Goal: Task Accomplishment & Management: Use online tool/utility

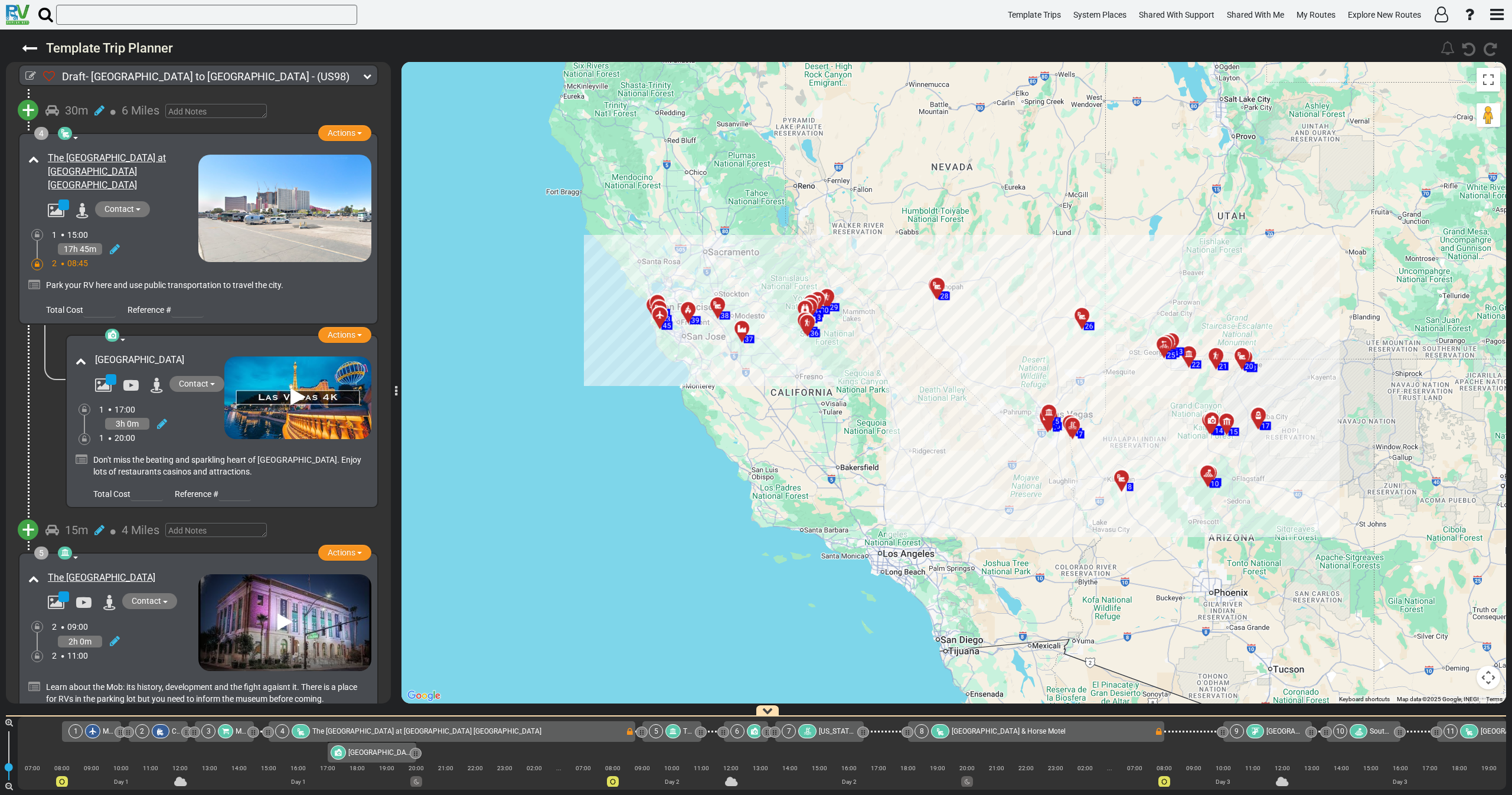
scroll to position [531, 0]
click at [367, 75] on icon at bounding box center [367, 76] width 8 height 8
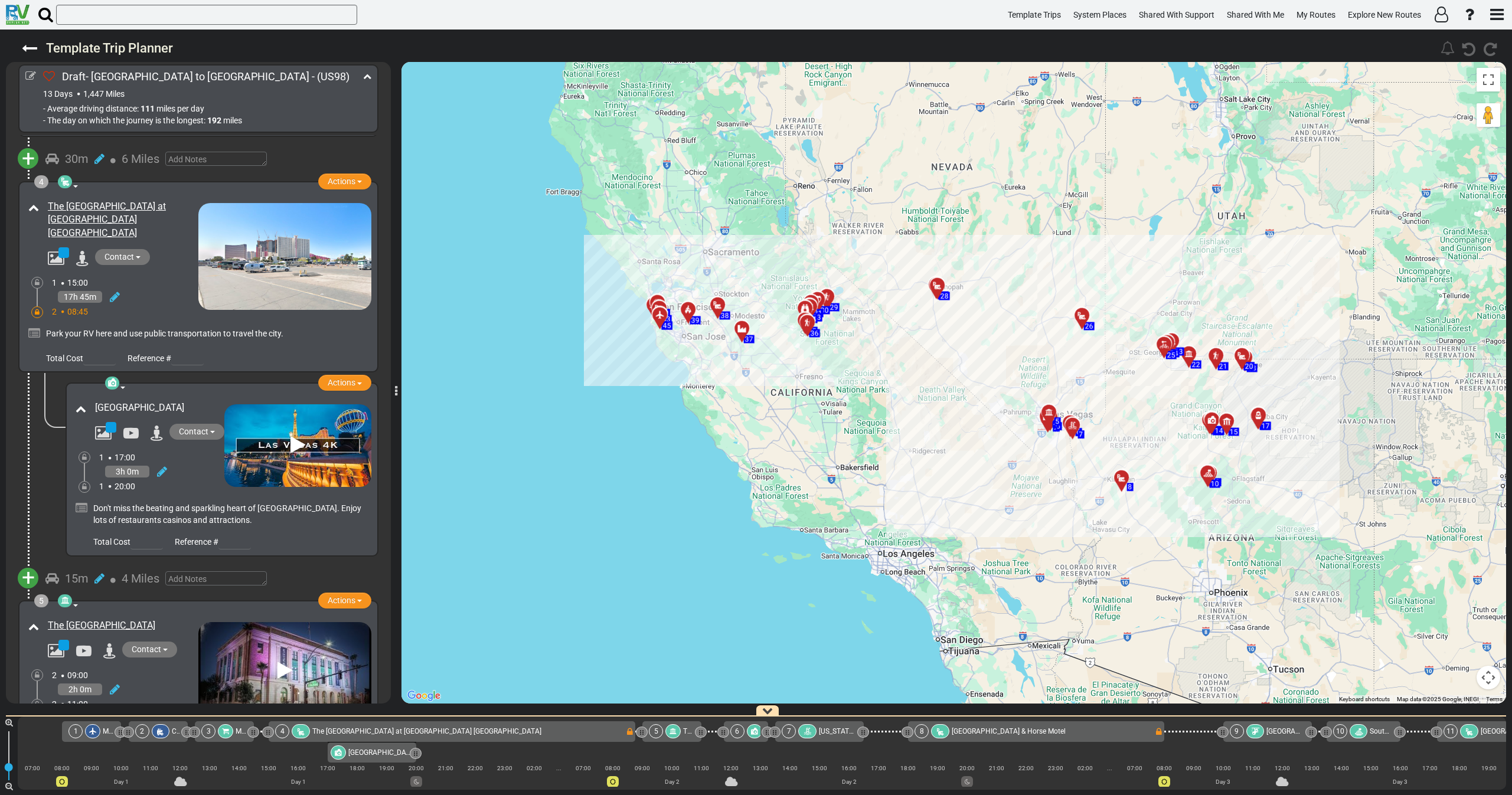
click at [178, 288] on div "17h 45m" at bounding box center [125, 297] width 147 height 17
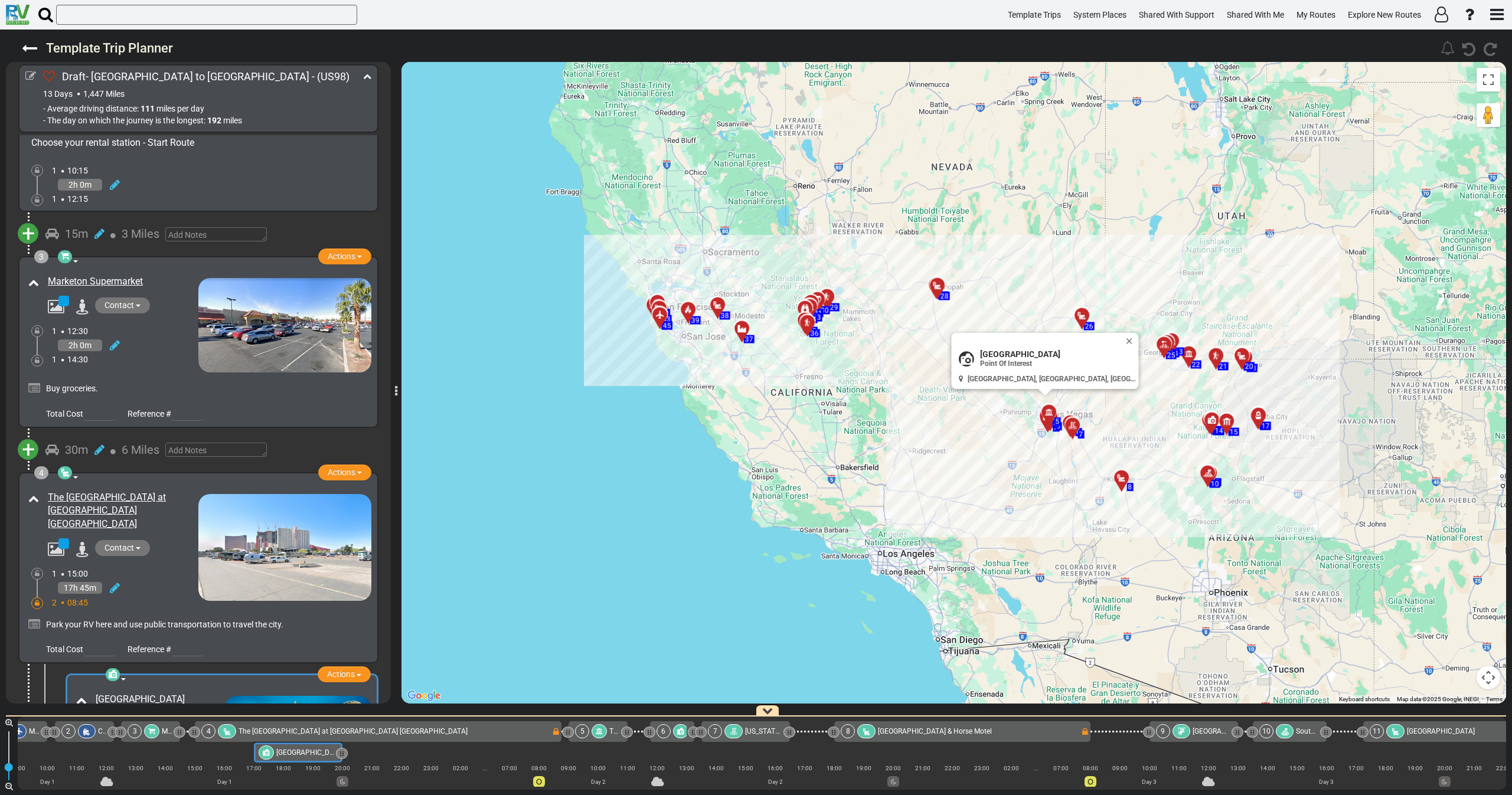
scroll to position [265, 0]
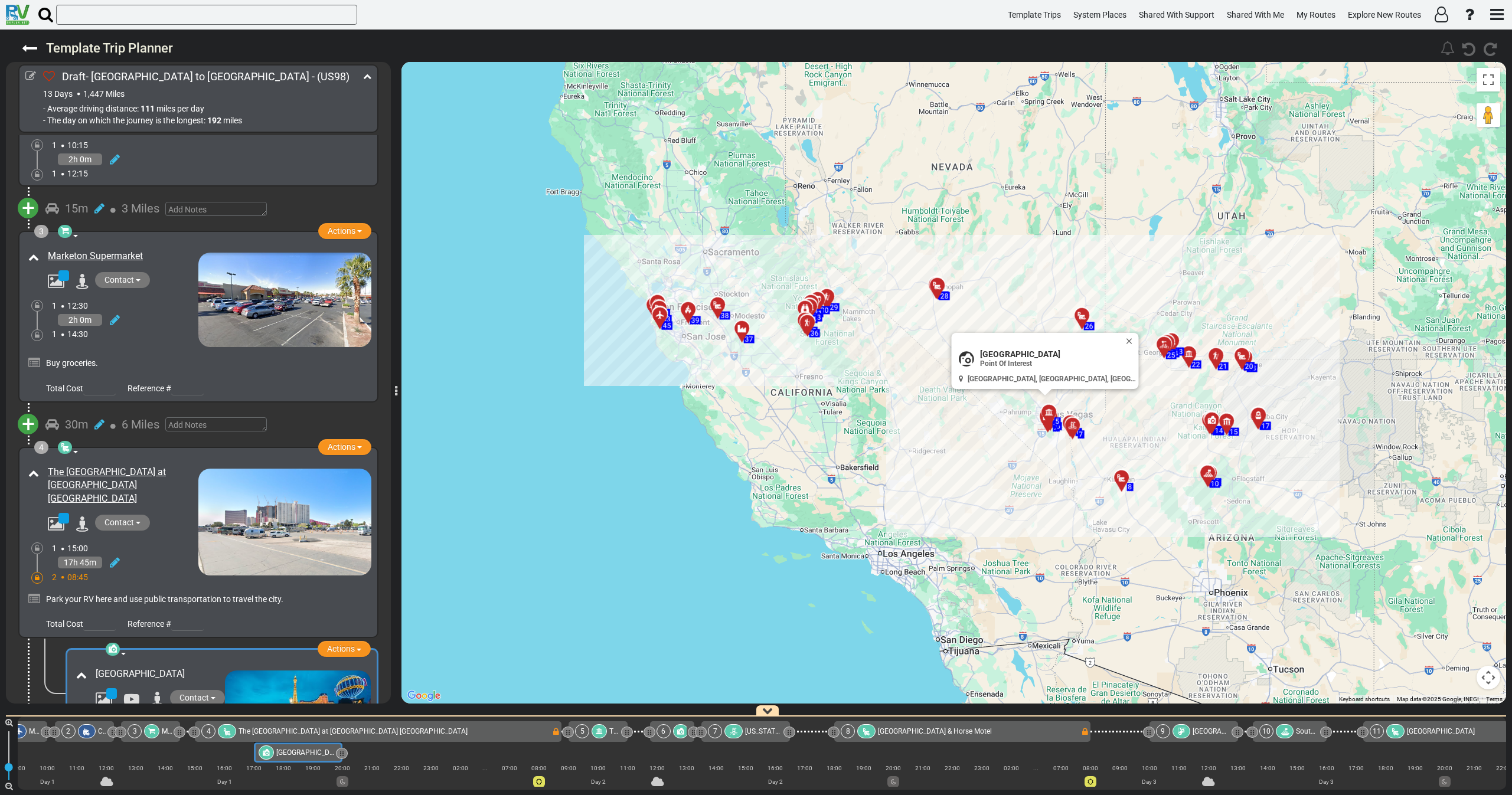
click at [147, 317] on div "2h 0m" at bounding box center [125, 320] width 147 height 17
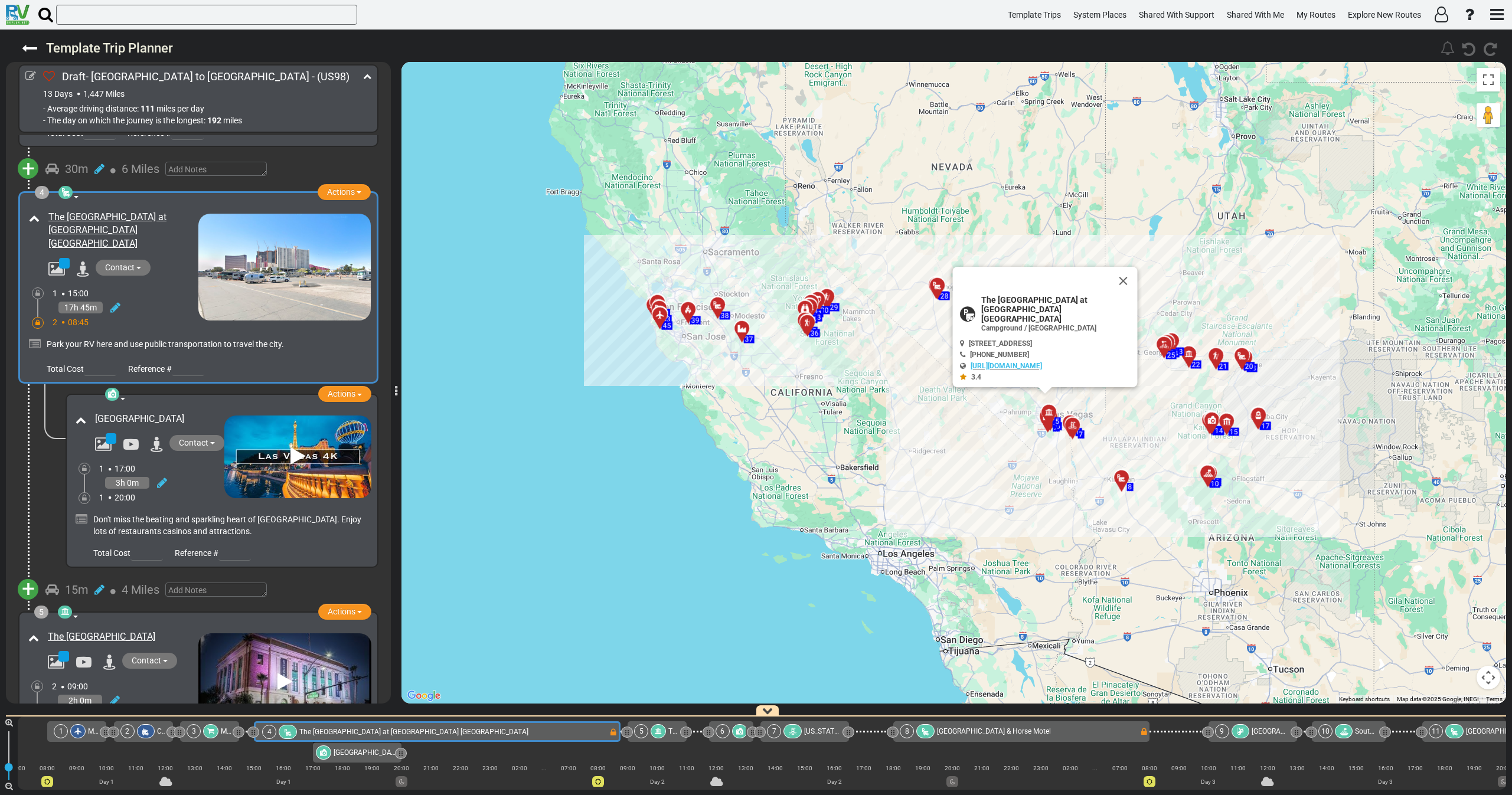
scroll to position [530, 0]
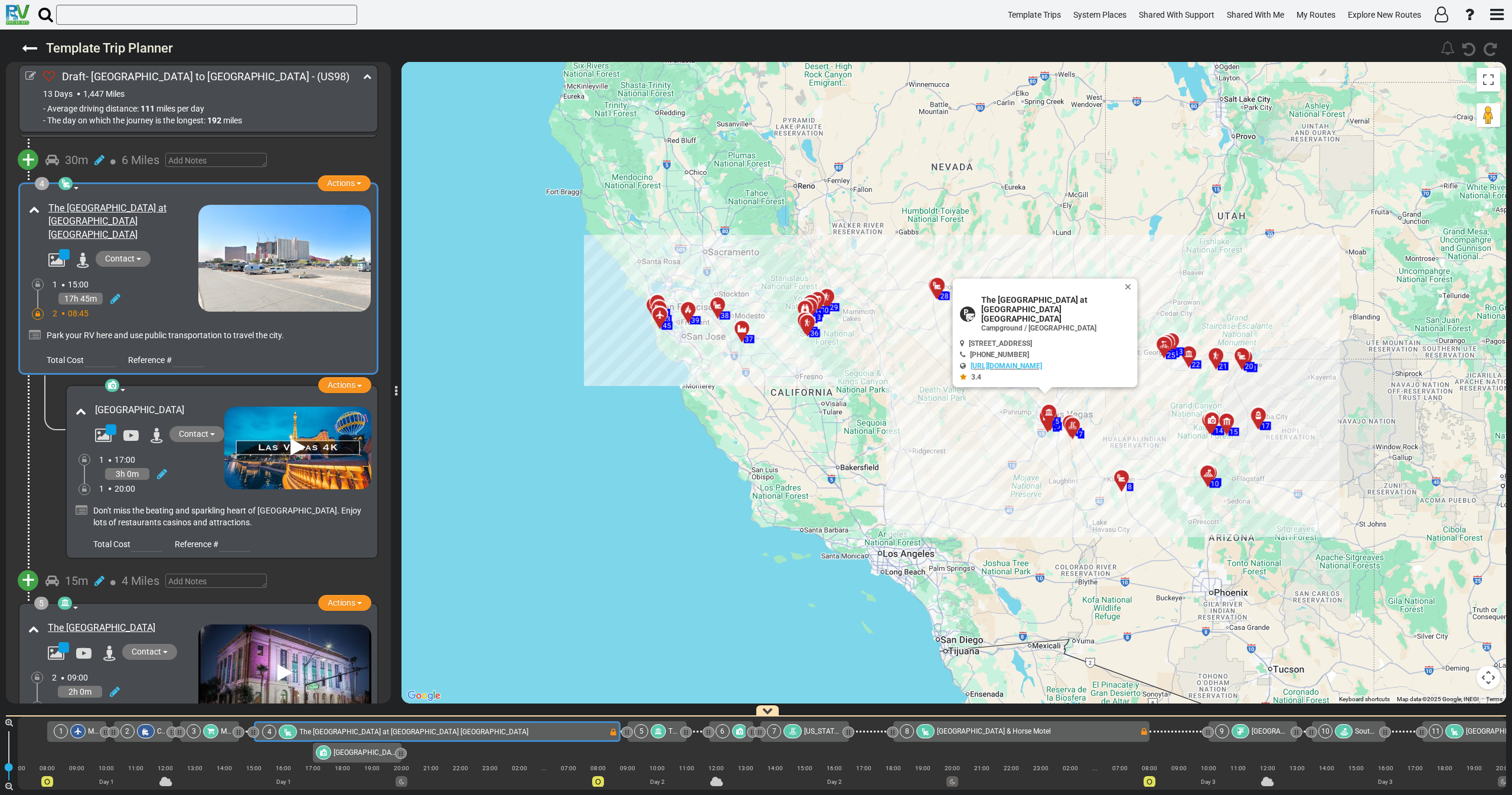
click at [148, 307] on div "2 08:45" at bounding box center [125, 313] width 146 height 12
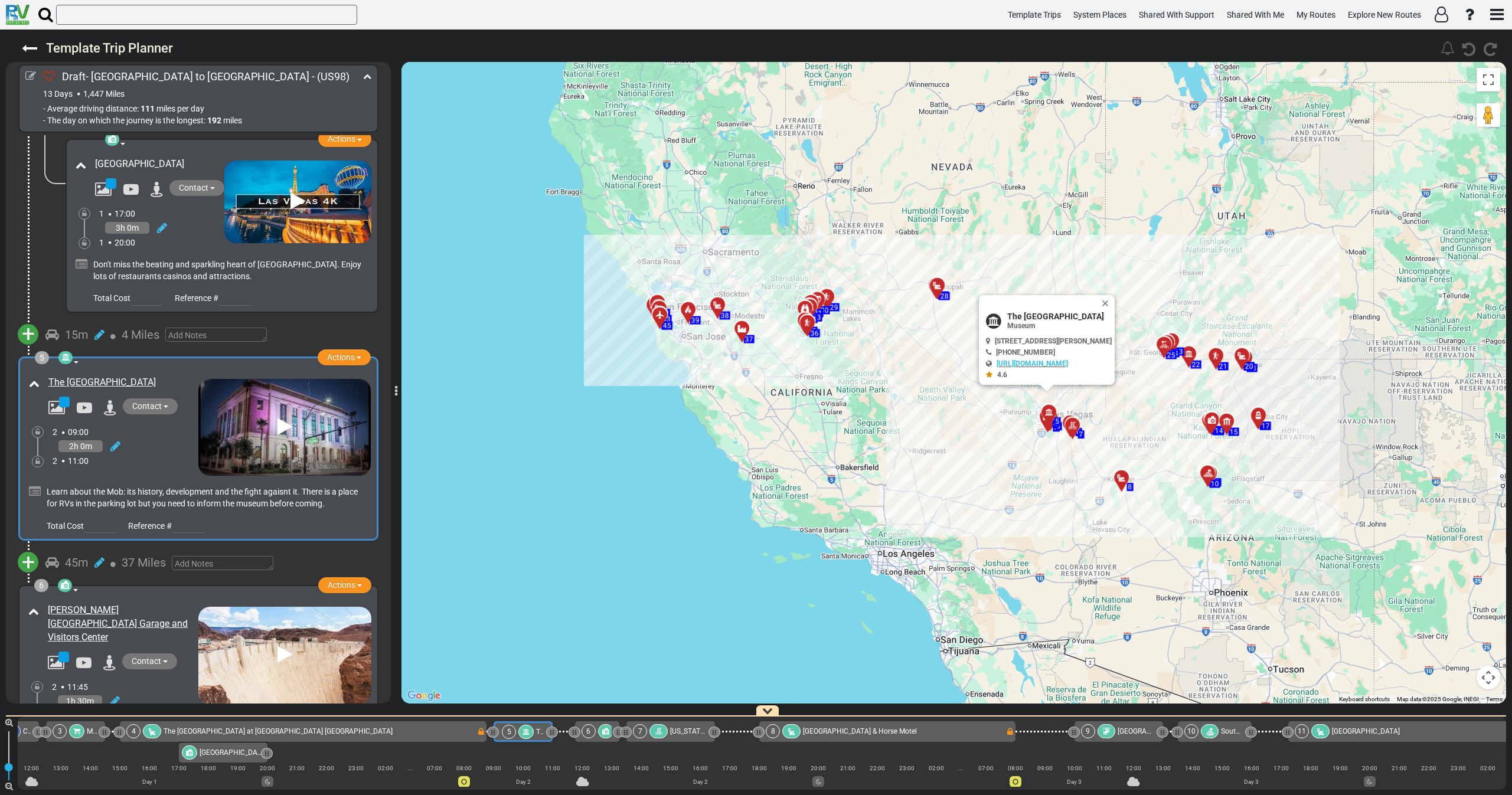
scroll to position [0, 0]
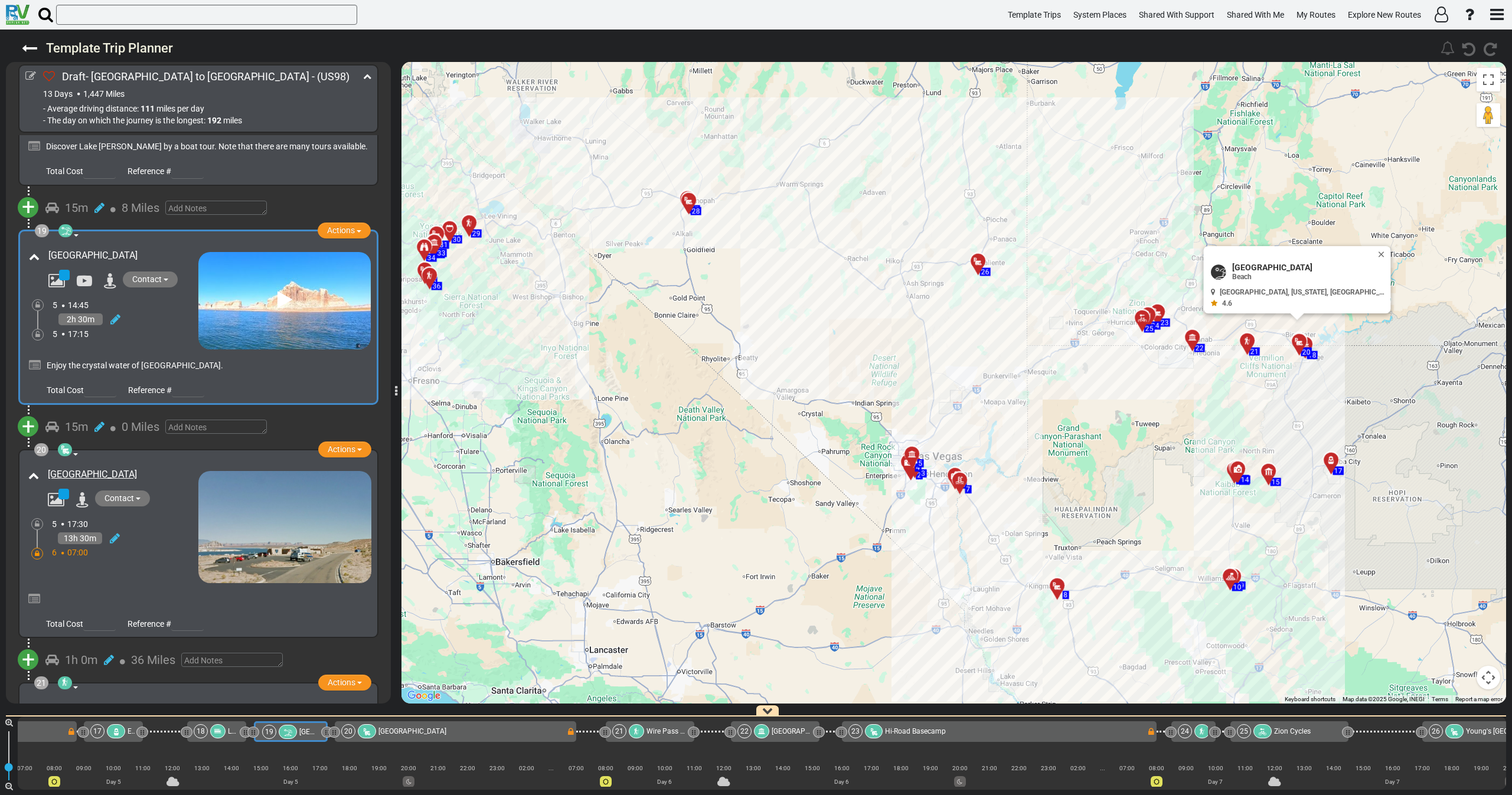
click at [163, 311] on div "2h 30m" at bounding box center [125, 319] width 146 height 17
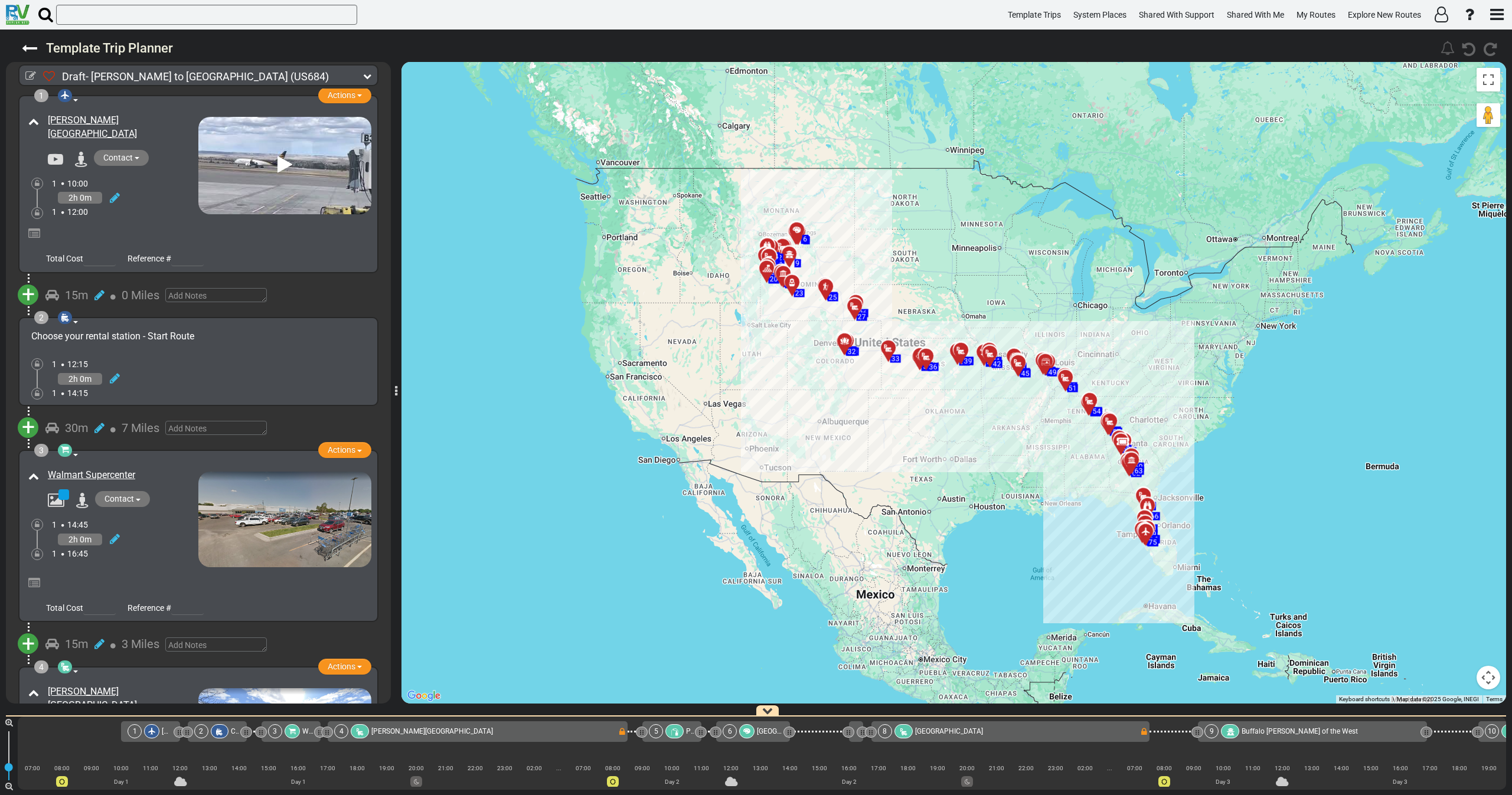
click at [364, 73] on icon at bounding box center [367, 76] width 8 height 8
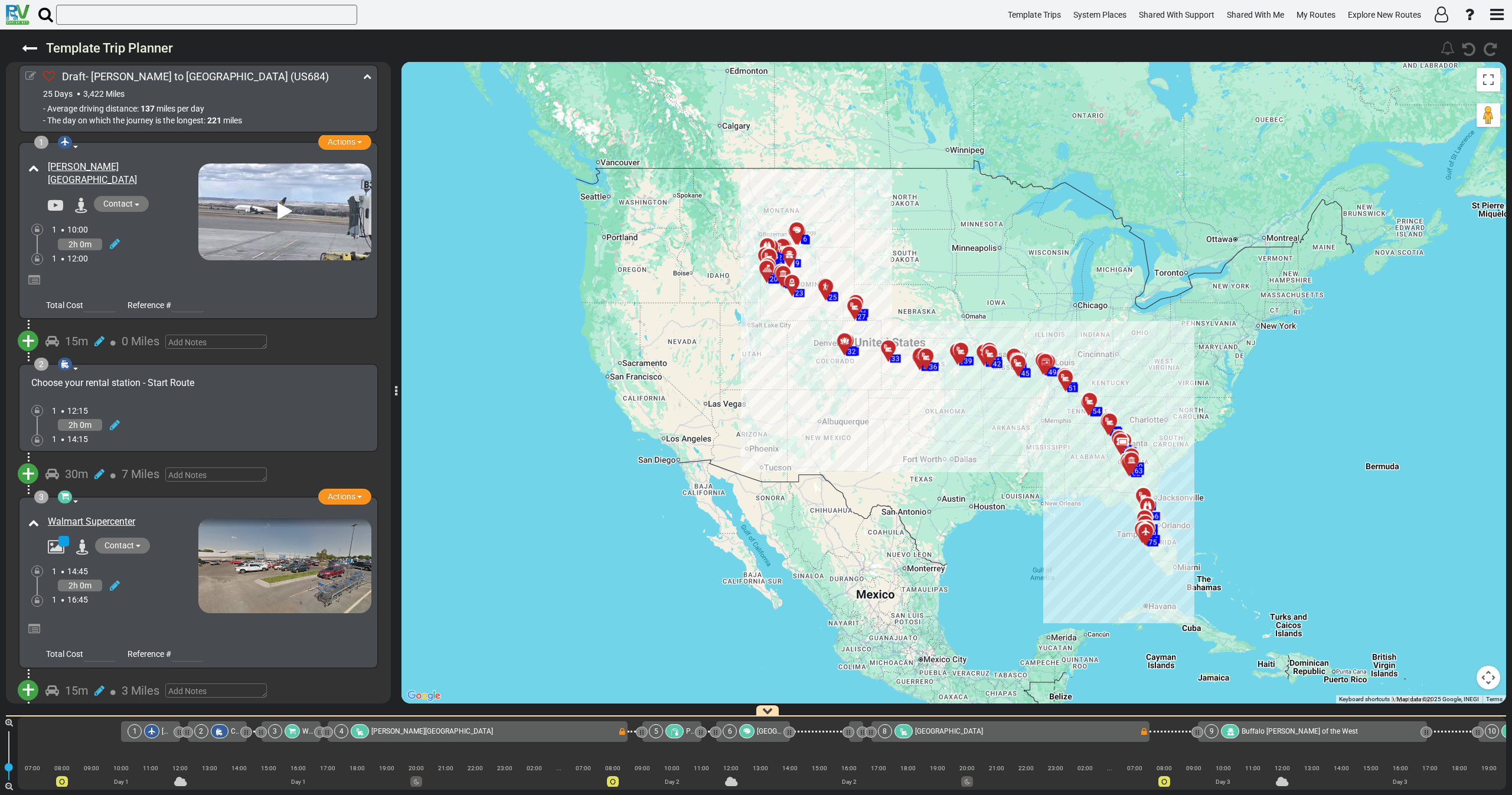
click at [28, 75] on icon at bounding box center [31, 76] width 11 height 11
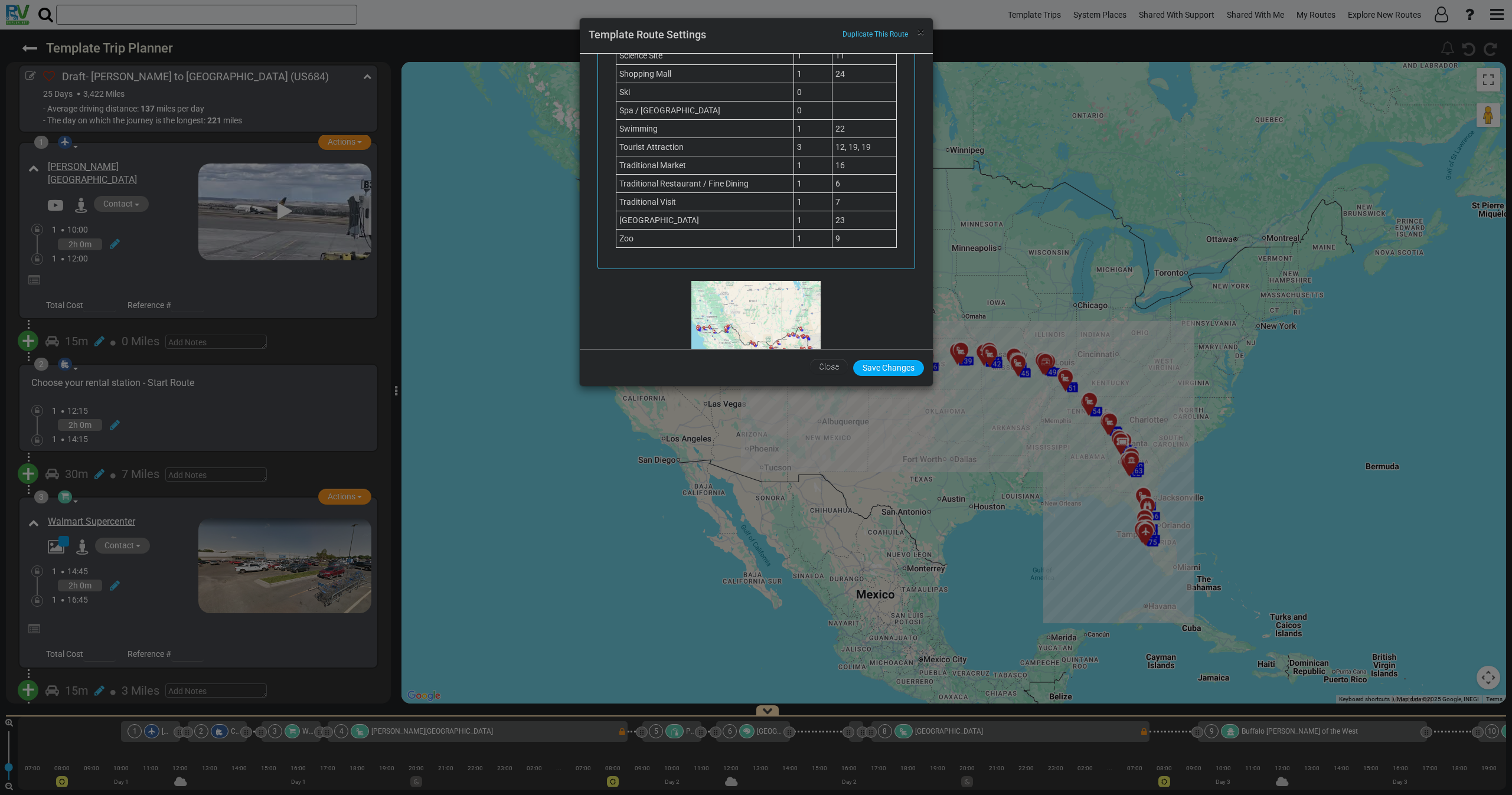
click at [918, 36] on span "×" at bounding box center [921, 32] width 7 height 14
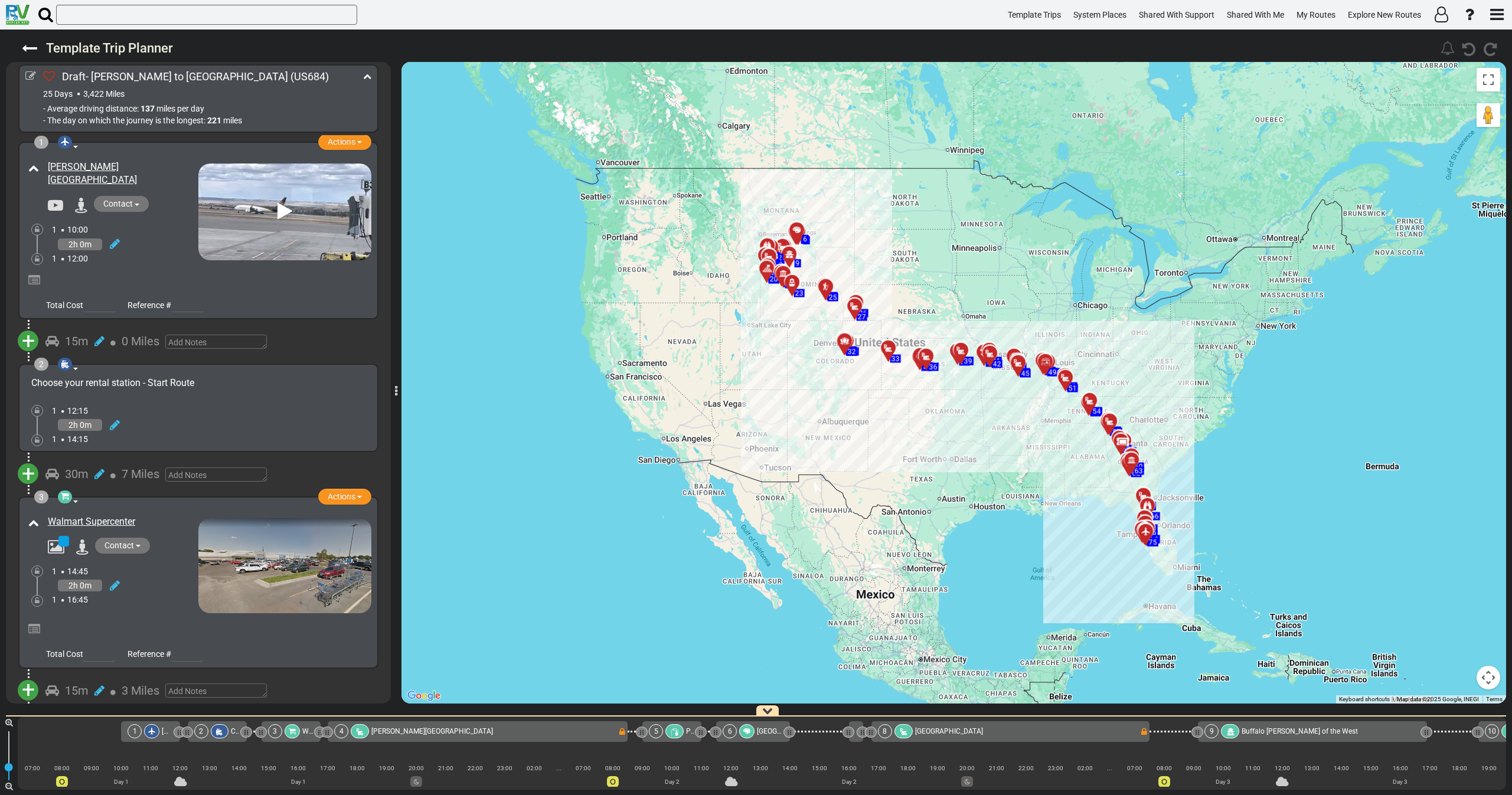
click at [183, 255] on div "1 12:00" at bounding box center [125, 258] width 147 height 12
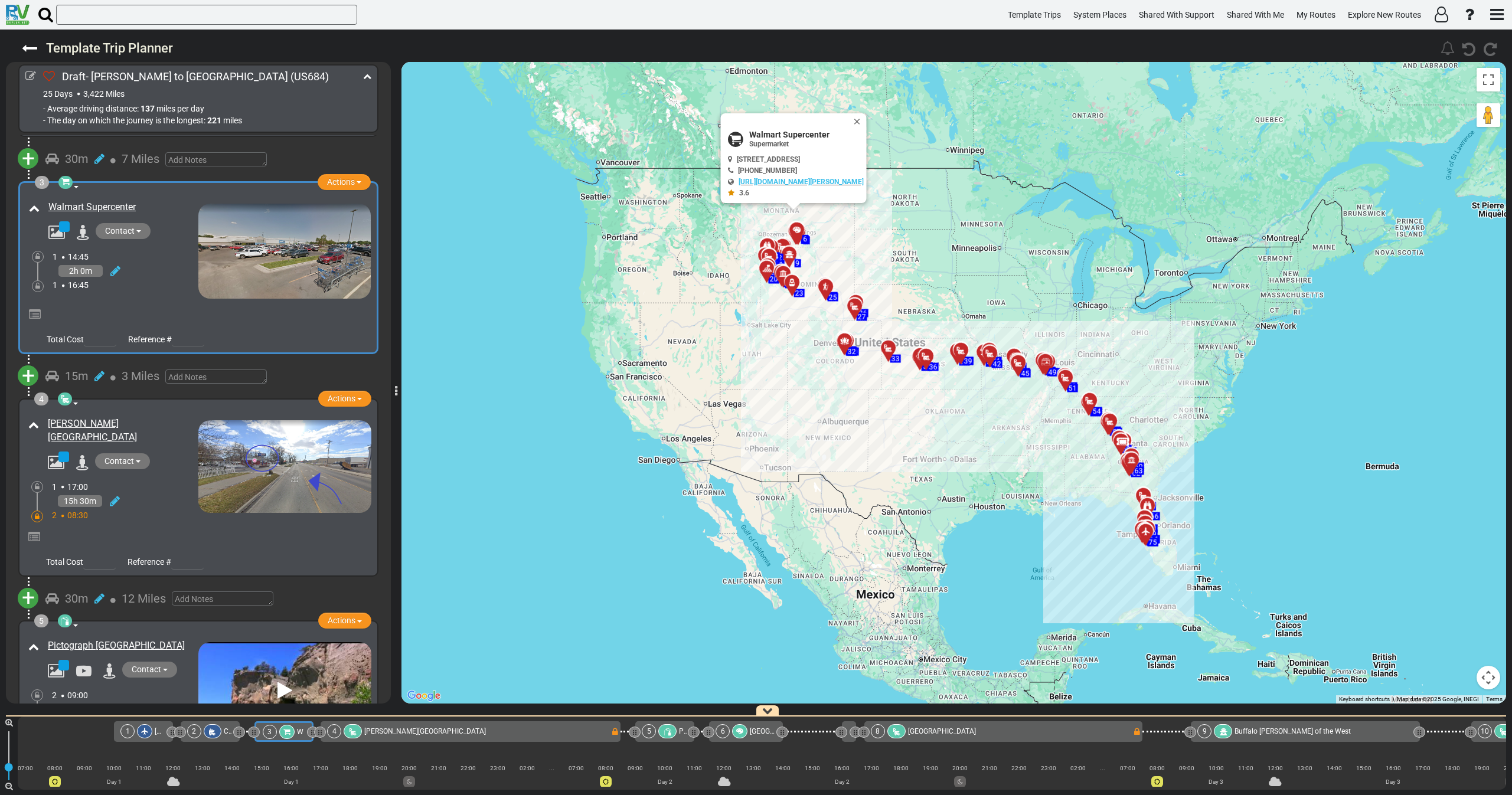
scroll to position [0, 8]
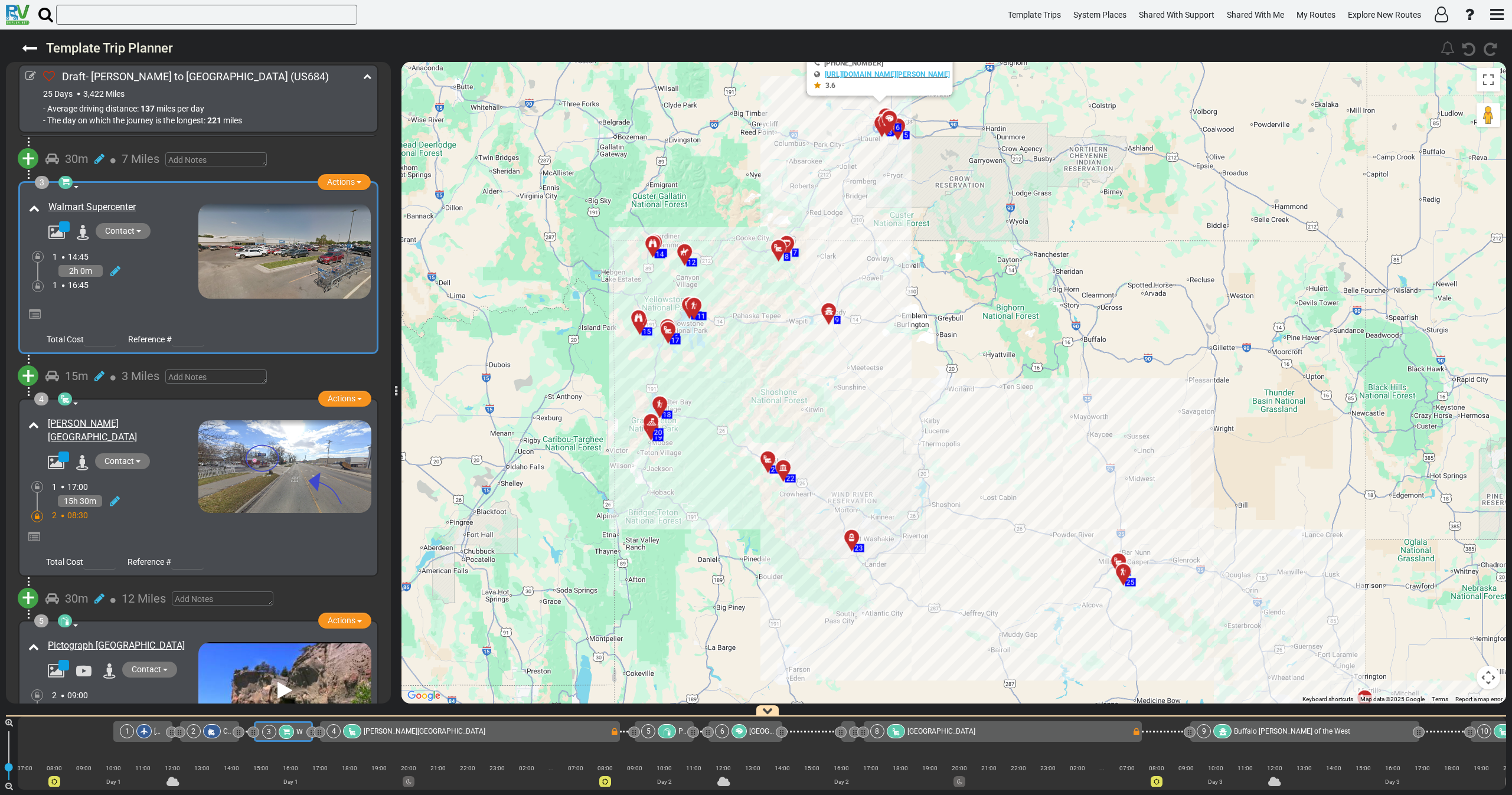
click at [148, 290] on div "1 16:45" at bounding box center [125, 285] width 146 height 12
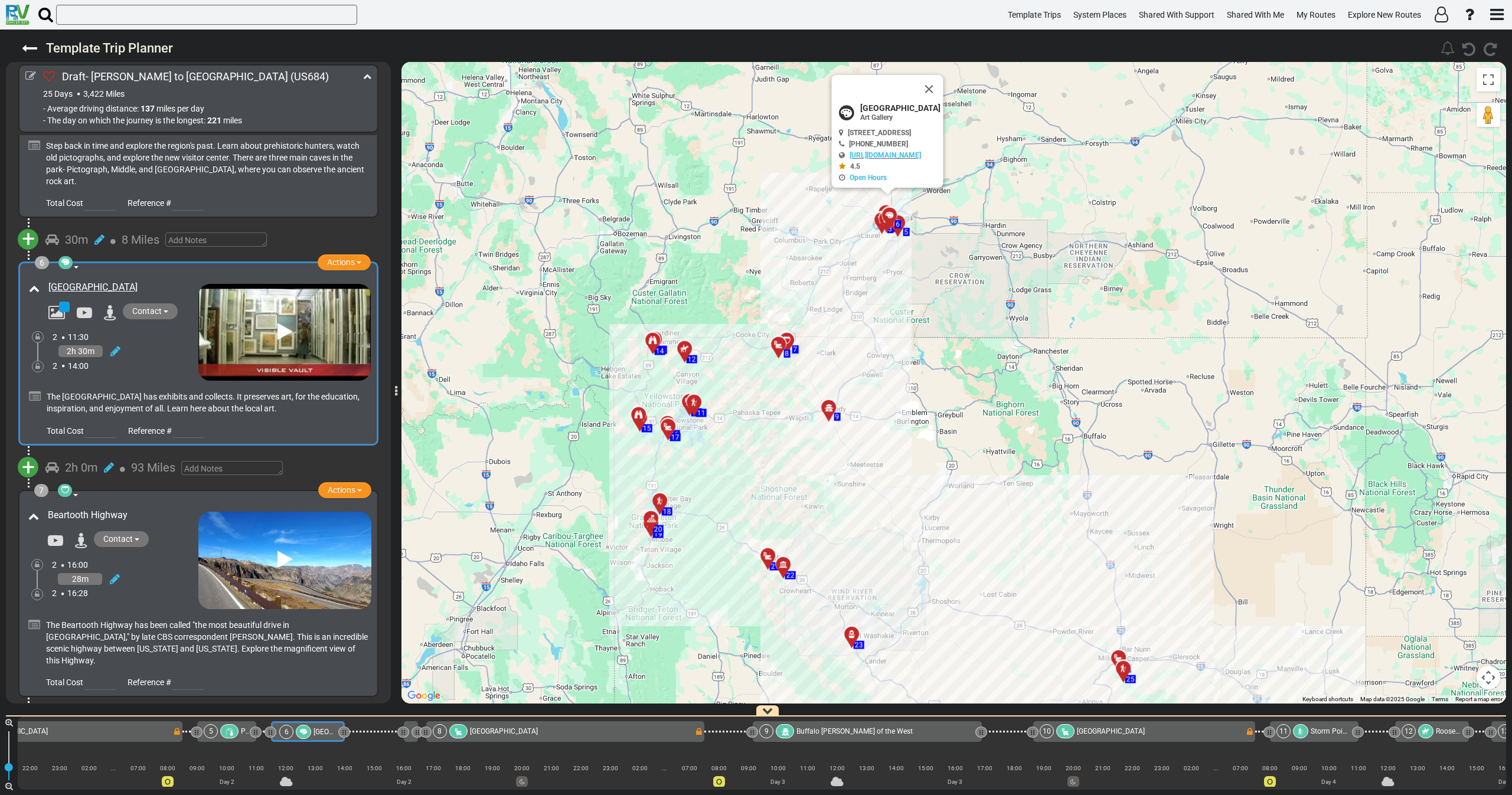
scroll to position [0, 462]
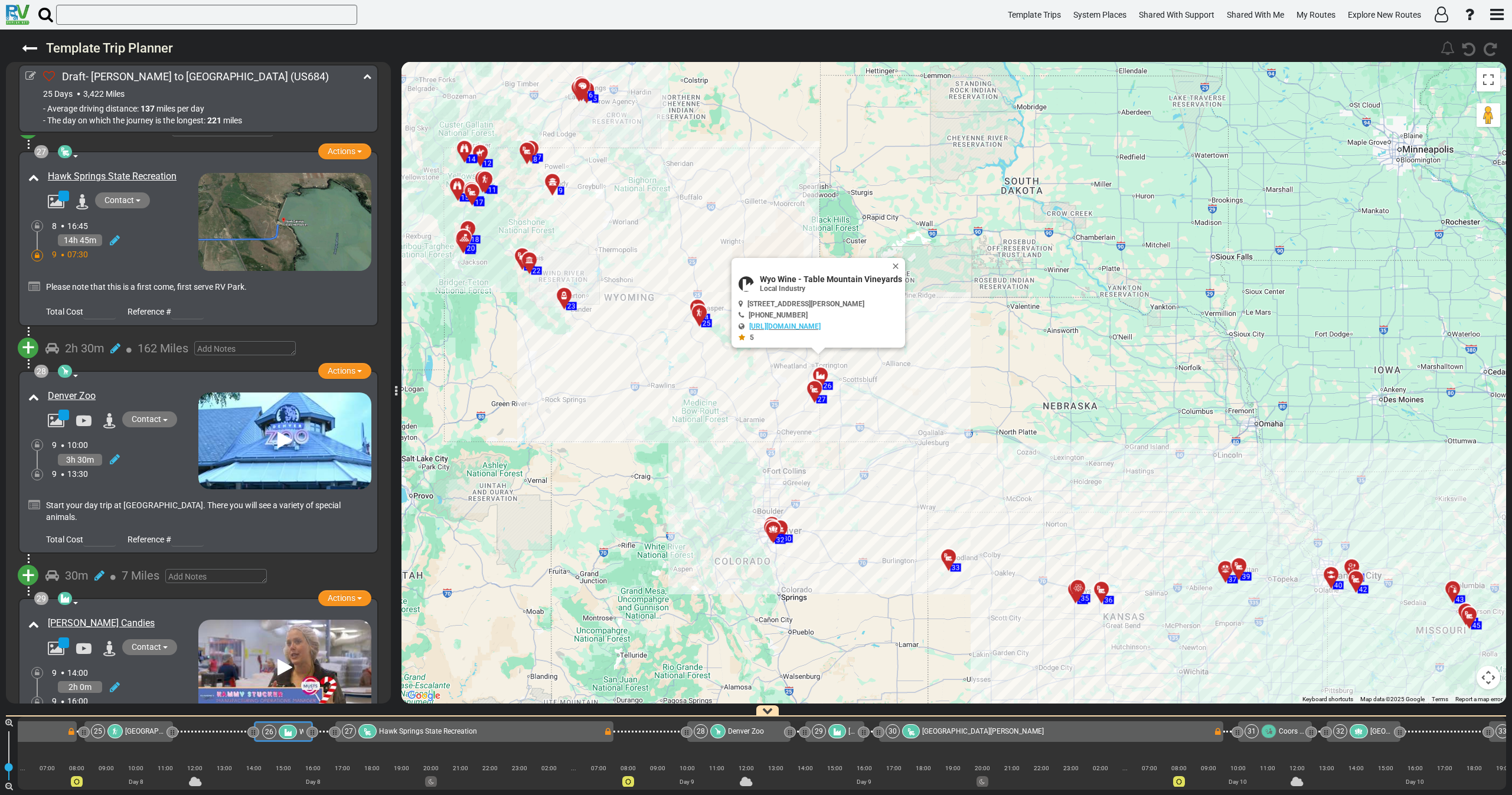
drag, startPoint x: 427, startPoint y: 311, endPoint x: 417, endPoint y: 226, distance: 85.6
click at [417, 231] on div "To activate drag with keyboard, press Alt + Enter. Once in keyboard drag state,…" at bounding box center [954, 382] width 1105 height 641
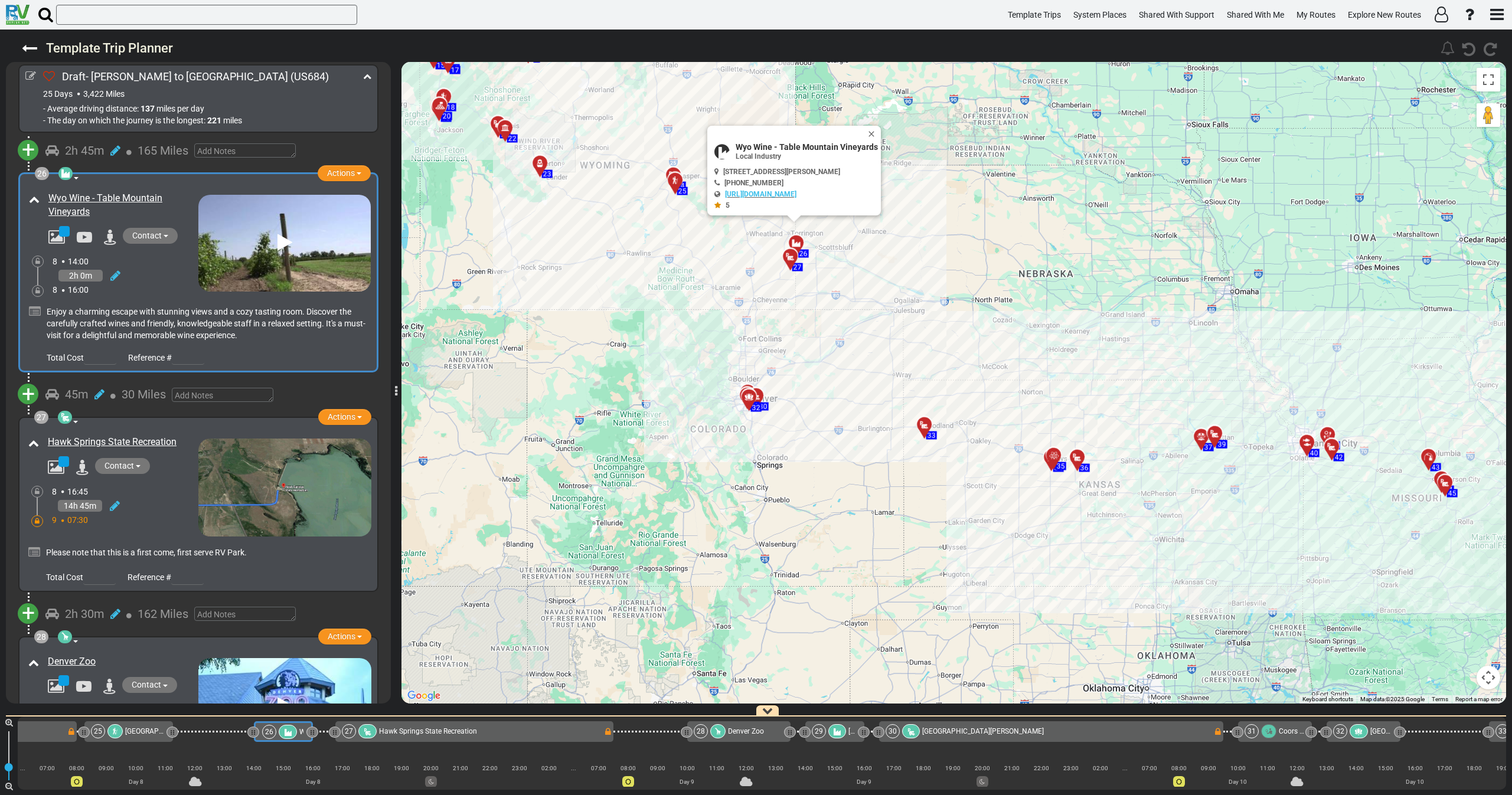
click at [170, 267] on div "2h 0m" at bounding box center [125, 275] width 146 height 17
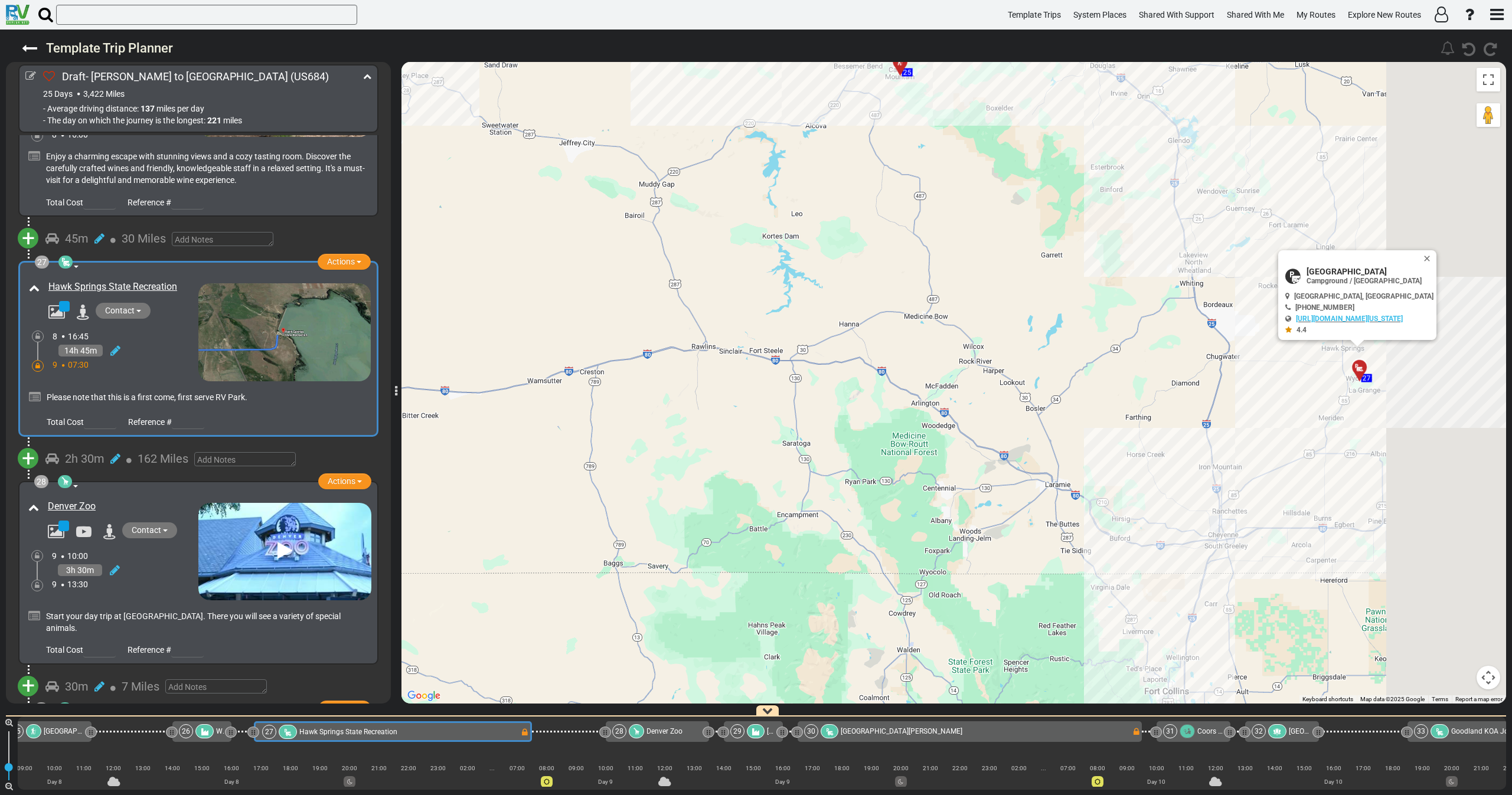
drag, startPoint x: 756, startPoint y: 264, endPoint x: 614, endPoint y: 325, distance: 154.5
click at [482, 339] on div "To activate drag with keyboard, press Alt + Enter. Once in keyboard drag state,…" at bounding box center [954, 382] width 1105 height 641
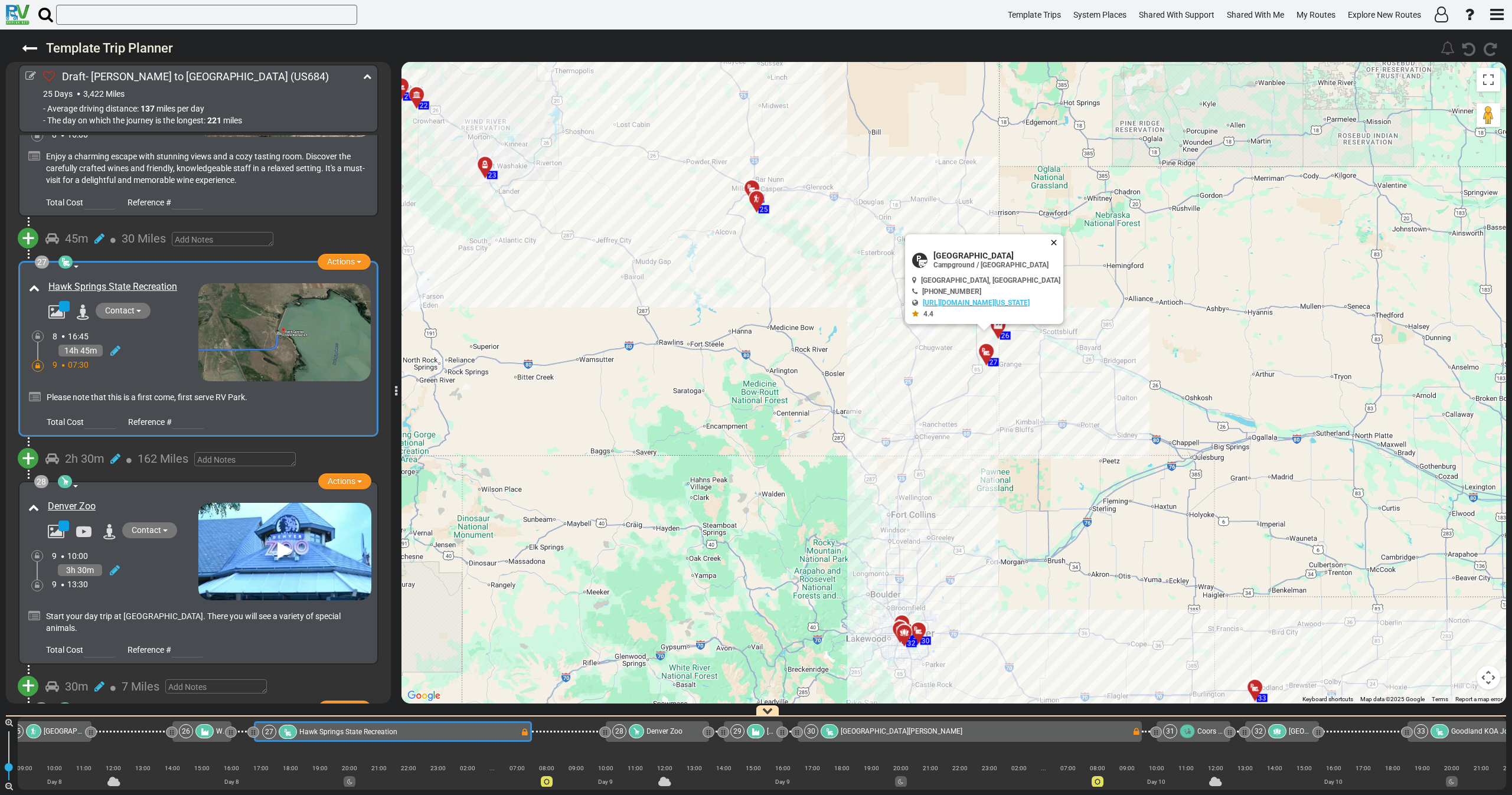
click at [1063, 242] on button "Close" at bounding box center [1056, 242] width 14 height 17
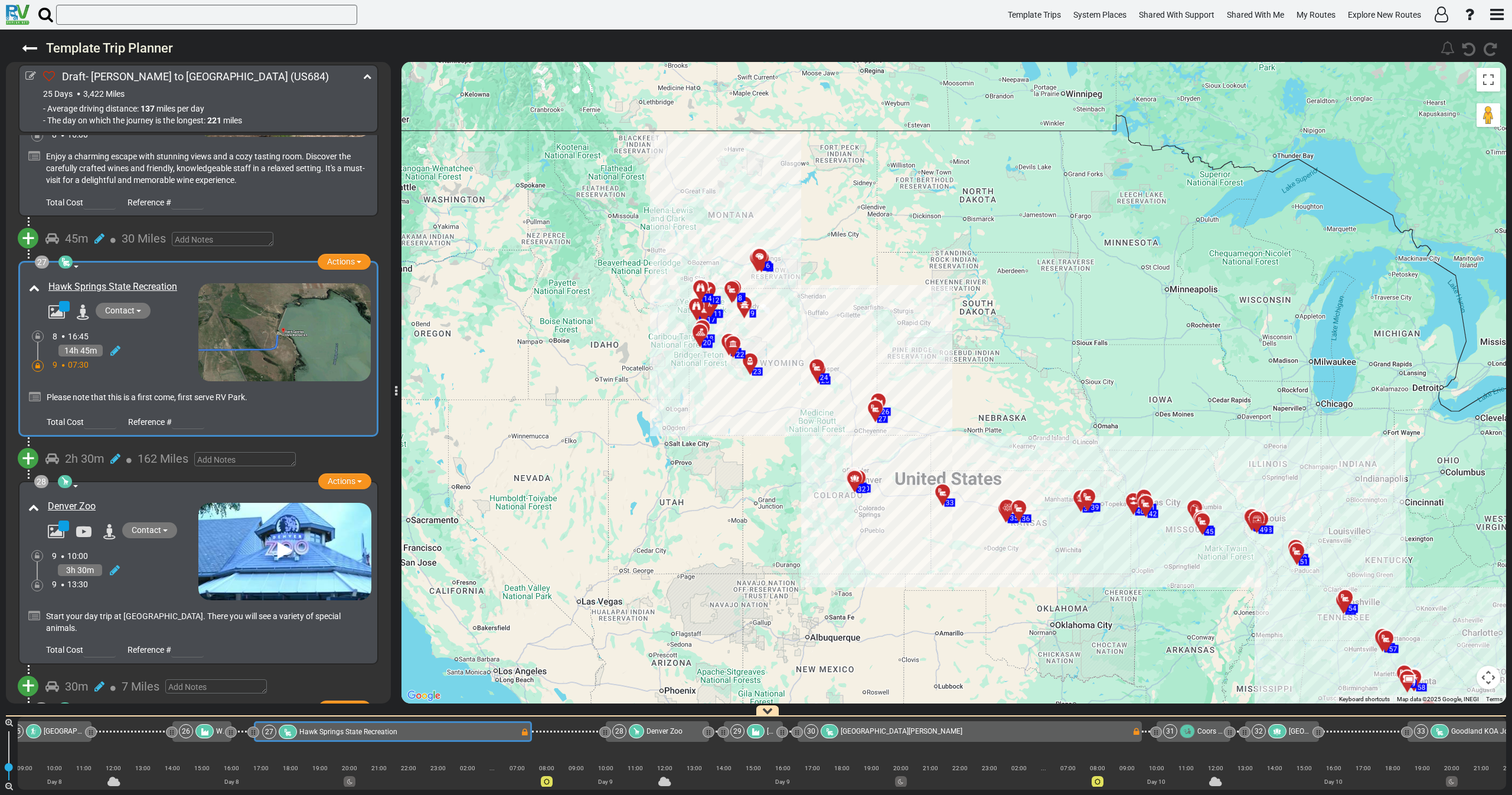
click at [151, 342] on div "14h 45m" at bounding box center [125, 351] width 146 height 17
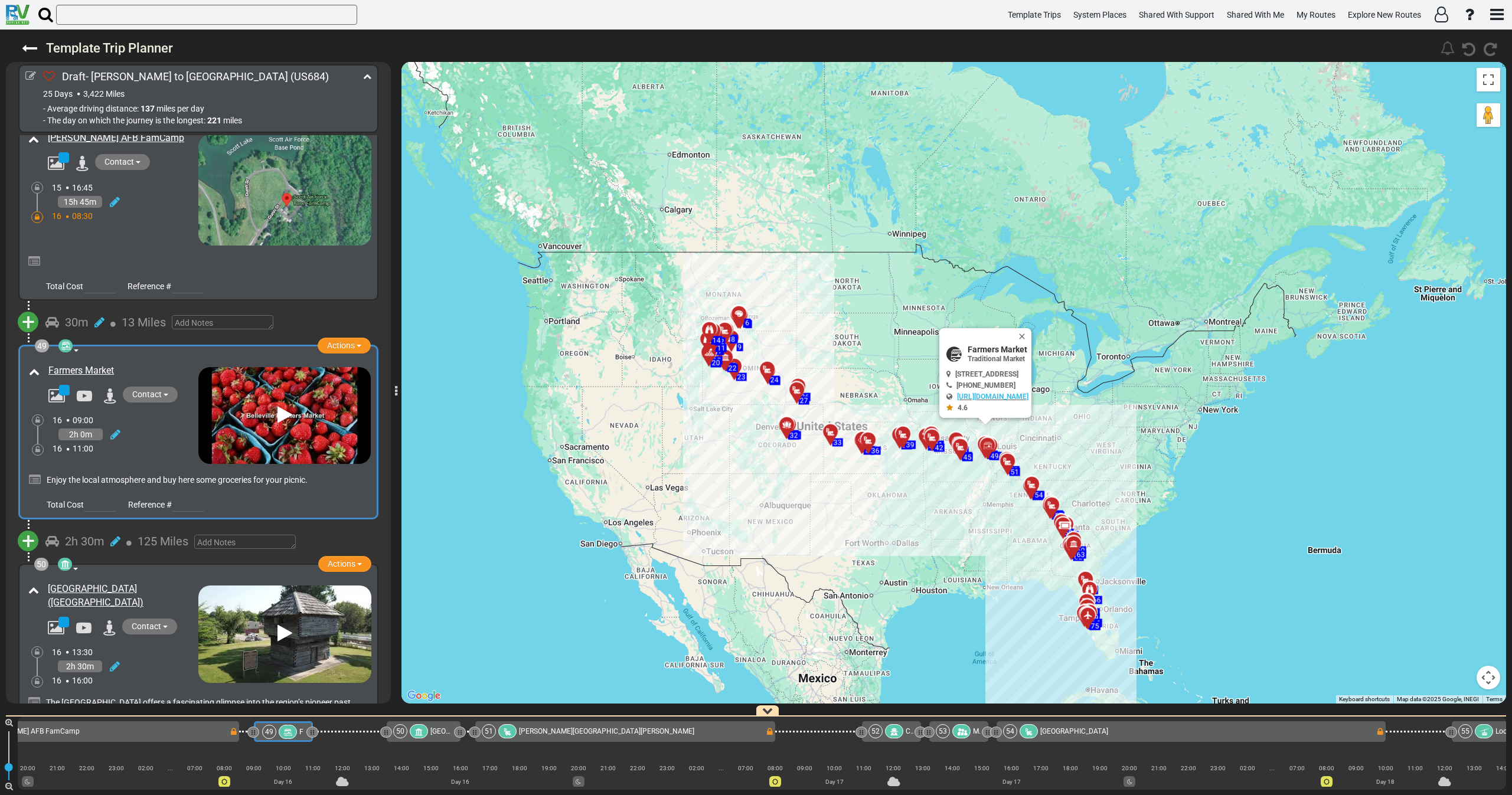
drag, startPoint x: 792, startPoint y: 502, endPoint x: 655, endPoint y: 455, distance: 144.8
click at [672, 452] on div "To activate drag with keyboard, press Alt + Enter. Once in keyboard drag state,…" at bounding box center [954, 382] width 1105 height 641
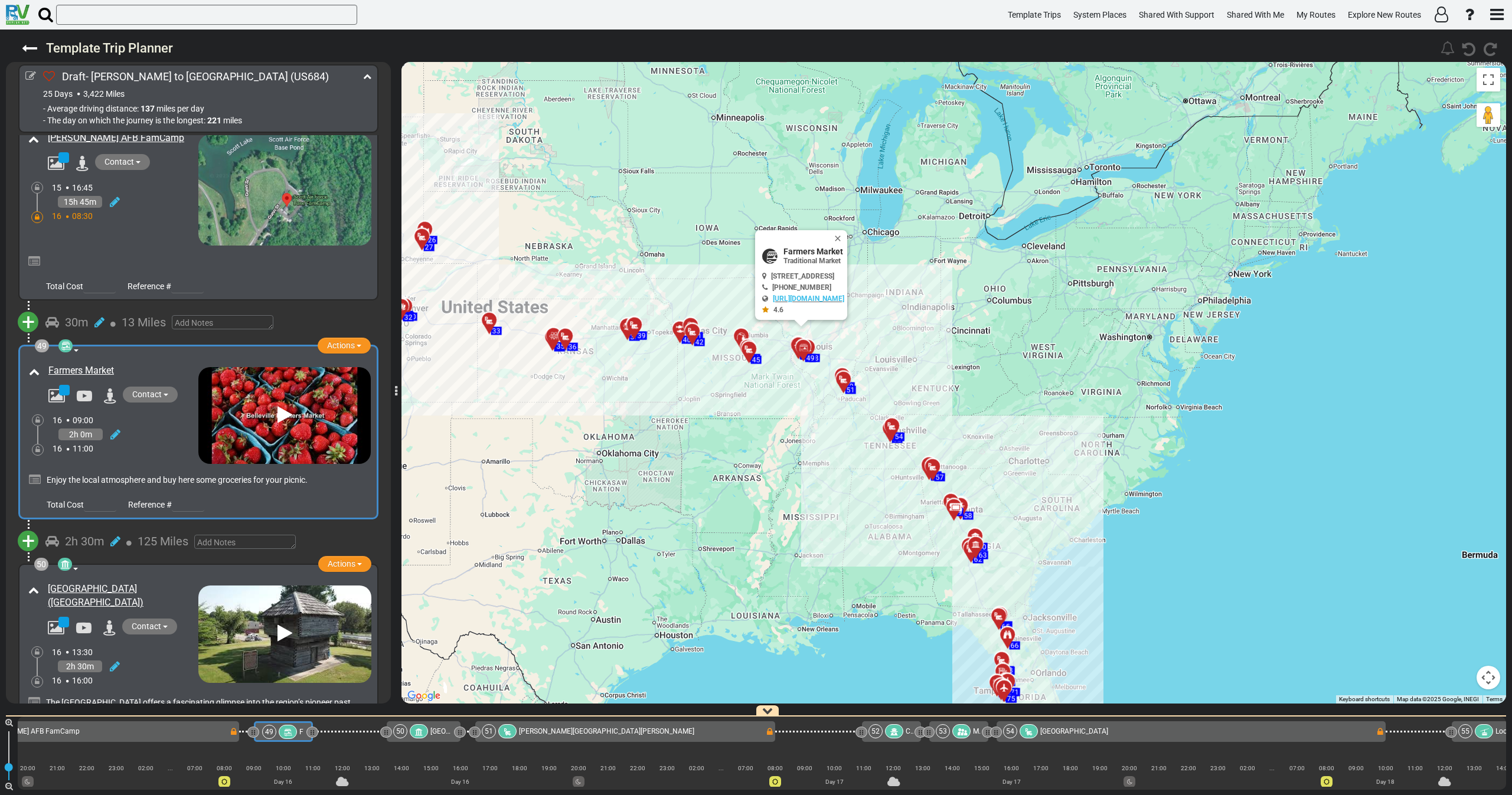
drag, startPoint x: 146, startPoint y: 246, endPoint x: 143, endPoint y: 257, distance: 11.4
click at [145, 361] on div "Farmers Market" at bounding box center [112, 413] width 173 height 103
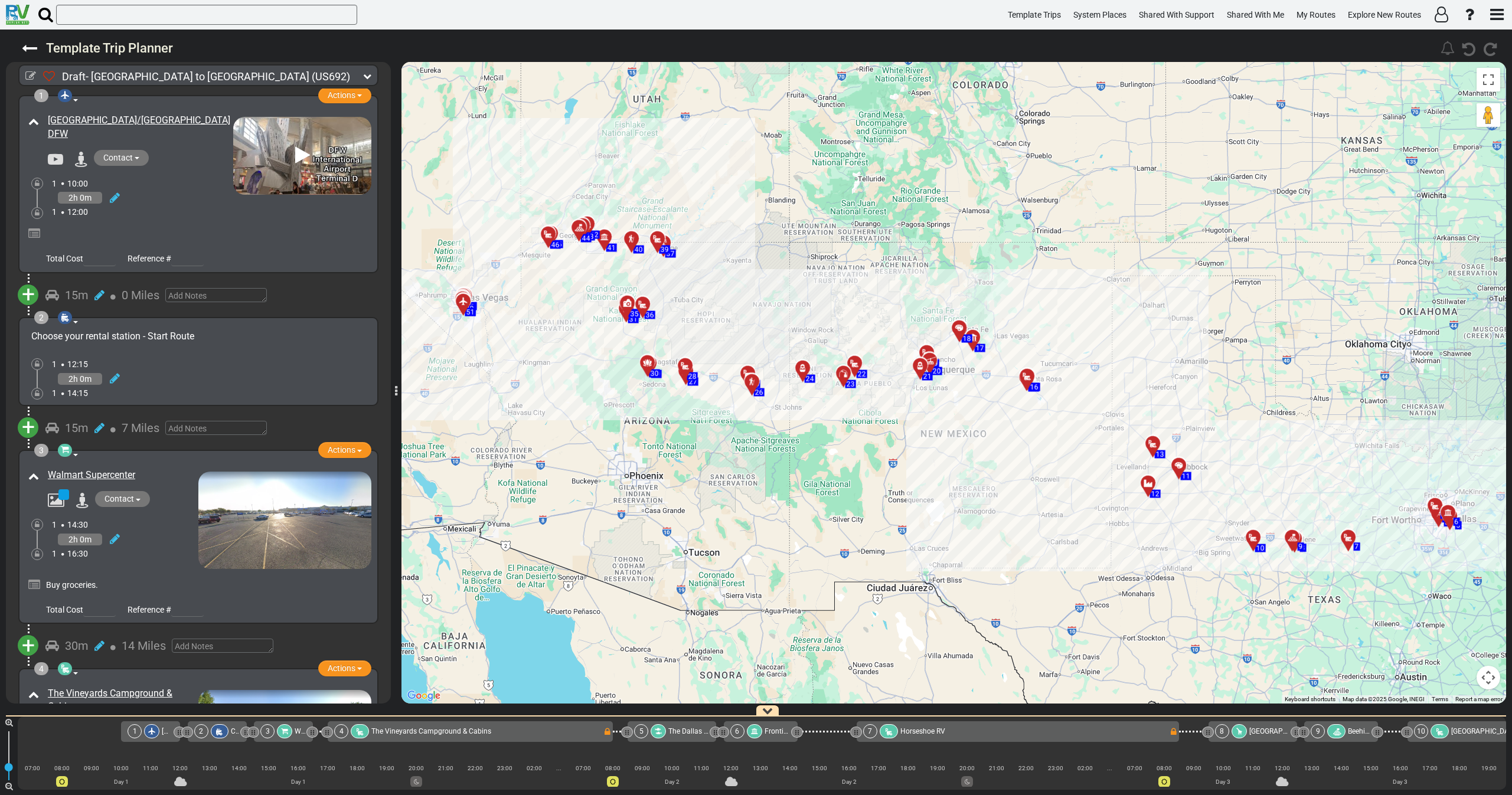
click at [367, 74] on icon at bounding box center [367, 76] width 8 height 8
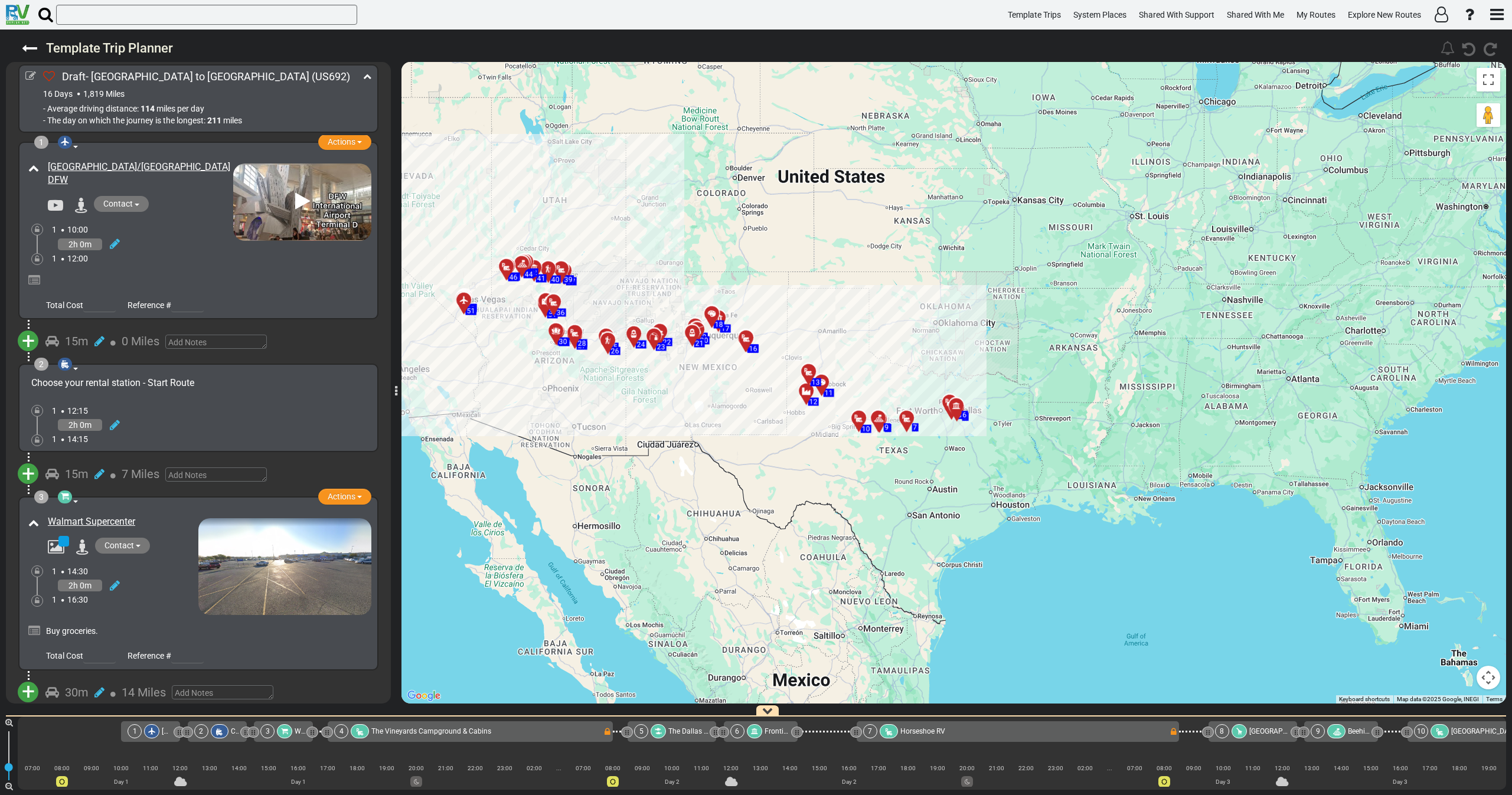
click at [173, 244] on div "2h 0m" at bounding box center [143, 244] width 182 height 17
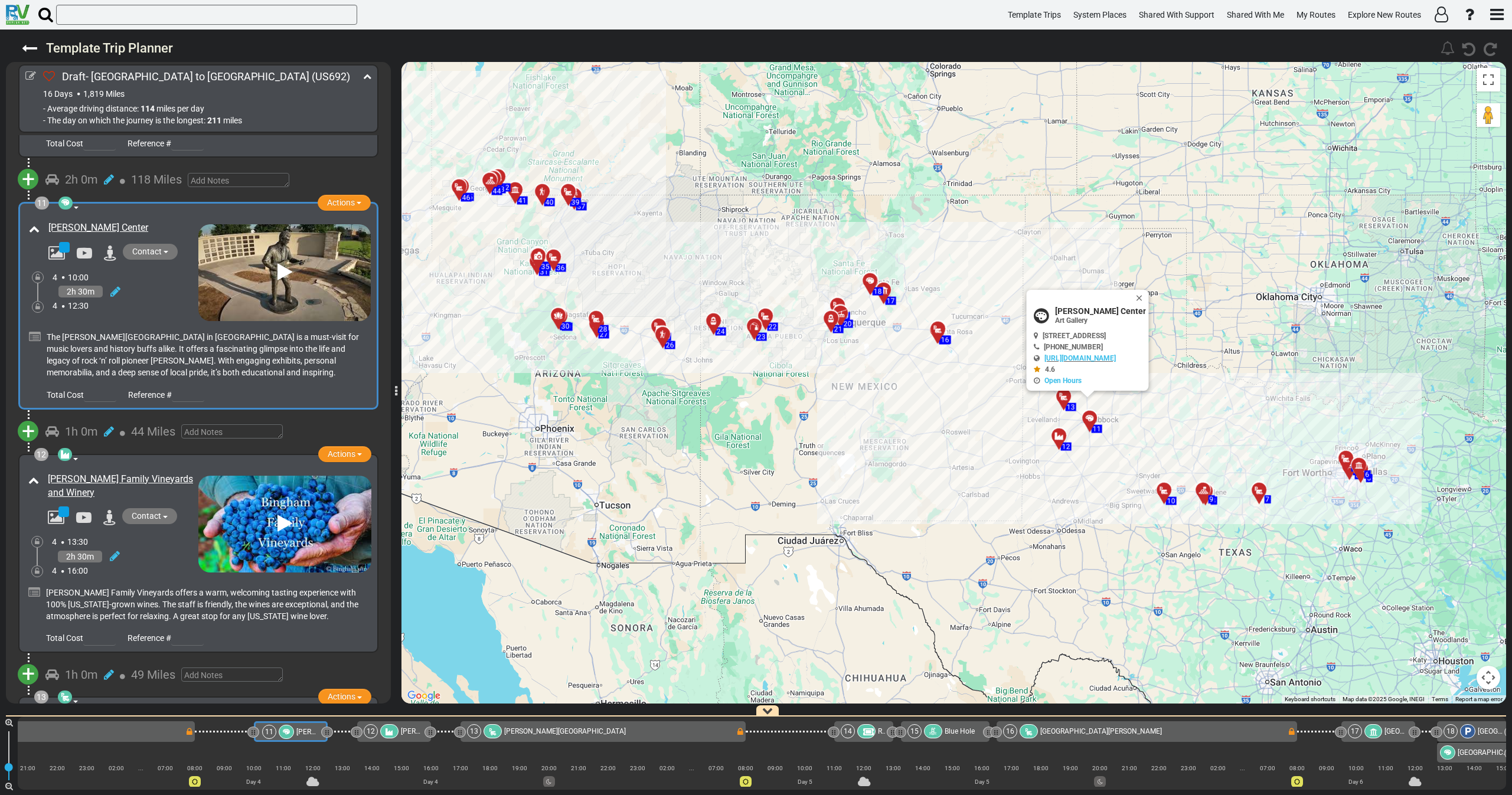
click at [140, 283] on div "2h 30m" at bounding box center [125, 291] width 146 height 17
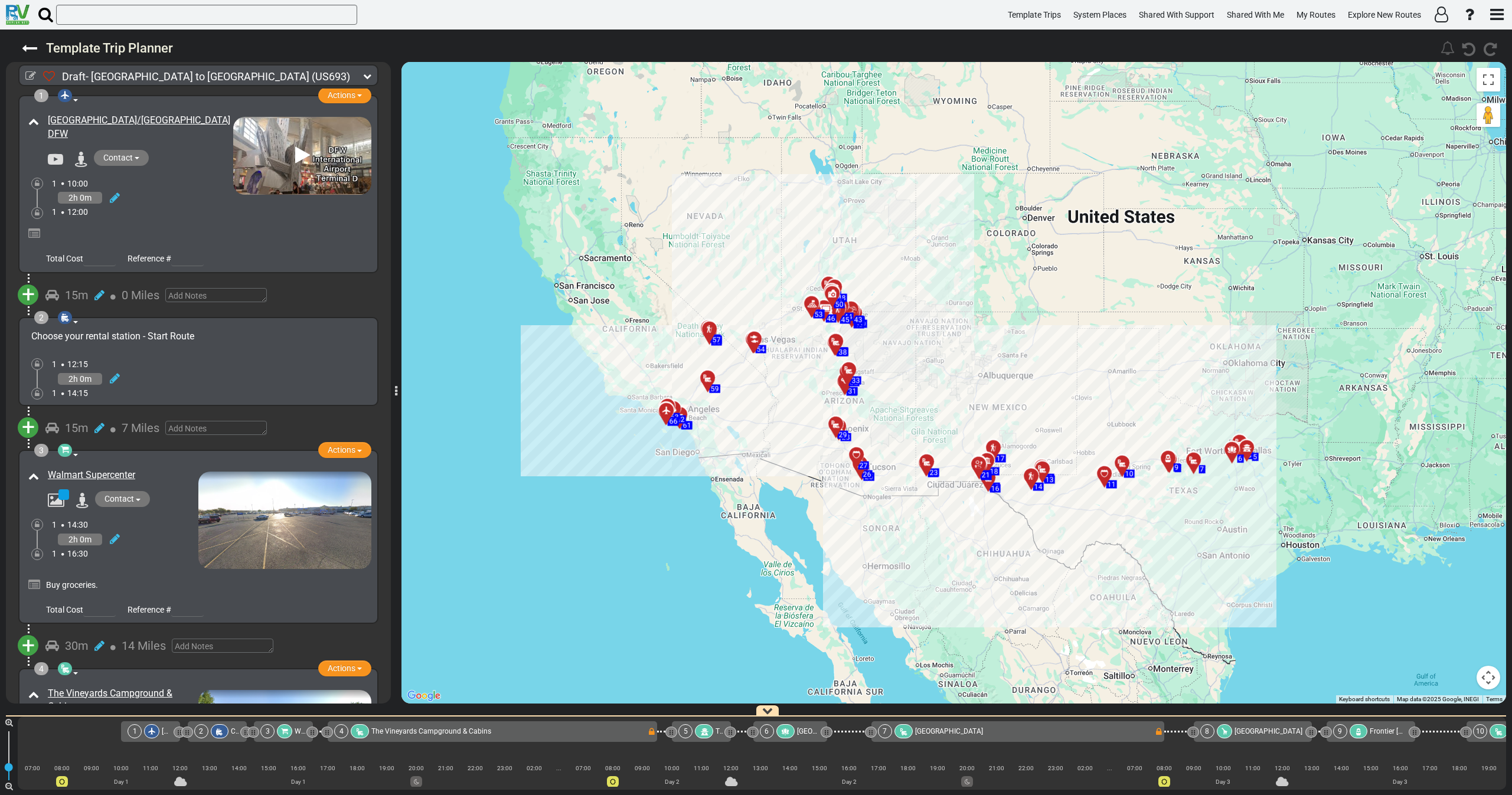
click at [370, 75] on icon at bounding box center [367, 76] width 8 height 8
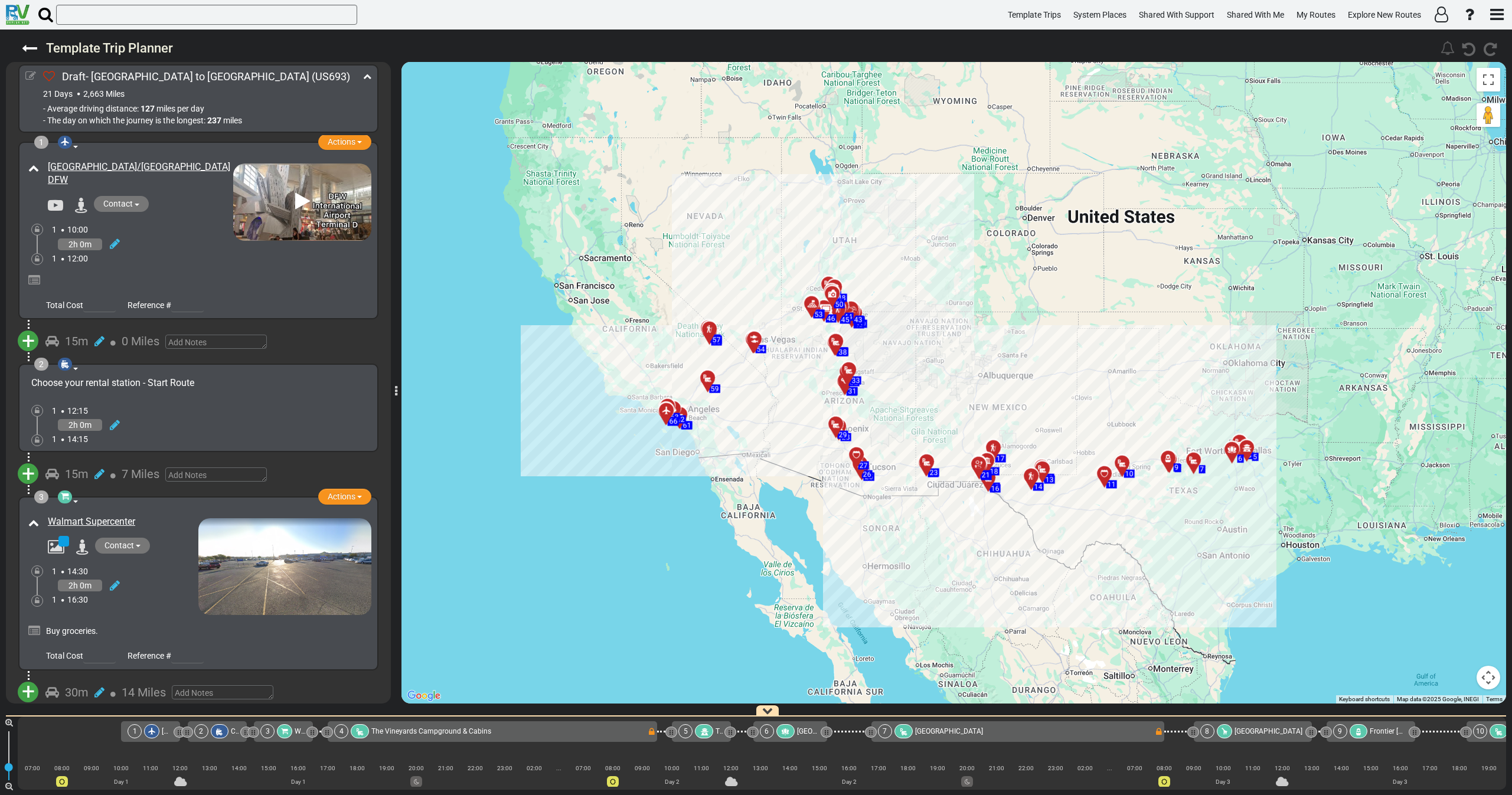
click at [31, 74] on icon at bounding box center [31, 76] width 11 height 11
select select "number:46"
select select "number:25"
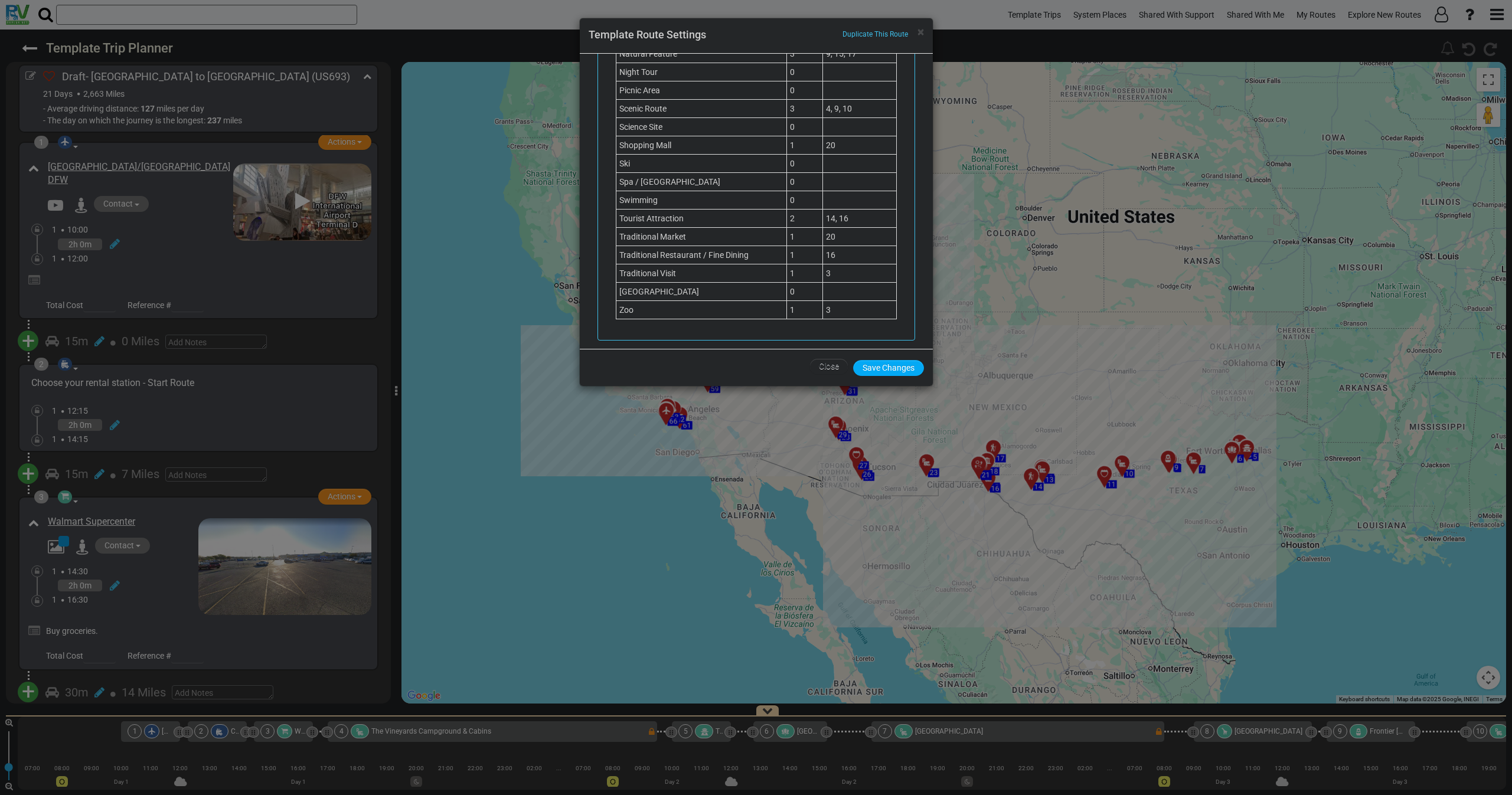
scroll to position [1217, 0]
click at [921, 33] on span "×" at bounding box center [921, 32] width 7 height 14
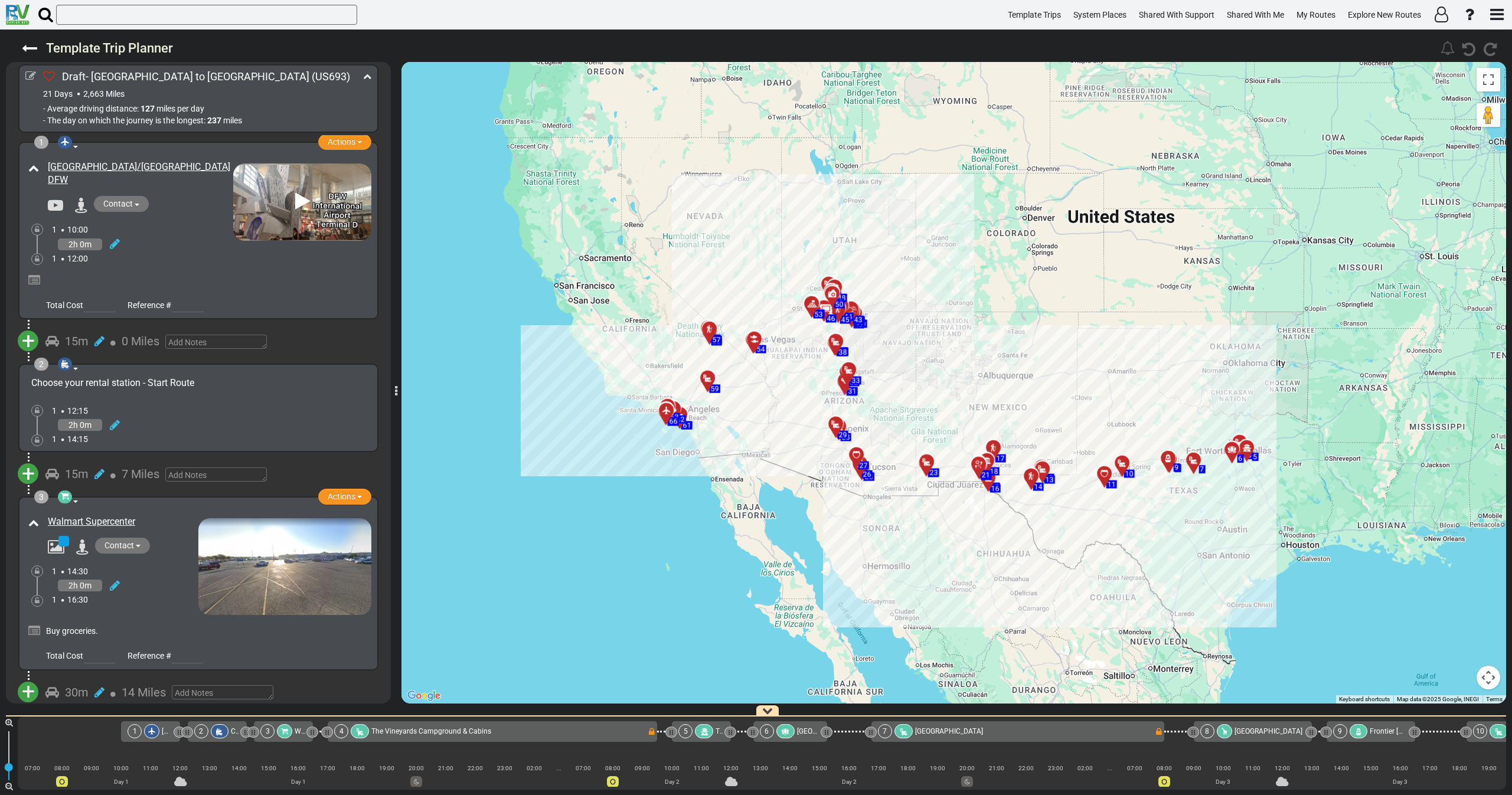
click at [152, 245] on div "2h 0m" at bounding box center [143, 244] width 182 height 17
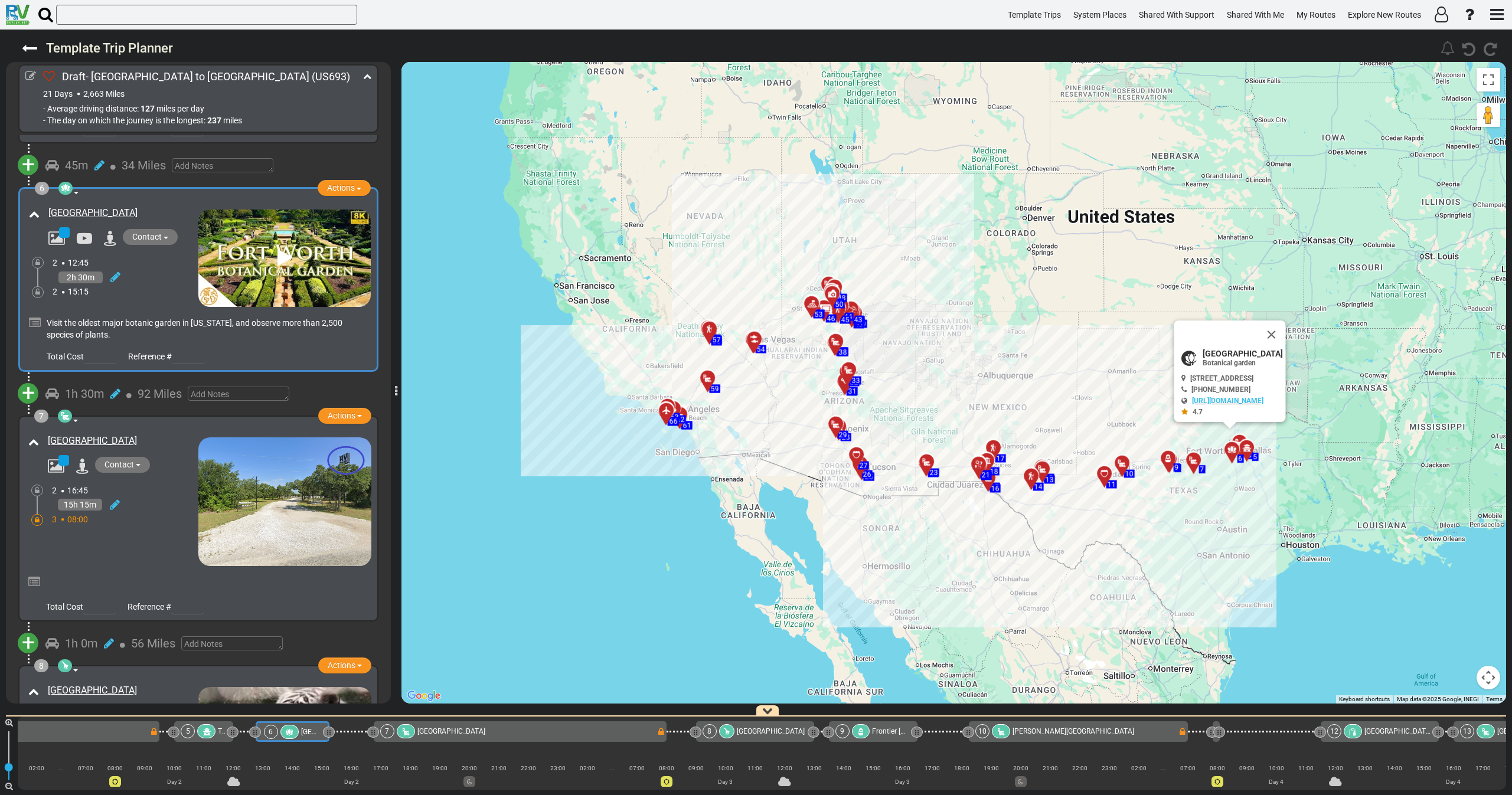
scroll to position [0, 0]
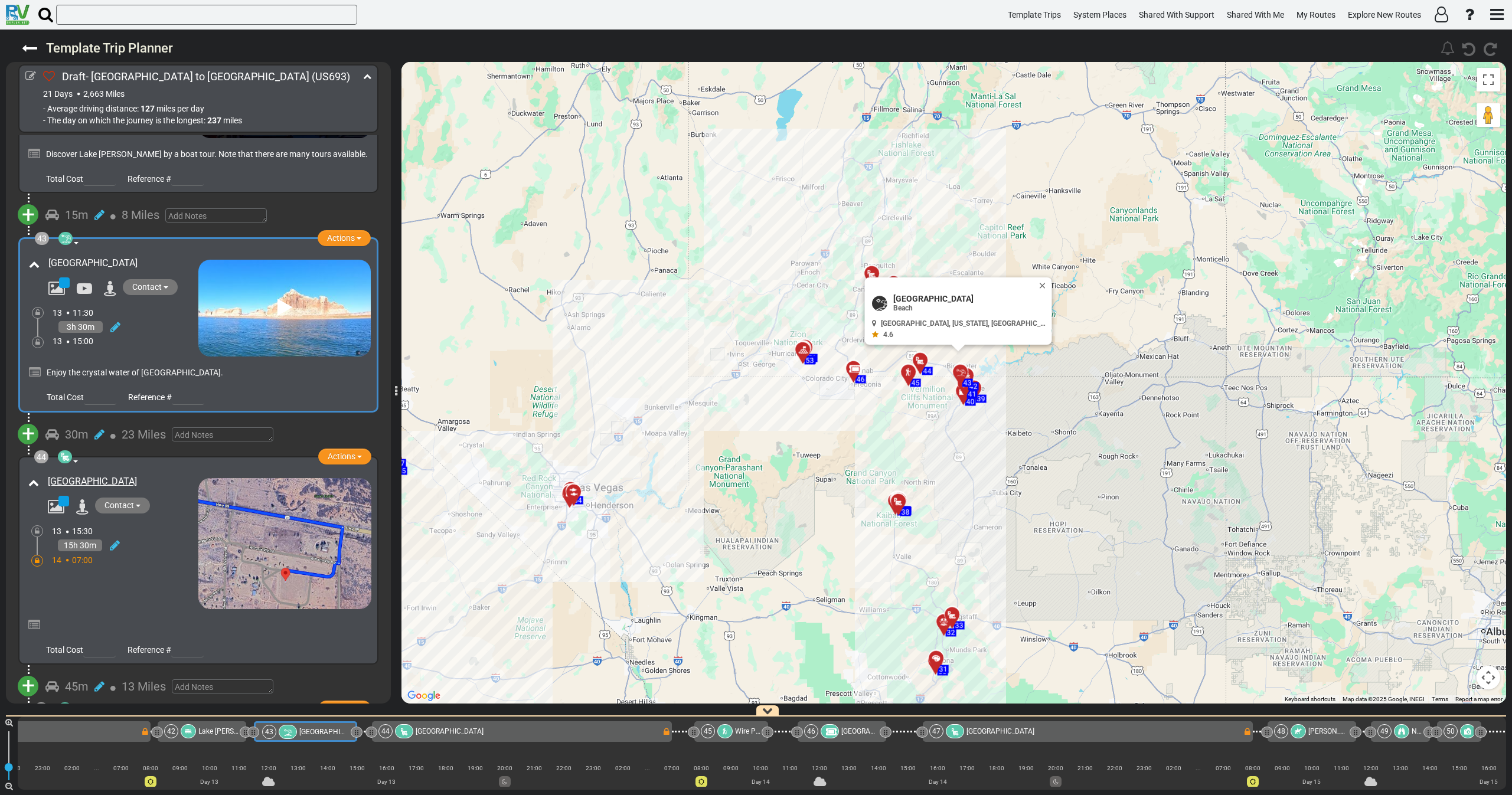
click at [160, 335] on div "13 15:00" at bounding box center [125, 341] width 146 height 12
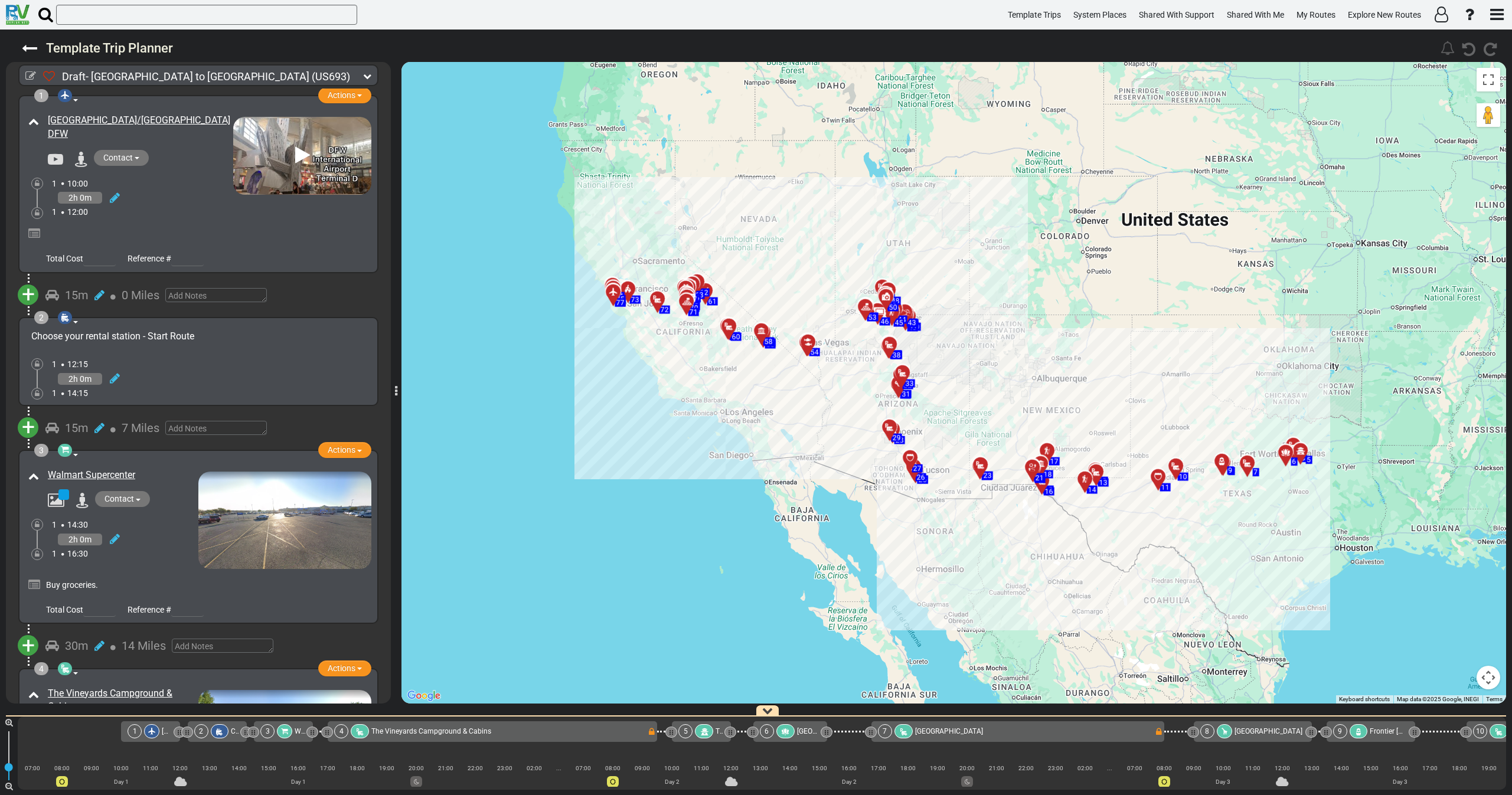
click at [367, 73] on icon at bounding box center [367, 76] width 8 height 8
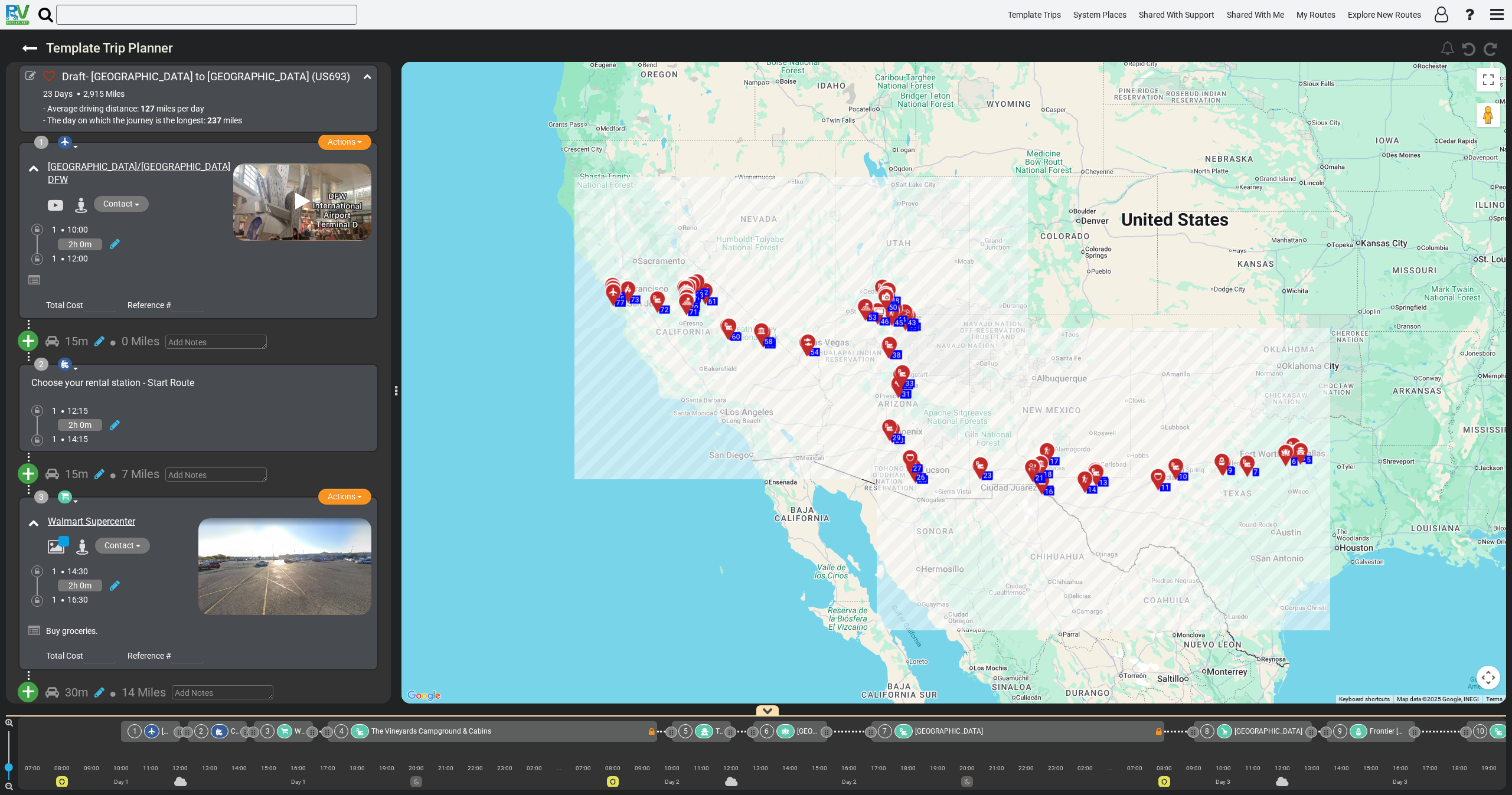
click at [159, 246] on div "2h 0m" at bounding box center [143, 244] width 182 height 17
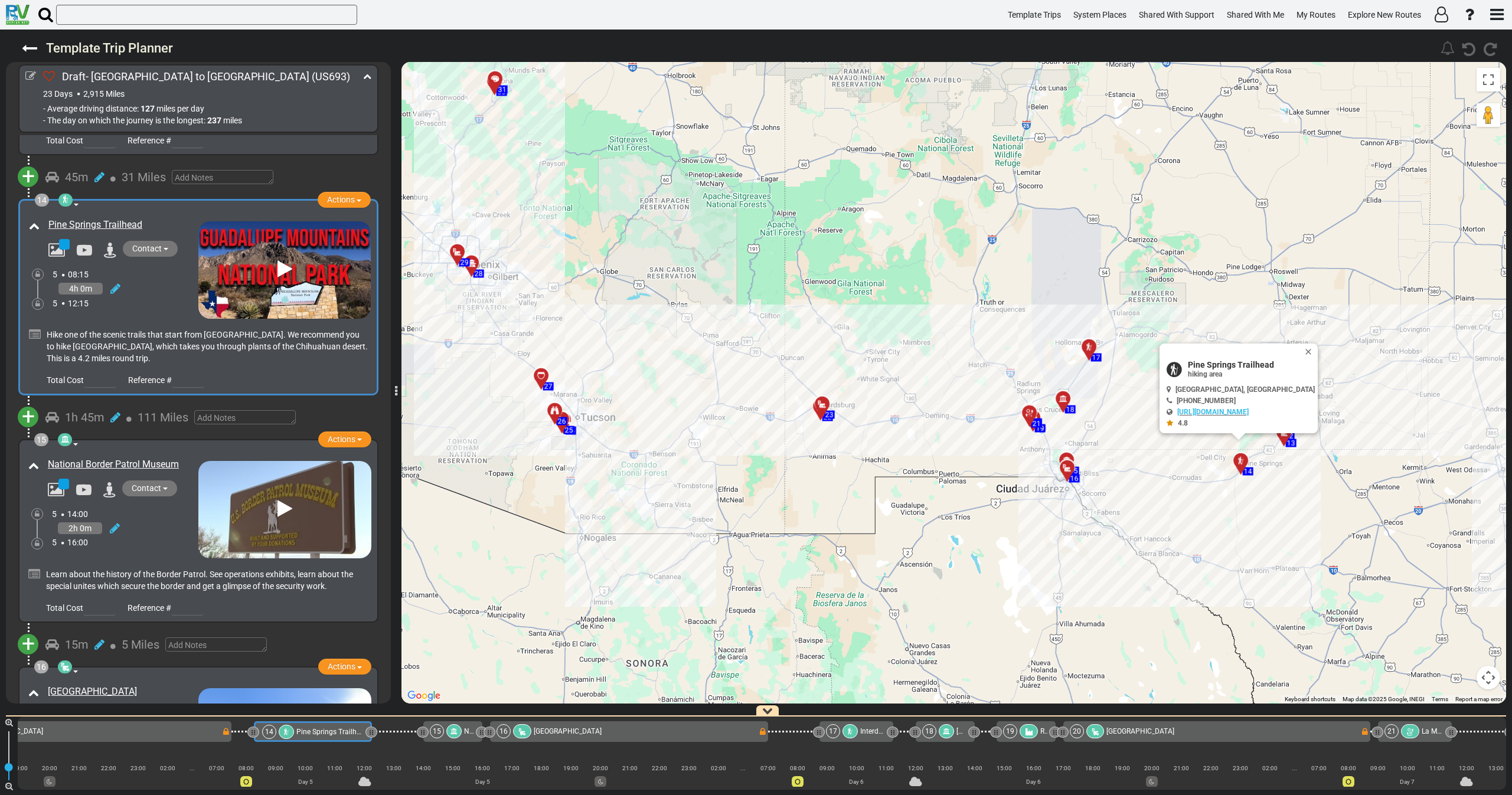
drag, startPoint x: 1003, startPoint y: 500, endPoint x: 936, endPoint y: 482, distance: 69.4
click at [943, 481] on div "To activate drag with keyboard, press Alt + Enter. Once in keyboard drag state,…" at bounding box center [954, 382] width 1105 height 641
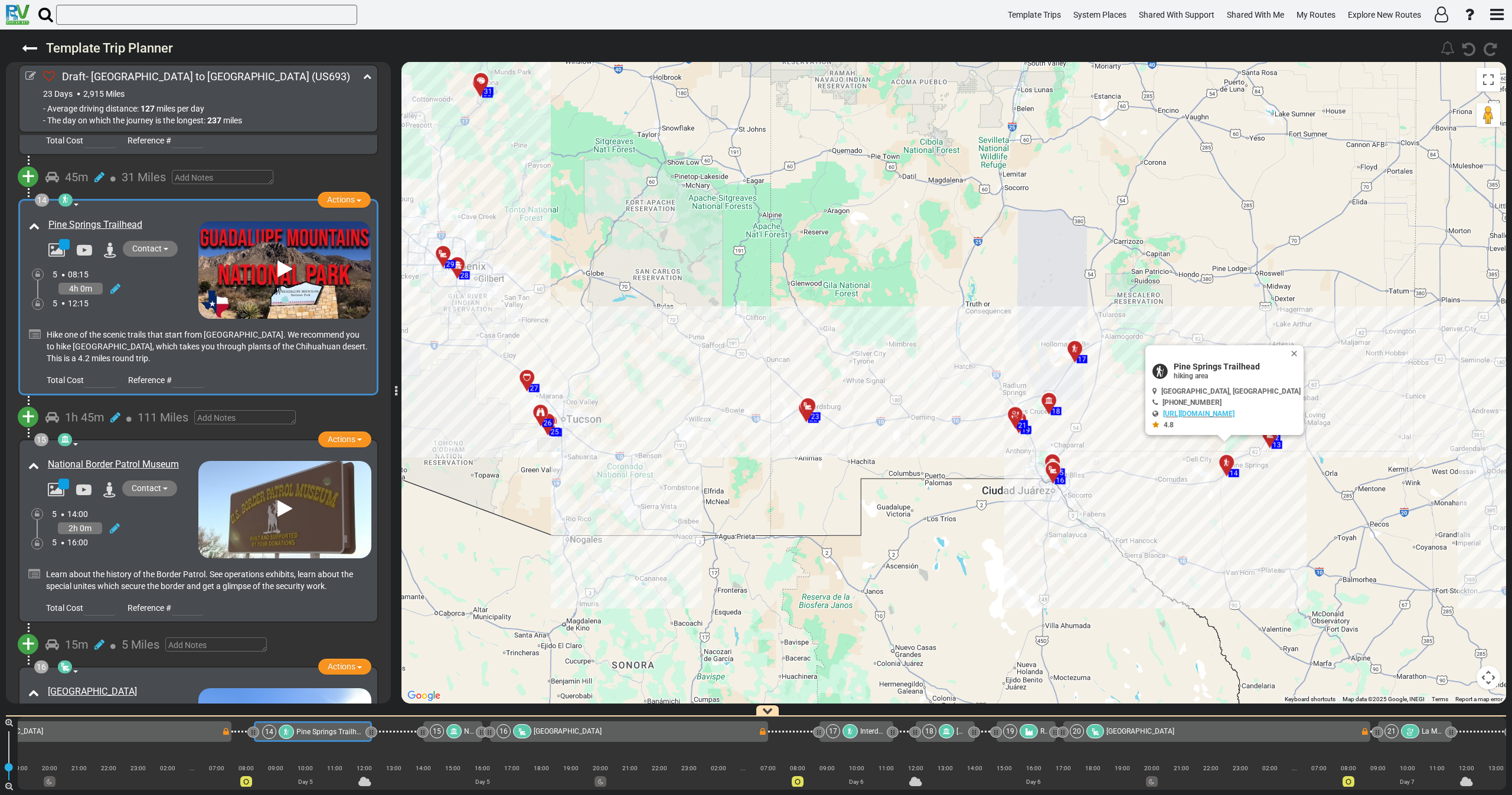
click at [138, 280] on div "4h 0m" at bounding box center [125, 288] width 146 height 17
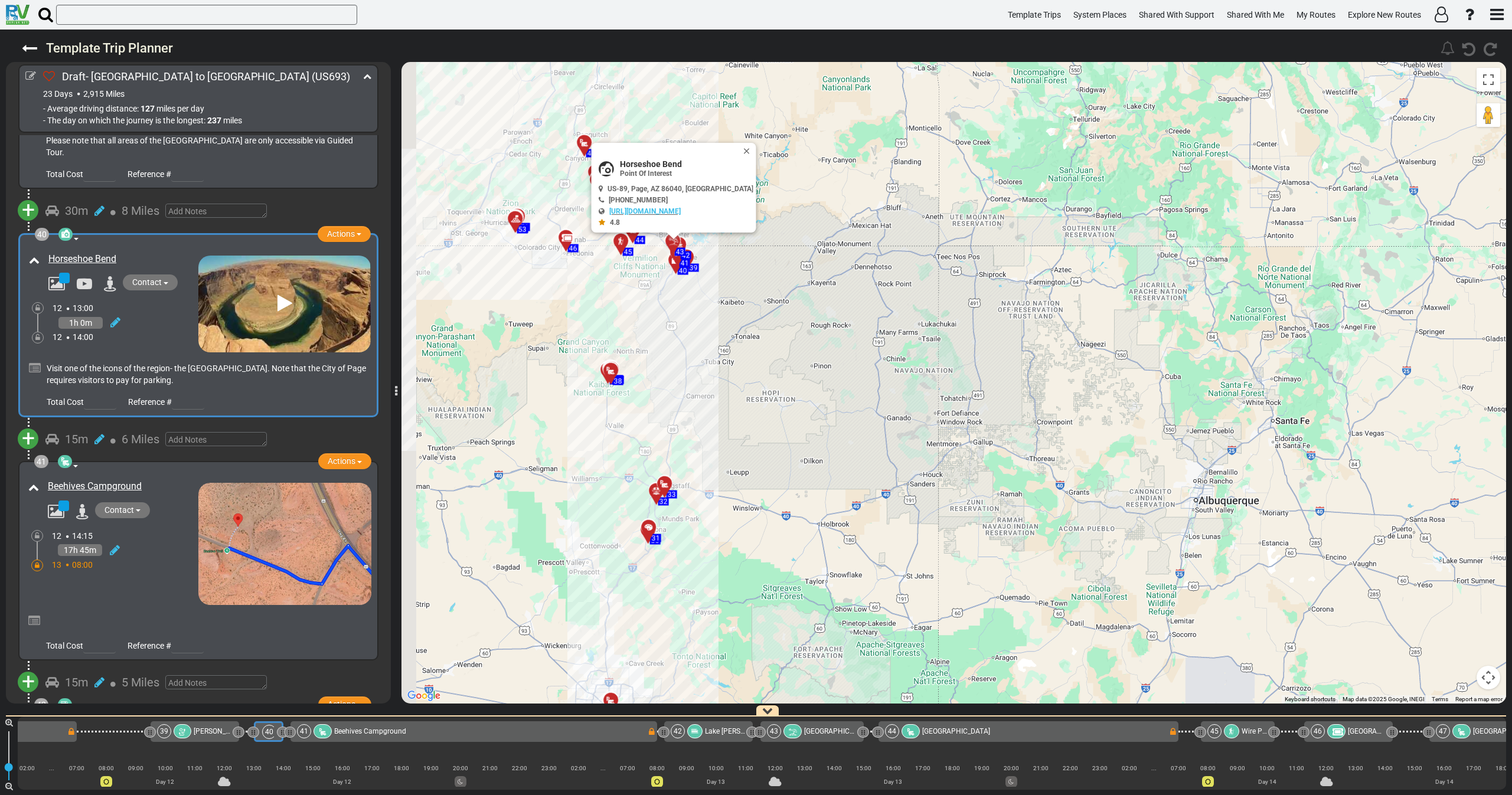
drag, startPoint x: 610, startPoint y: 288, endPoint x: 739, endPoint y: 397, distance: 168.9
click at [732, 394] on div "To activate drag with keyboard, press Alt + Enter. Once in keyboard drag state,…" at bounding box center [954, 382] width 1105 height 641
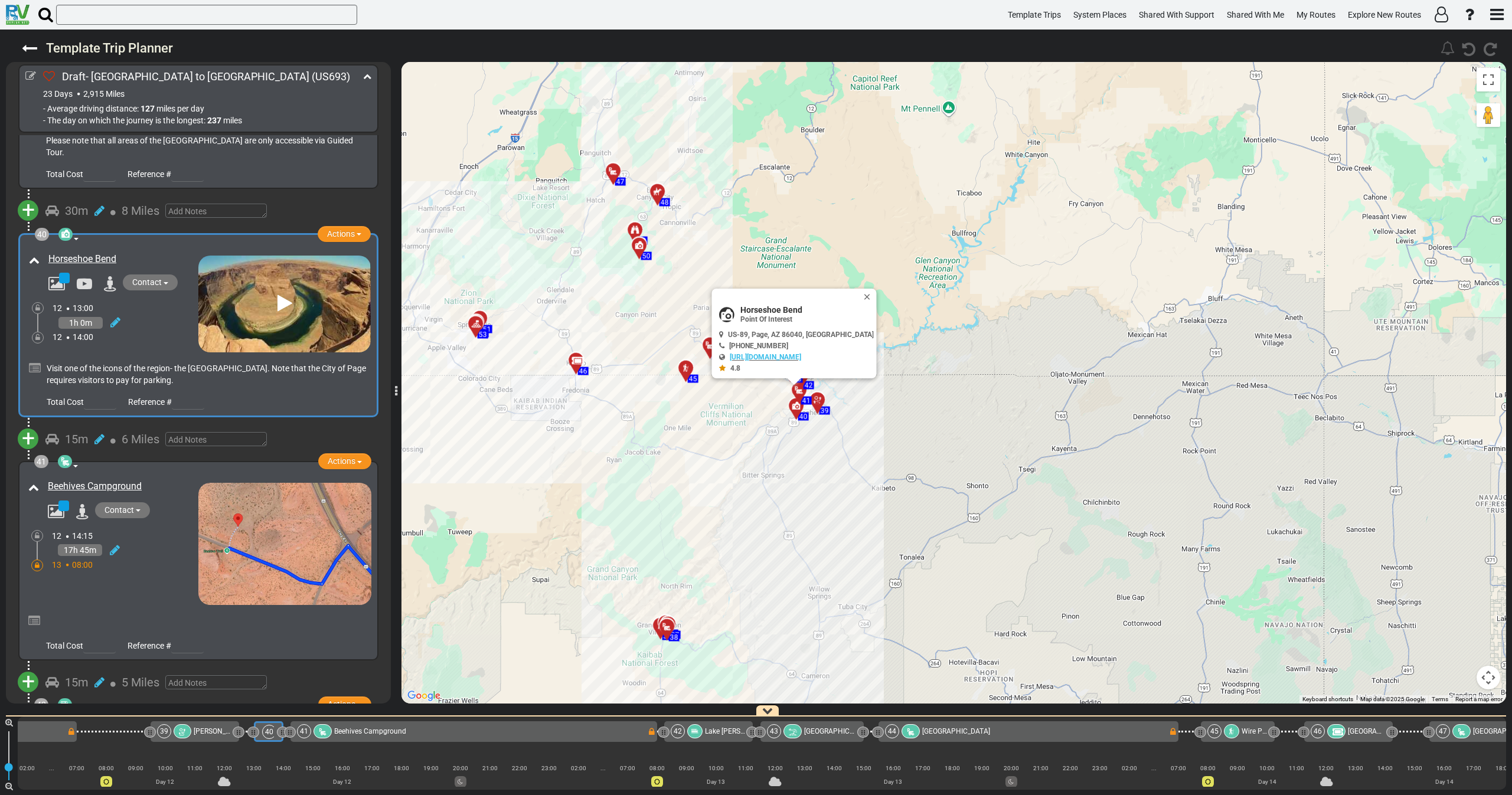
click at [154, 295] on div "Horseshoe Bend" at bounding box center [112, 301] width 173 height 103
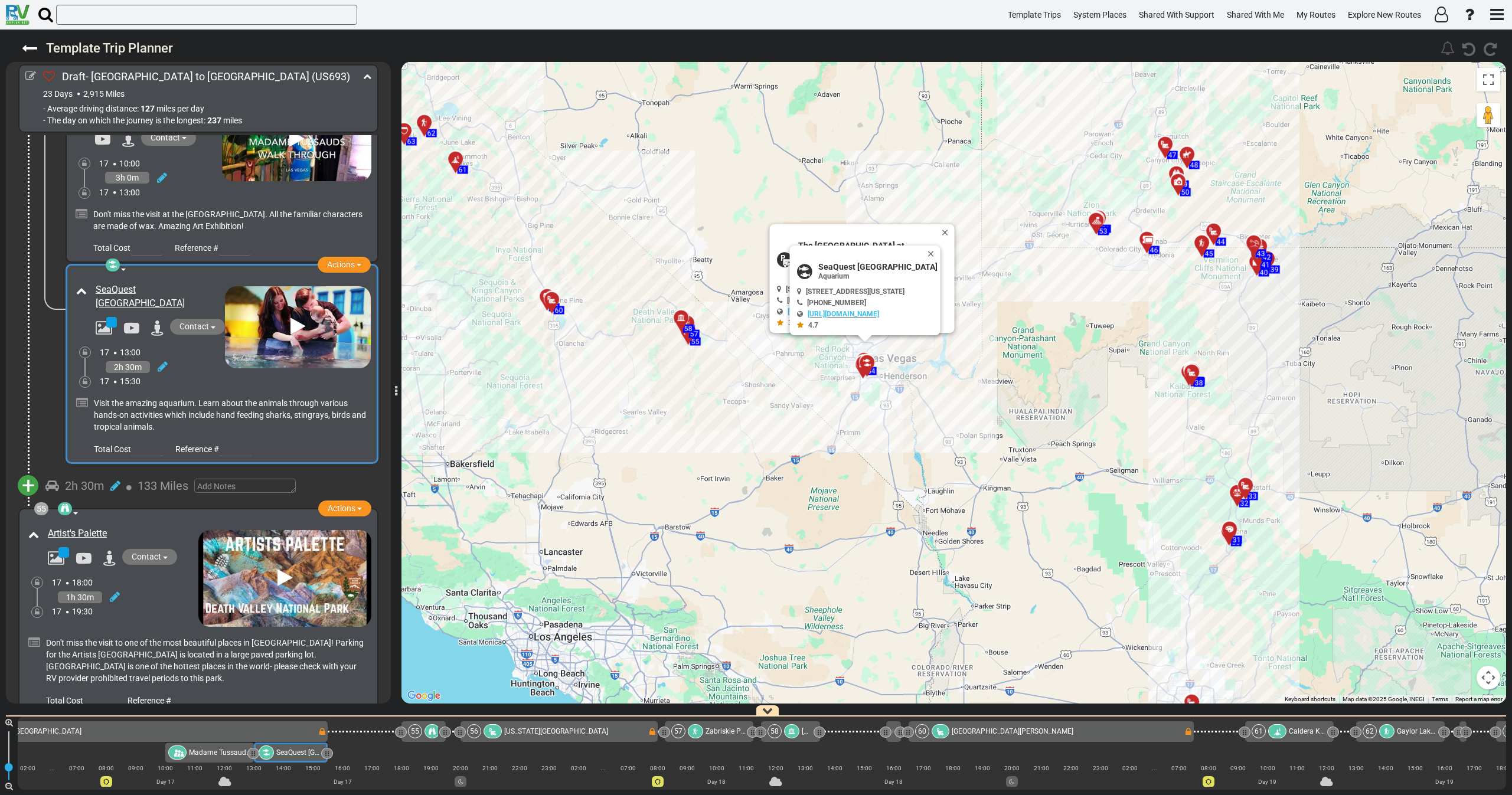
drag, startPoint x: 739, startPoint y: 222, endPoint x: 1009, endPoint y: 145, distance: 280.8
click at [958, 160] on div "To activate drag with keyboard, press Alt + Enter. Once in keyboard drag state,…" at bounding box center [954, 382] width 1105 height 641
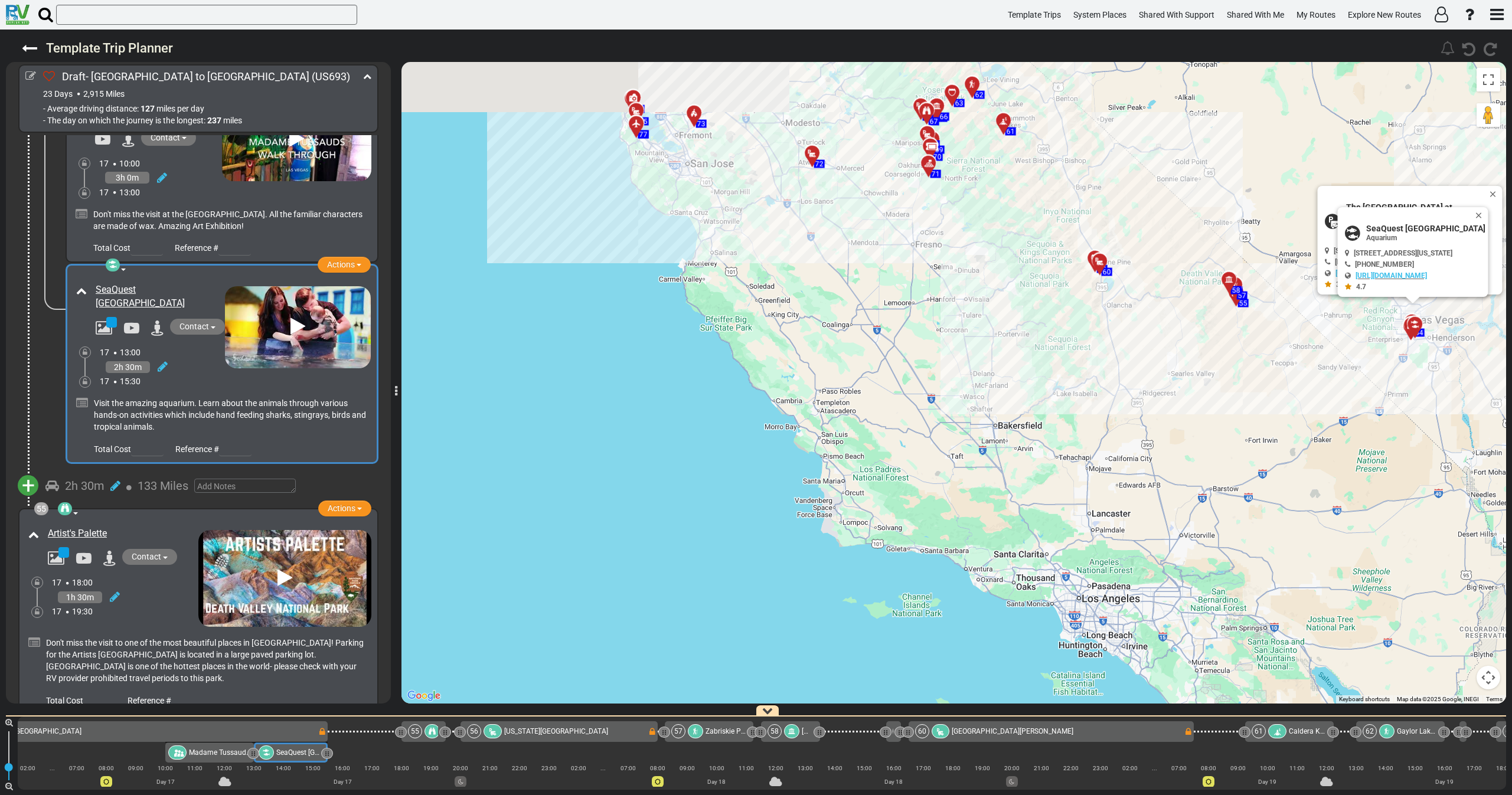
drag, startPoint x: 863, startPoint y: 378, endPoint x: 820, endPoint y: 460, distance: 92.6
click at [824, 452] on div "To activate drag with keyboard, press Alt + Enter. Once in keyboard drag state,…" at bounding box center [954, 382] width 1105 height 641
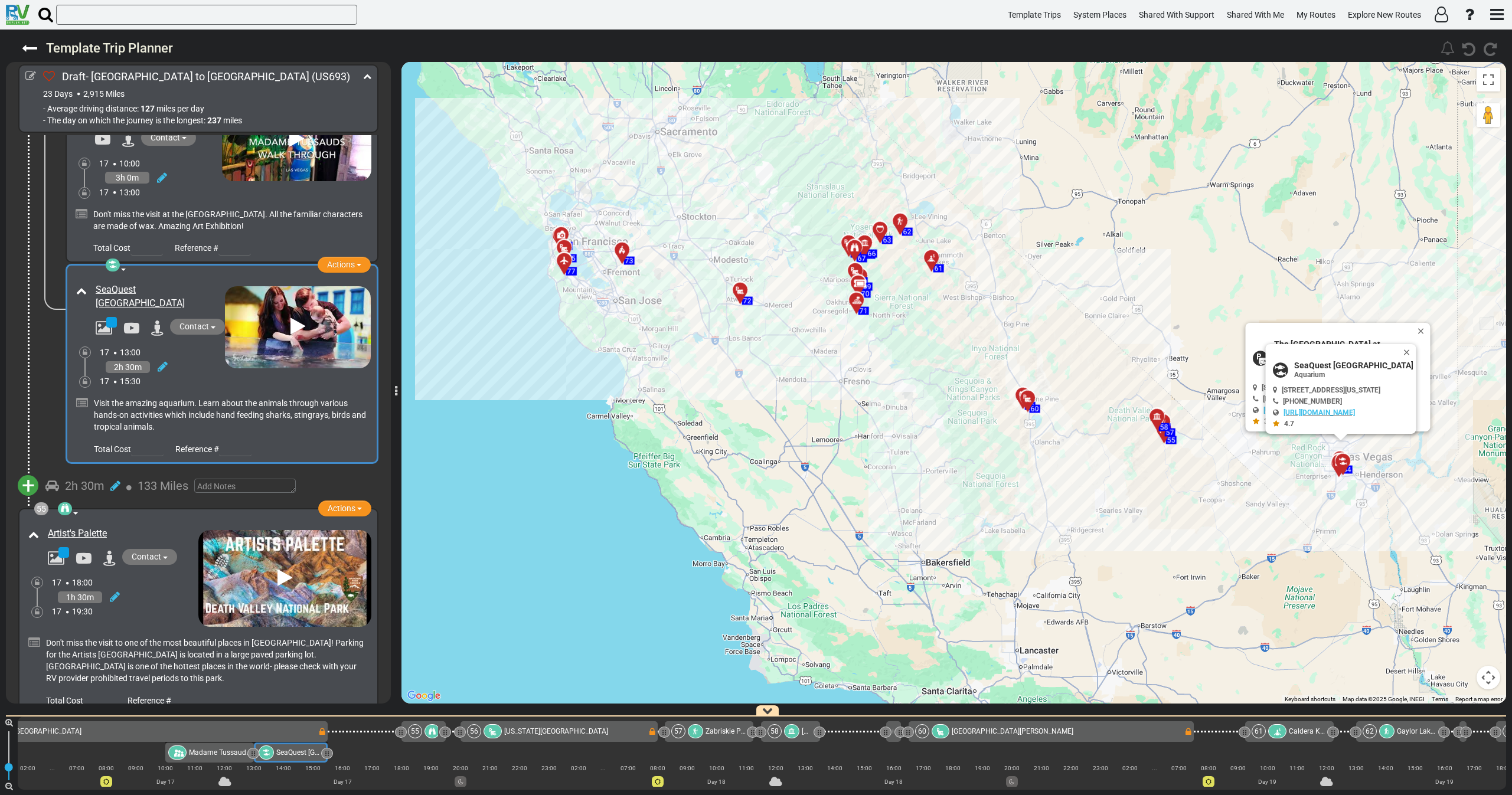
click at [163, 605] on div "17 19:30" at bounding box center [125, 611] width 147 height 12
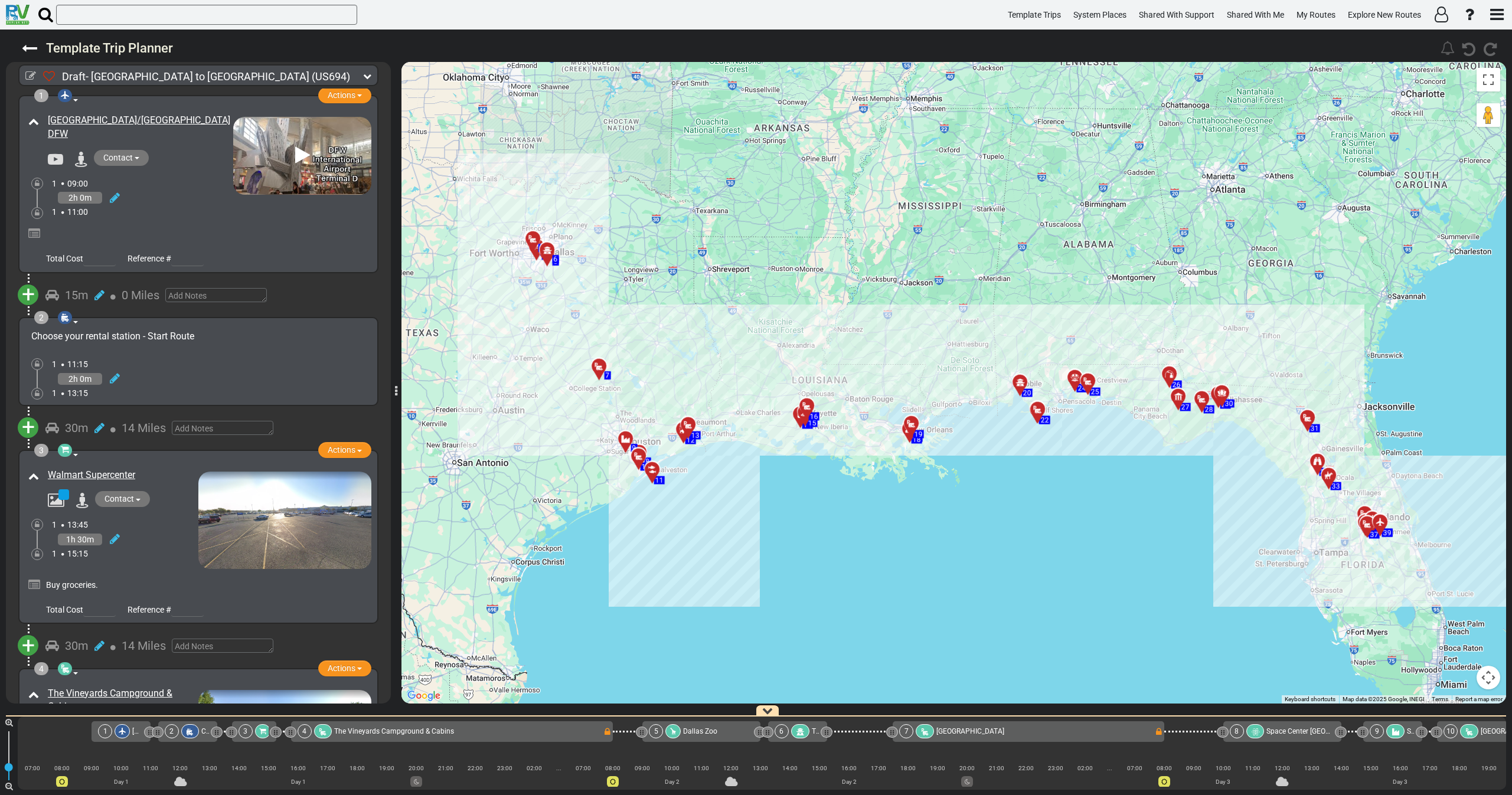
click at [365, 79] on icon at bounding box center [367, 76] width 8 height 8
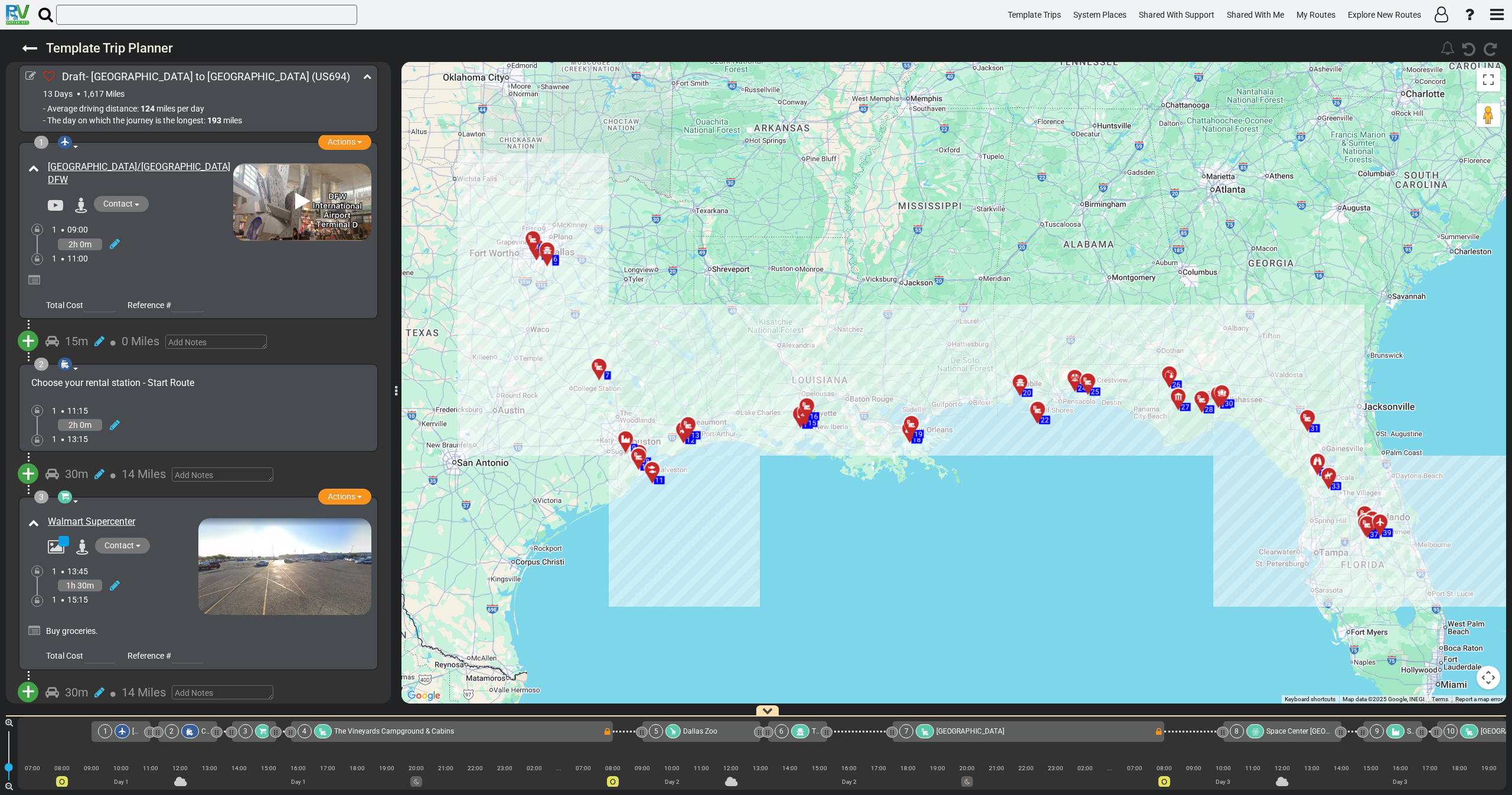
click at [167, 246] on div "2h 0m" at bounding box center [143, 244] width 182 height 17
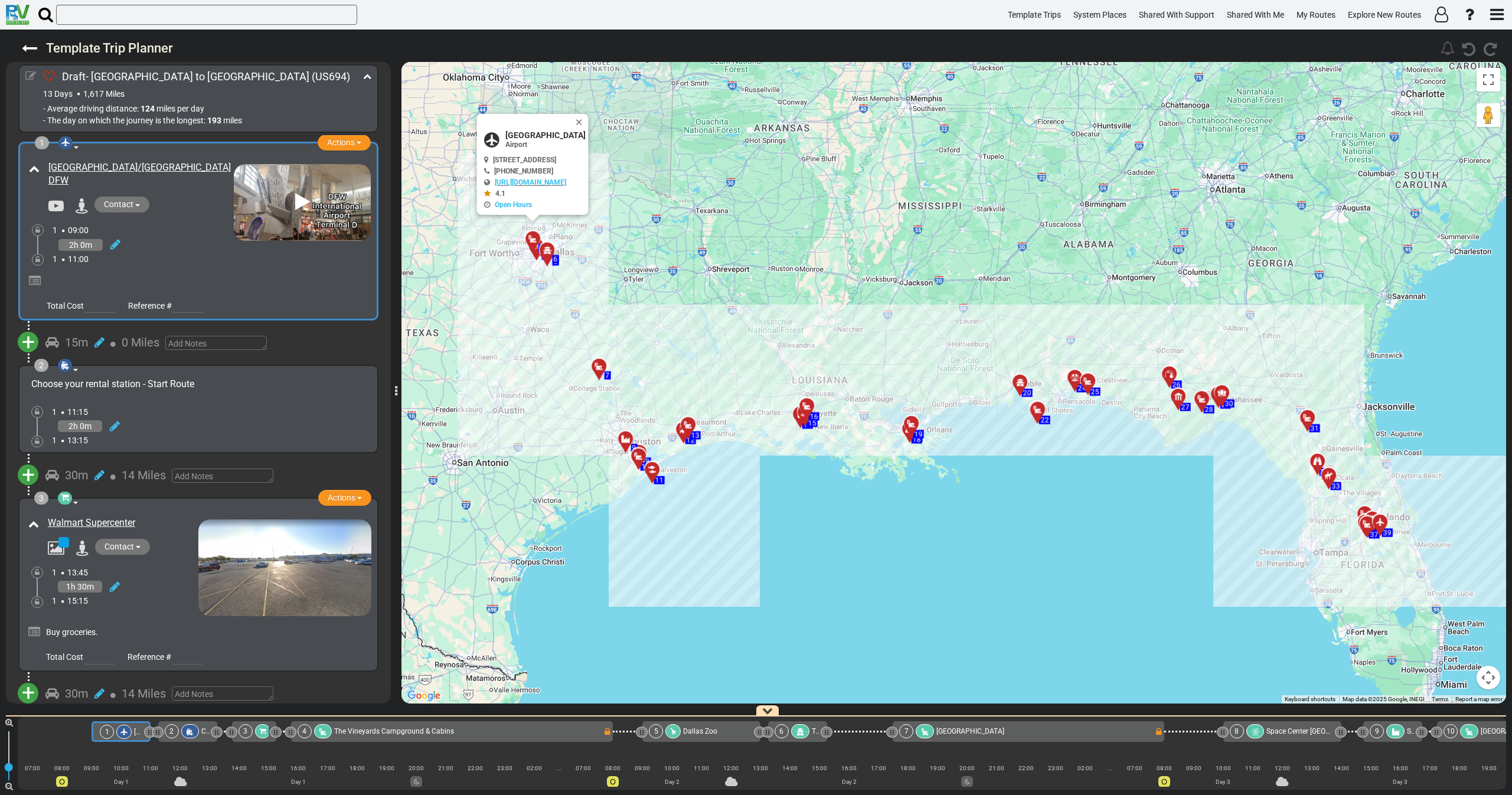
click at [28, 75] on icon at bounding box center [31, 76] width 11 height 11
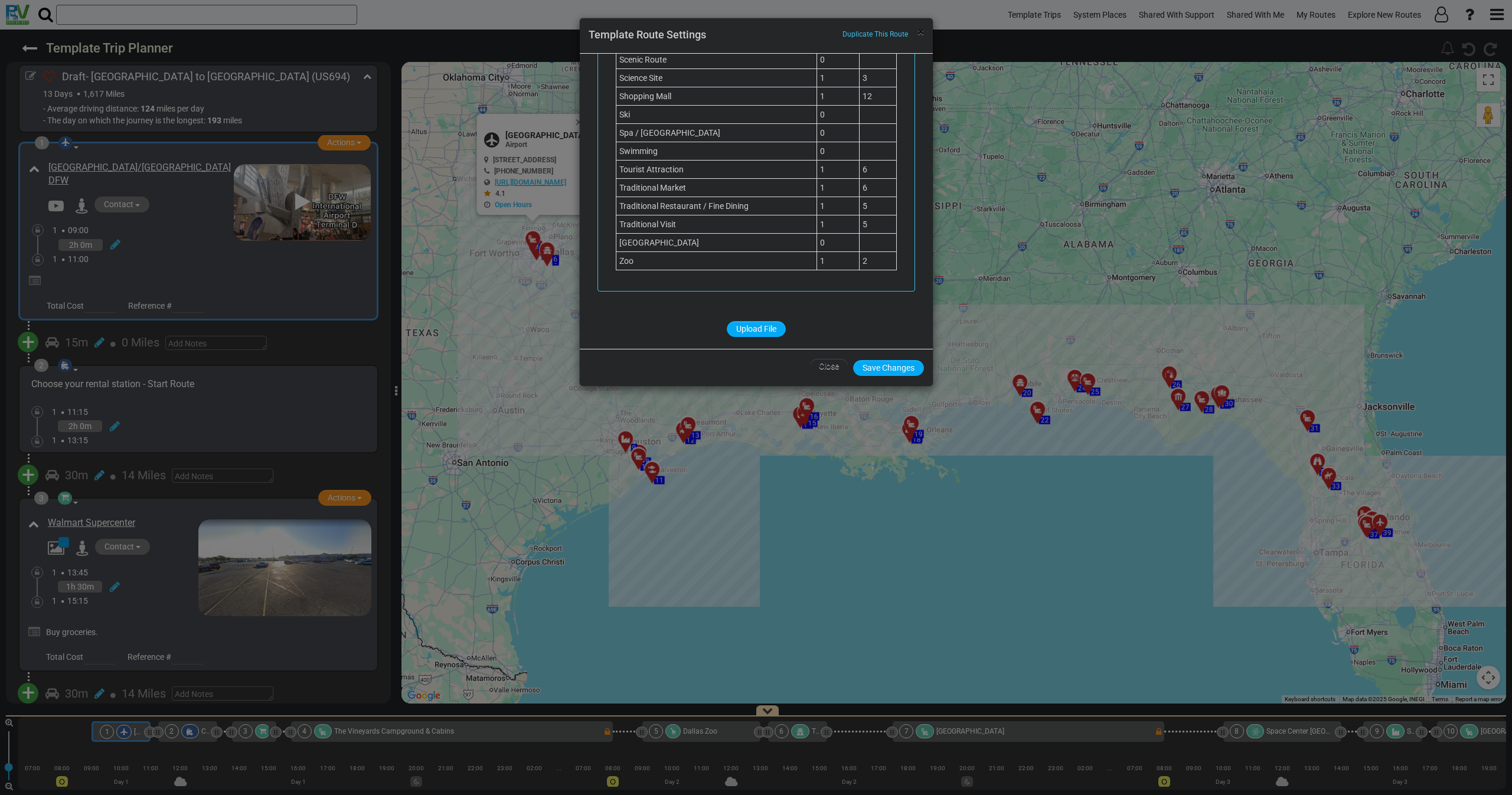
click at [919, 28] on span "×" at bounding box center [921, 32] width 7 height 14
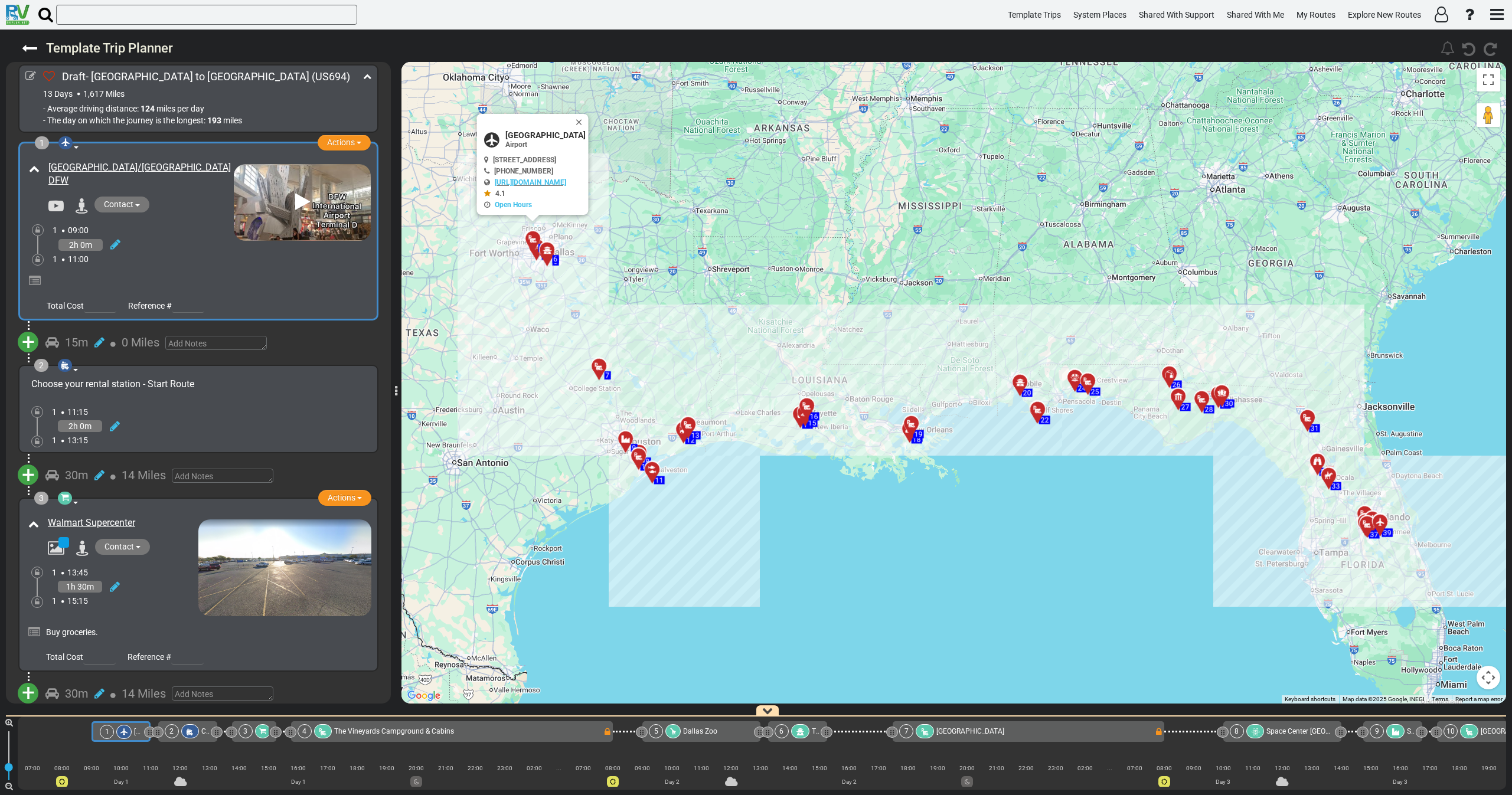
click at [153, 249] on div "2h 0m" at bounding box center [143, 244] width 182 height 17
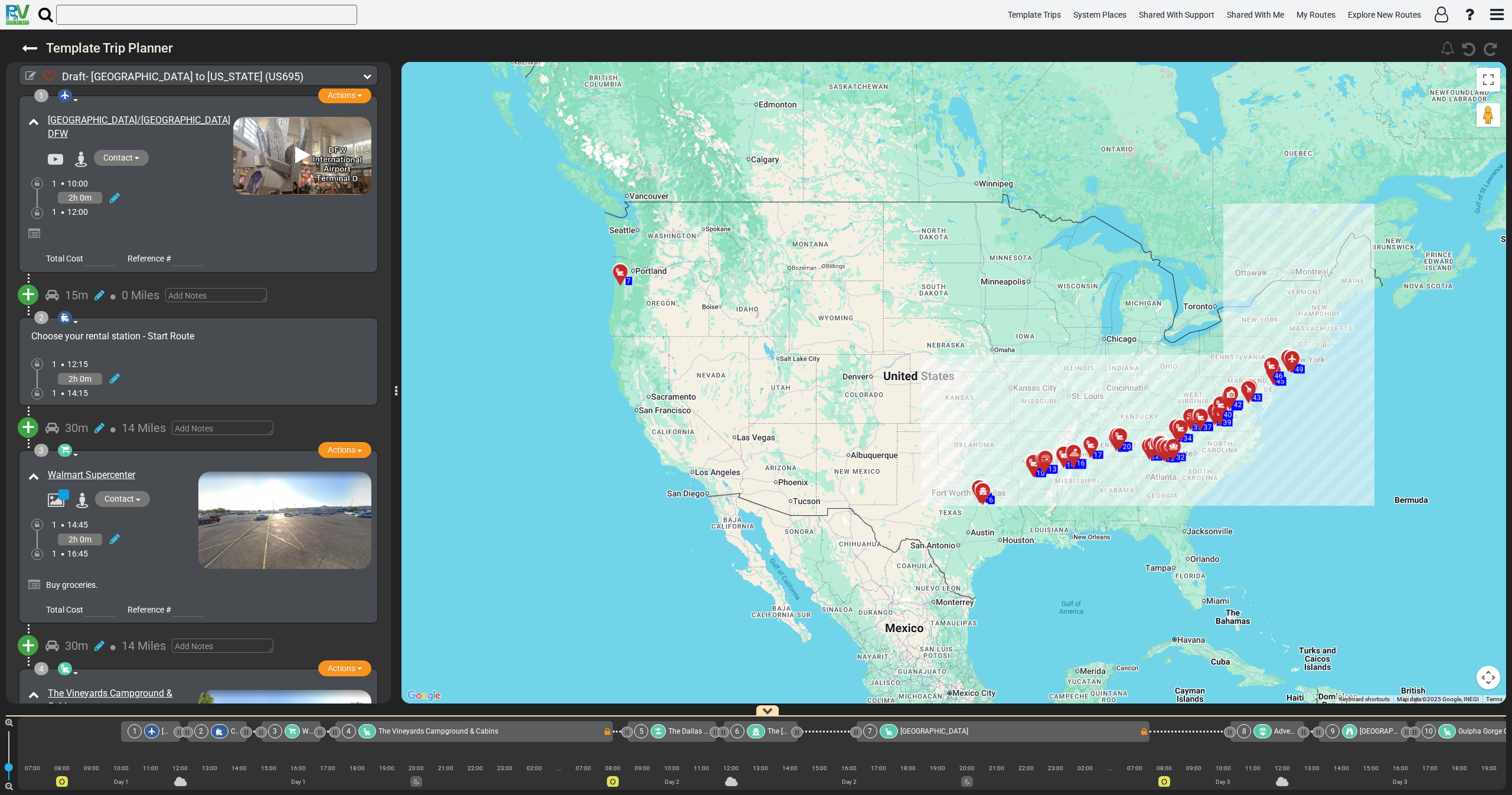
click at [367, 74] on icon at bounding box center [367, 76] width 8 height 8
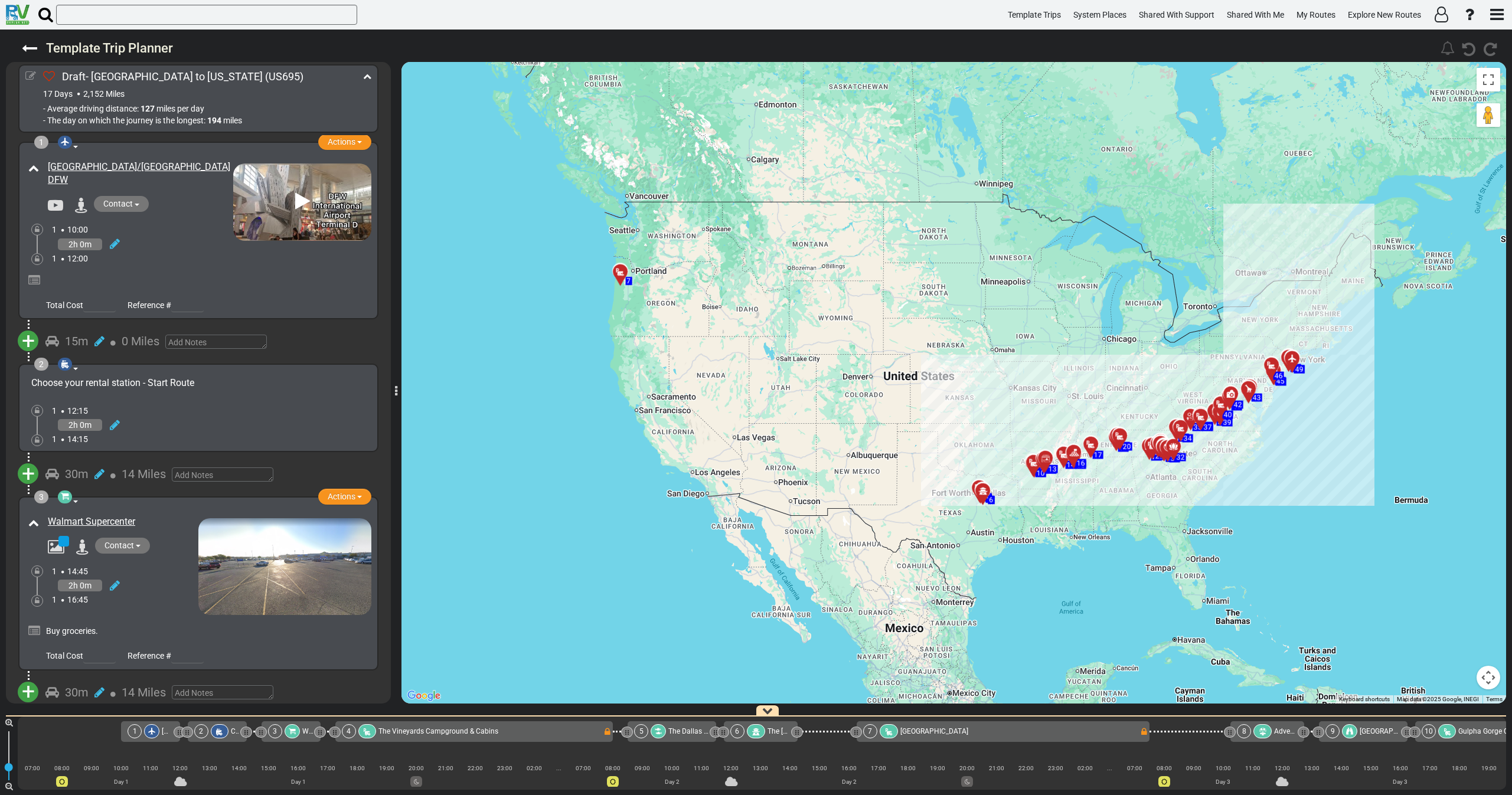
click at [31, 77] on icon at bounding box center [31, 76] width 11 height 11
select select "number:46"
select select "number:1897"
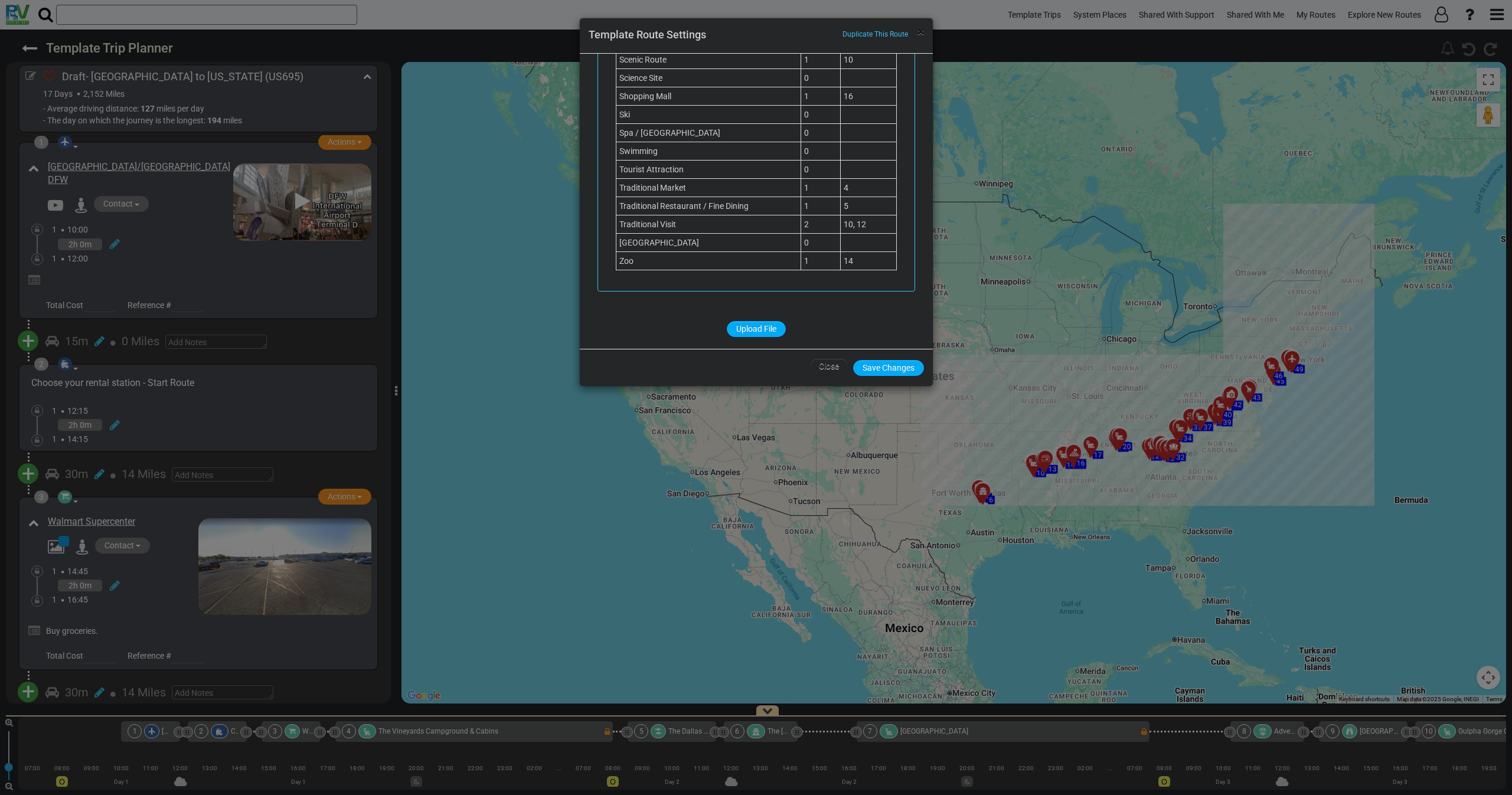
click at [922, 33] on span "×" at bounding box center [921, 32] width 7 height 14
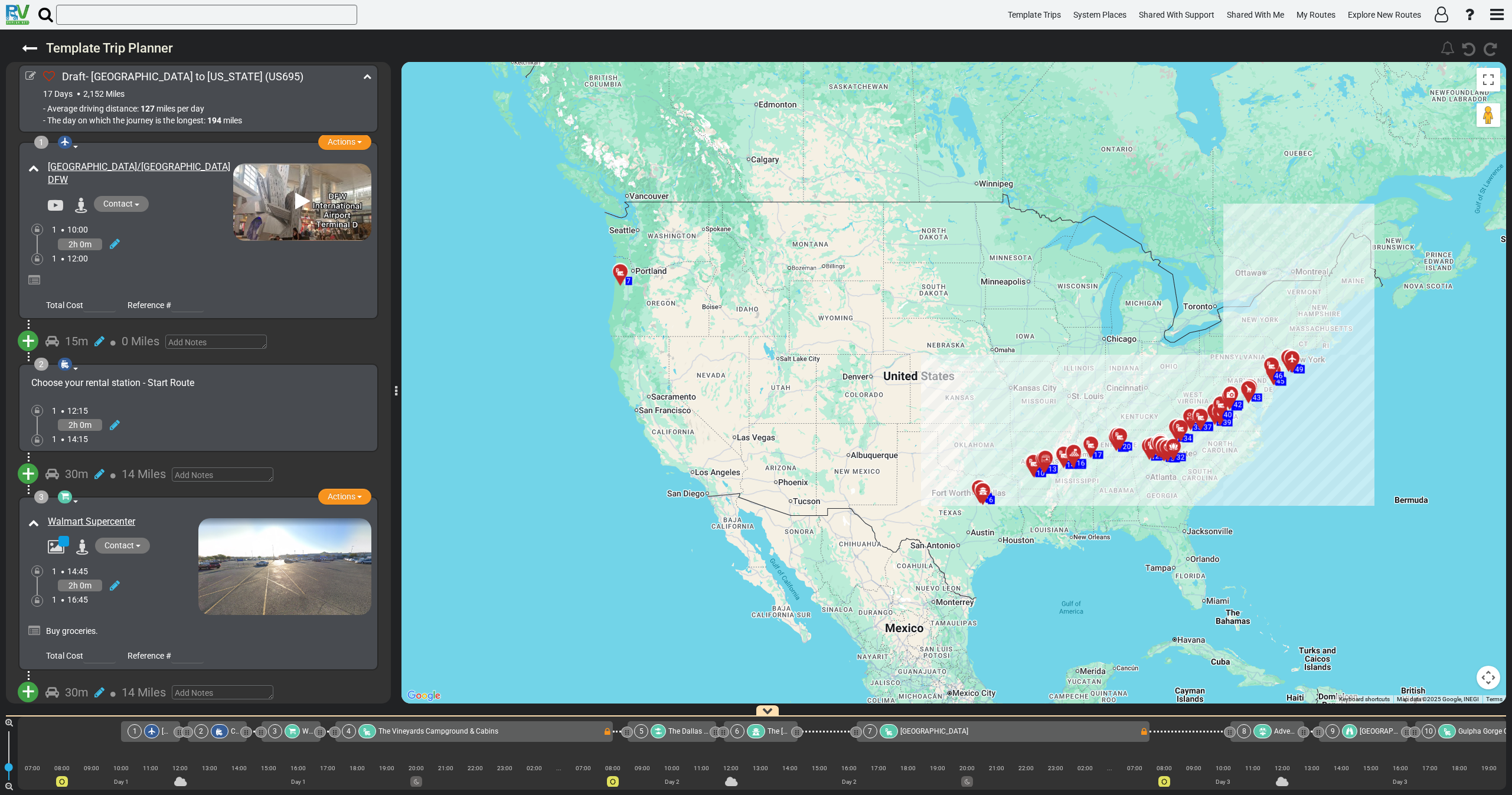
click at [147, 247] on div "2h 0m" at bounding box center [143, 244] width 182 height 17
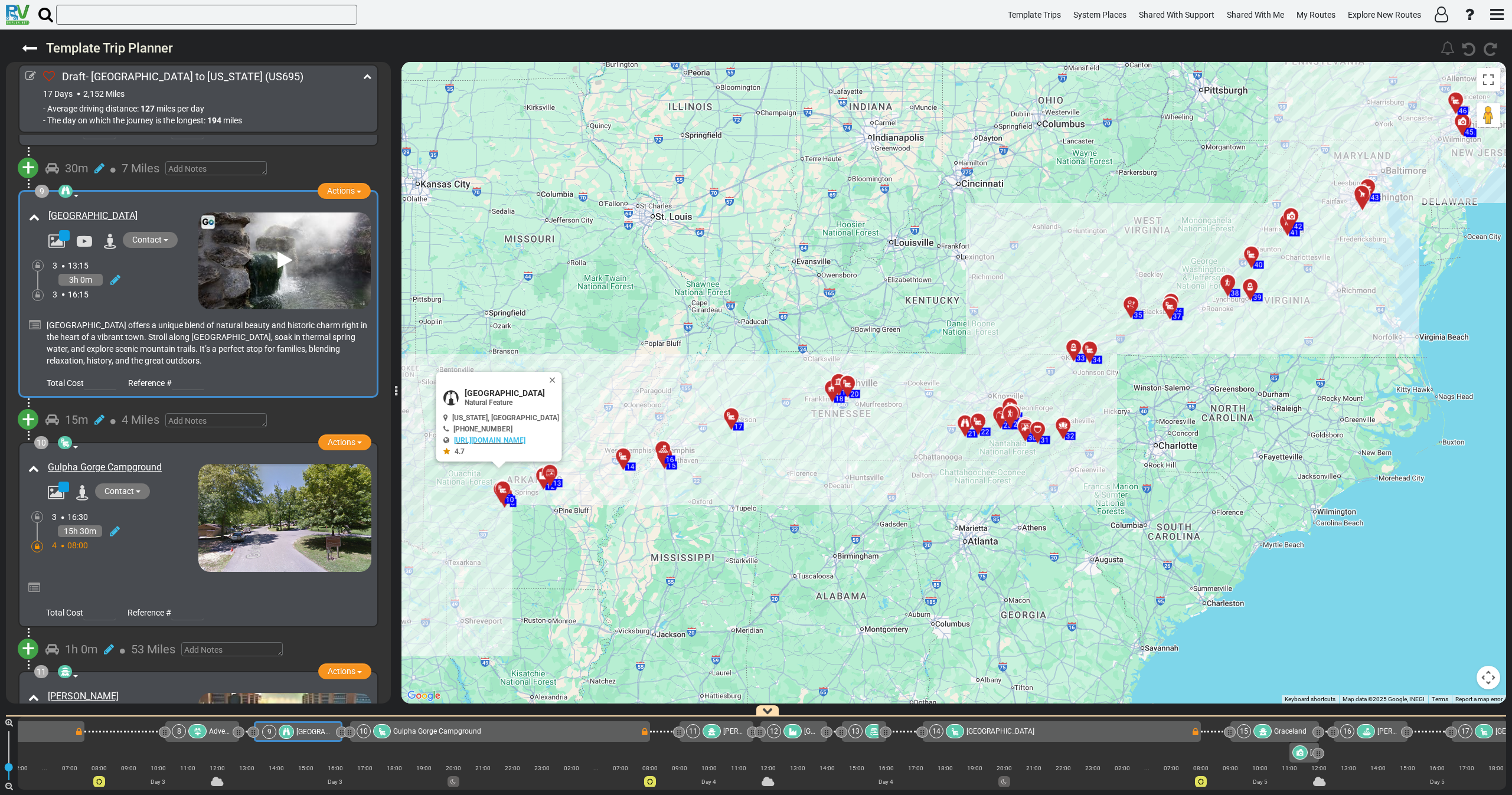
drag, startPoint x: 827, startPoint y: 537, endPoint x: 878, endPoint y: 548, distance: 52.2
click at [878, 548] on div "To activate drag with keyboard, press Alt + Enter. Once in keyboard drag state,…" at bounding box center [954, 382] width 1105 height 641
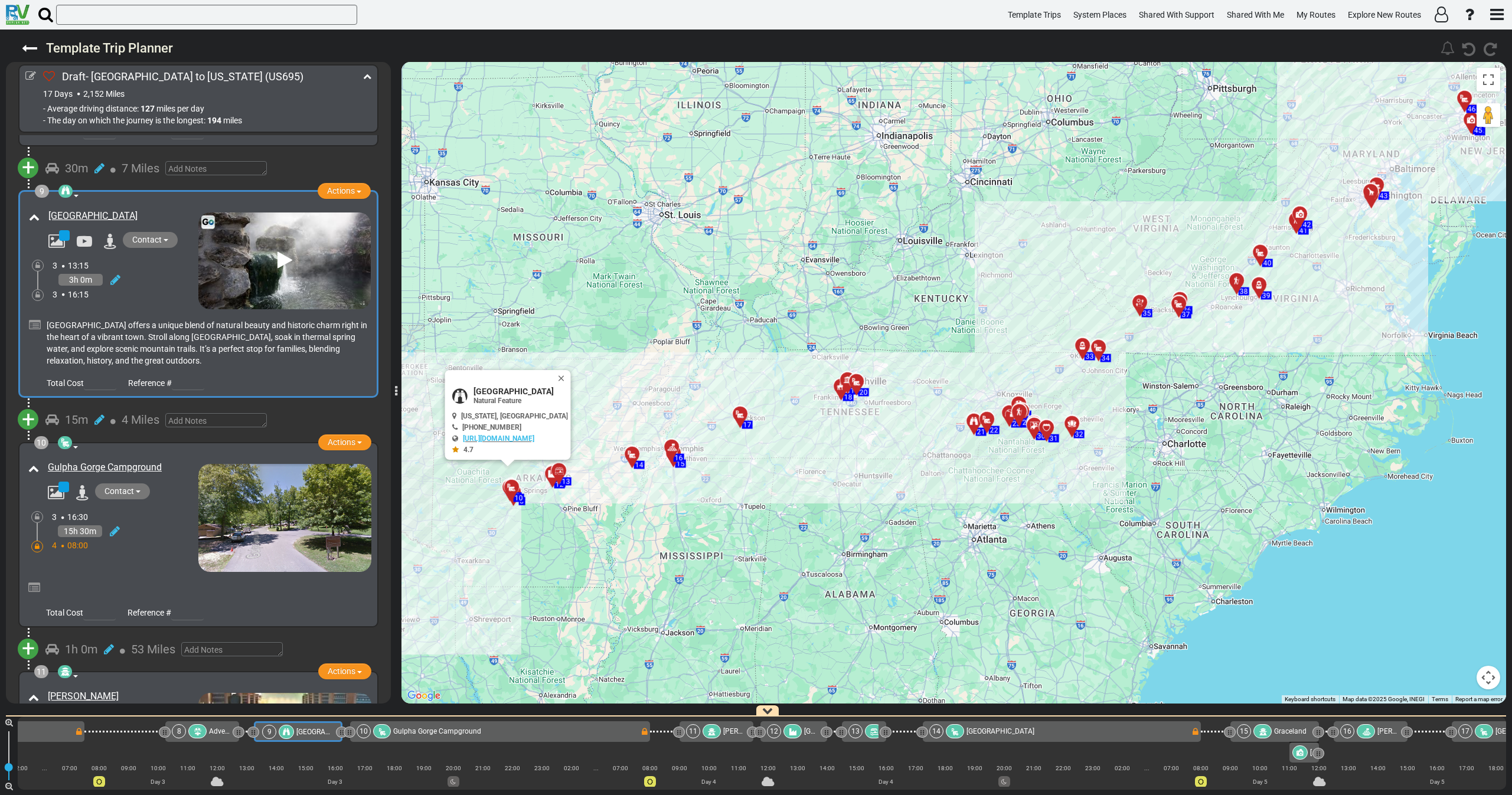
click at [168, 271] on div "3h 0m" at bounding box center [125, 280] width 146 height 17
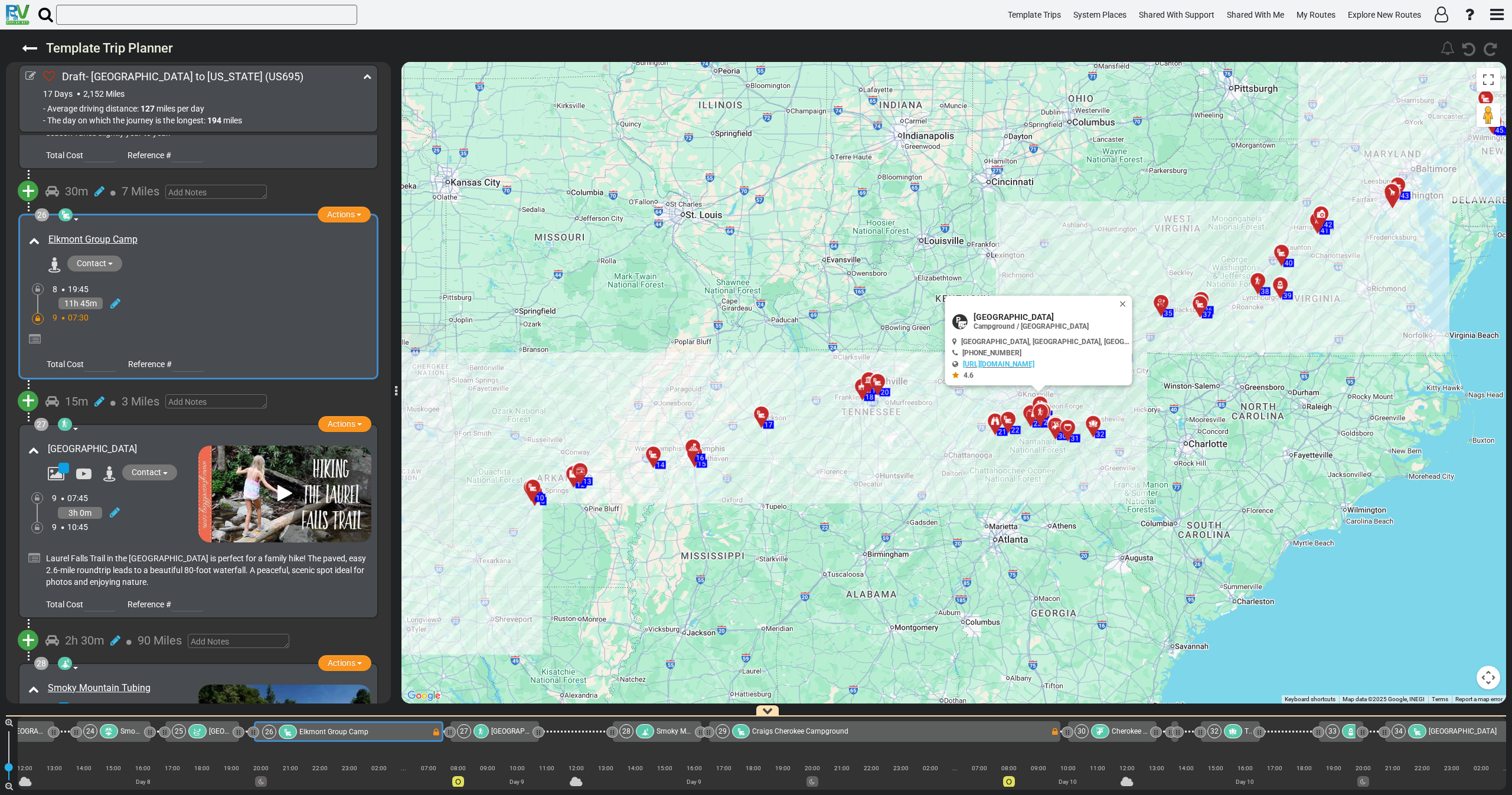
click at [226, 311] on div "9 07:30" at bounding box center [212, 317] width 318 height 12
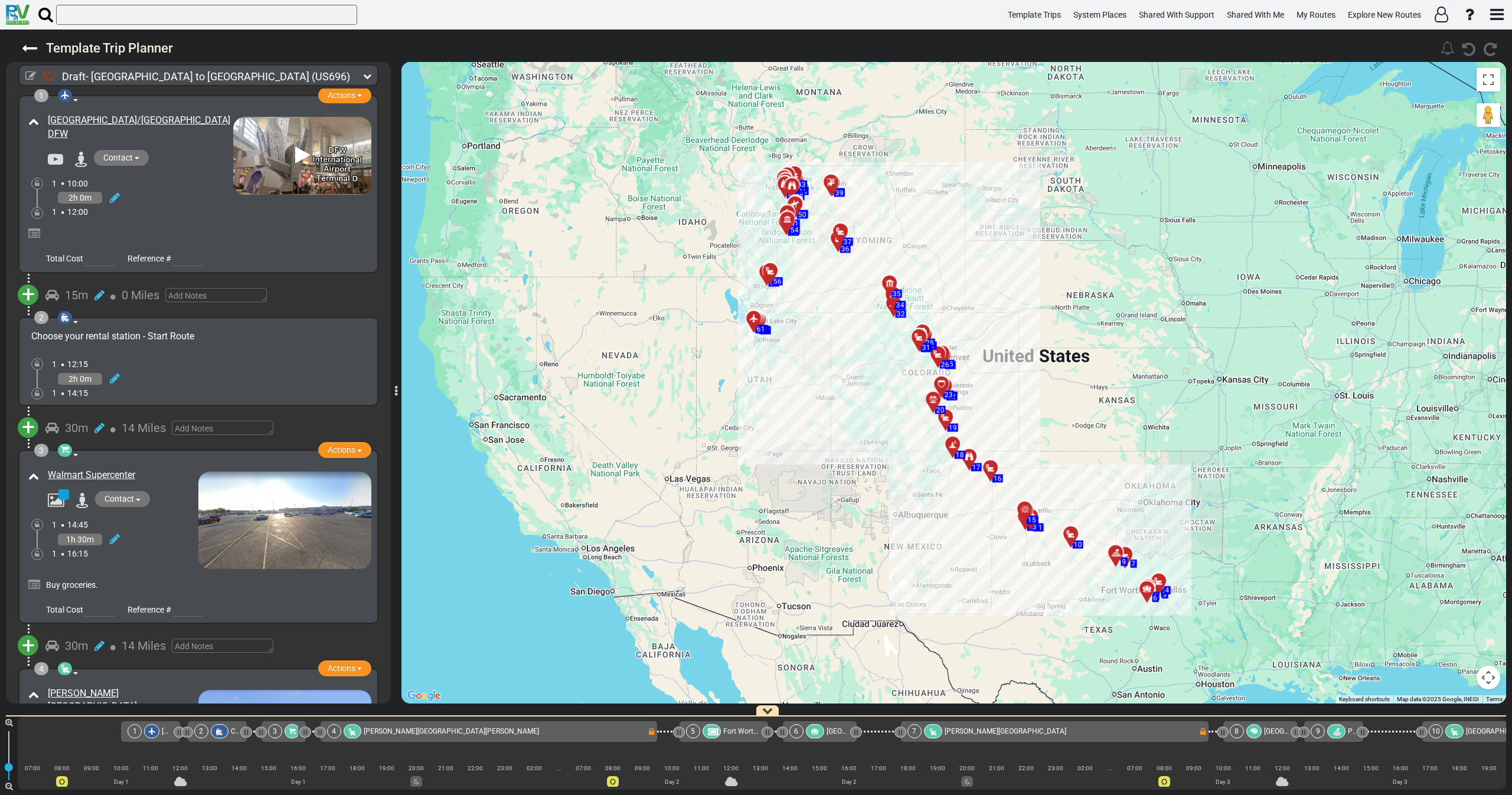
click at [368, 72] on icon at bounding box center [367, 76] width 8 height 8
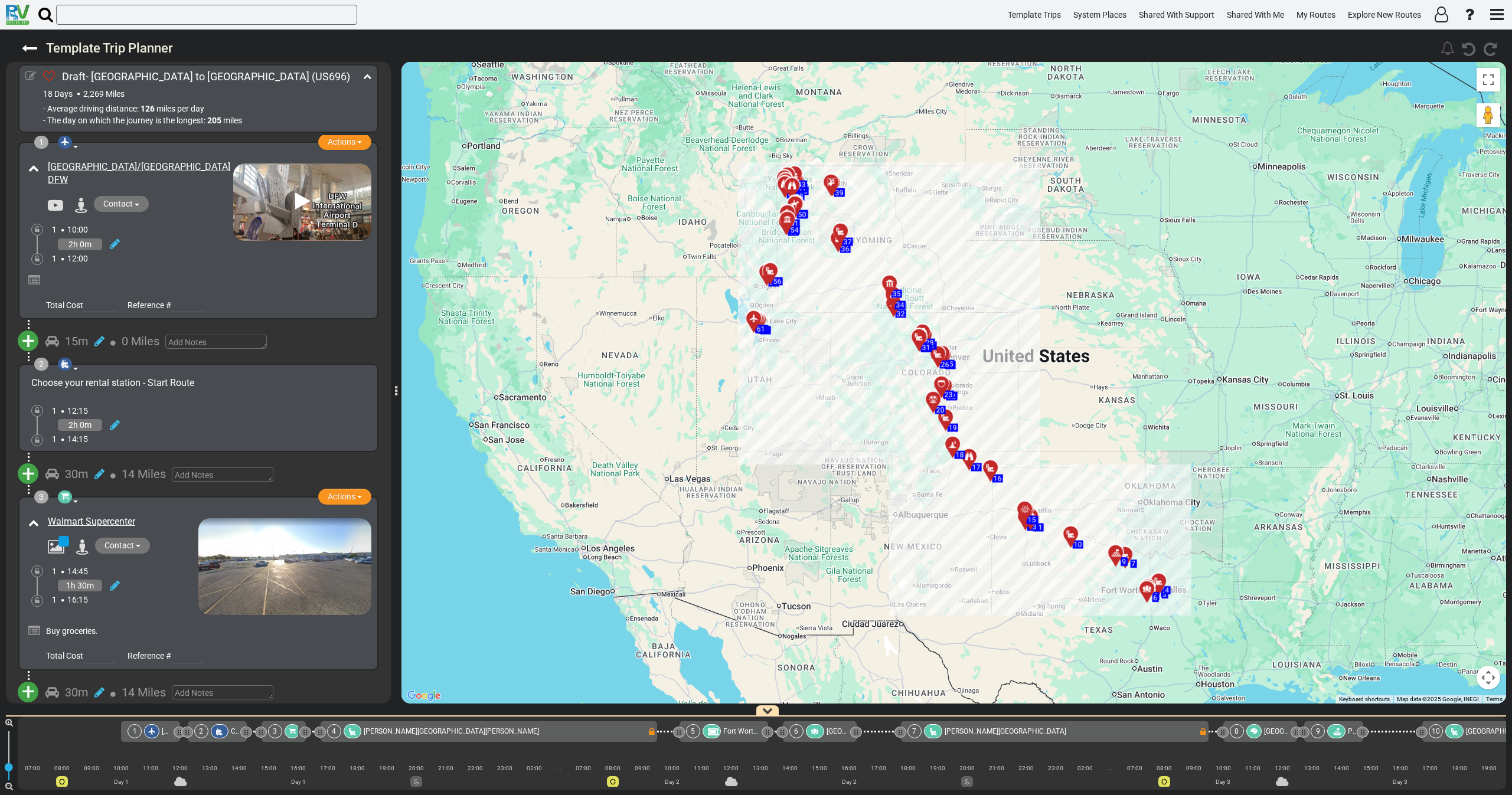
click at [30, 75] on icon at bounding box center [31, 76] width 11 height 11
select select "number:46"
select select "number:30"
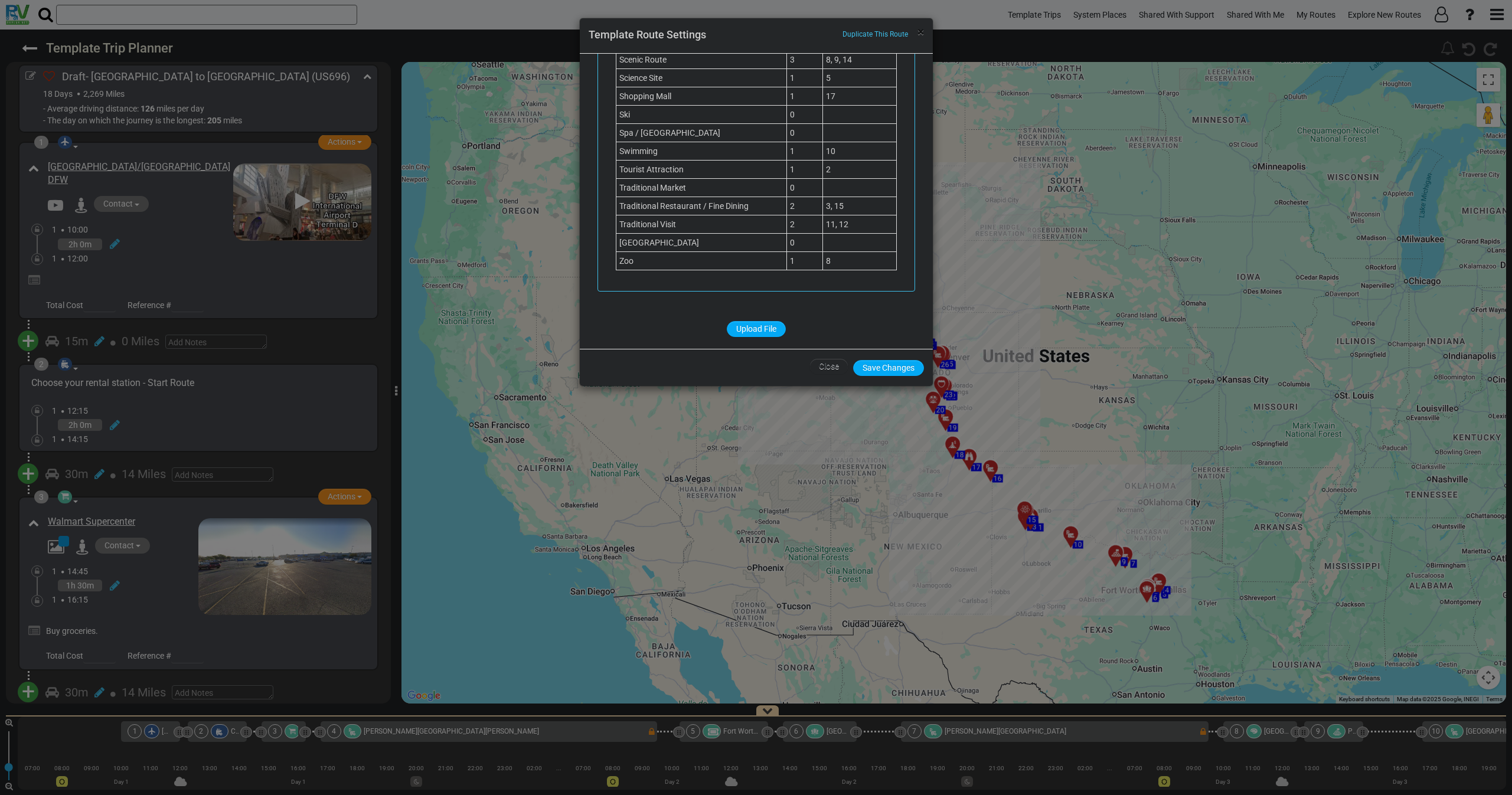
click at [919, 32] on span "×" at bounding box center [921, 32] width 7 height 14
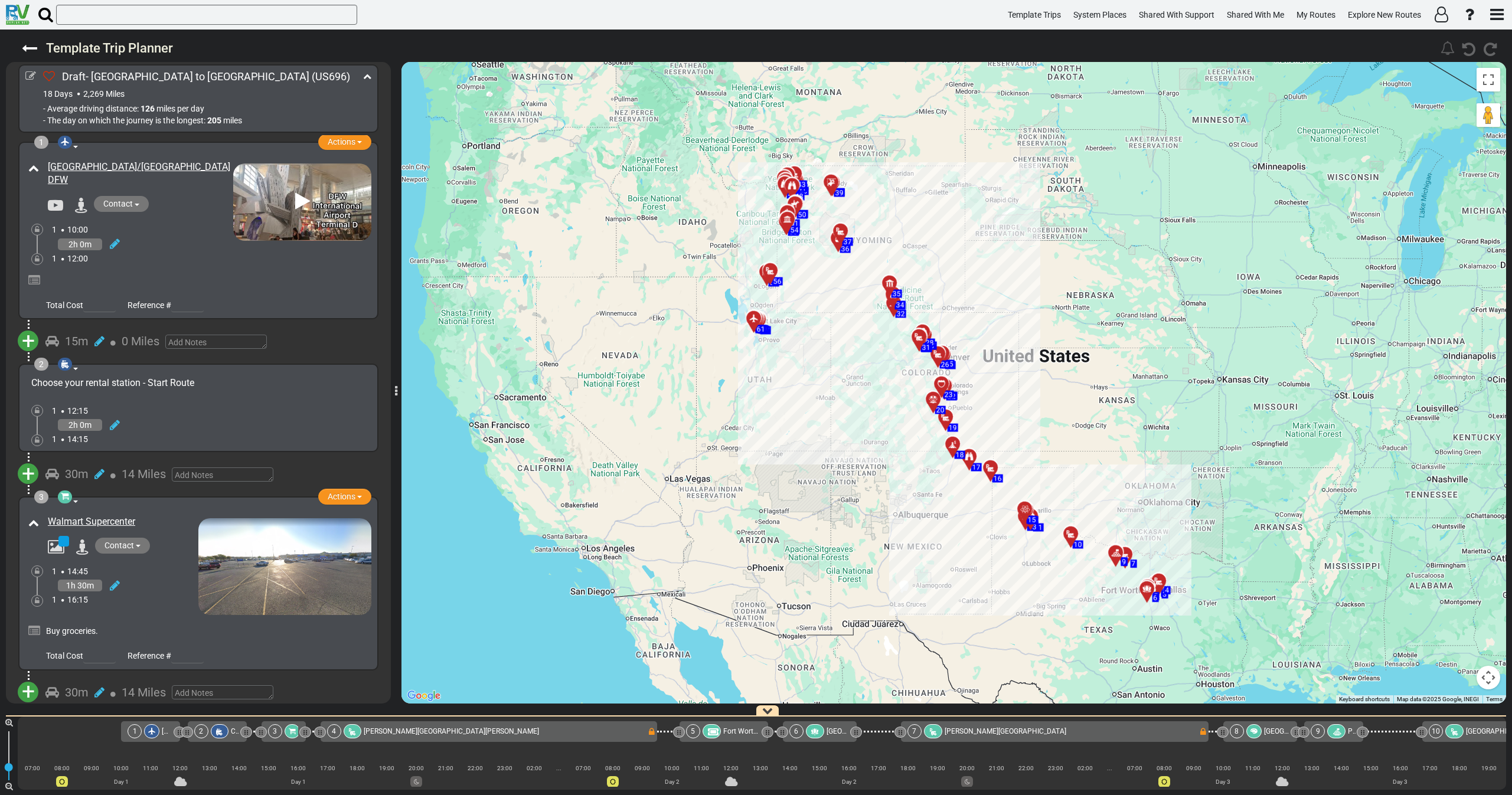
click at [147, 252] on div "1 12:00" at bounding box center [143, 258] width 182 height 12
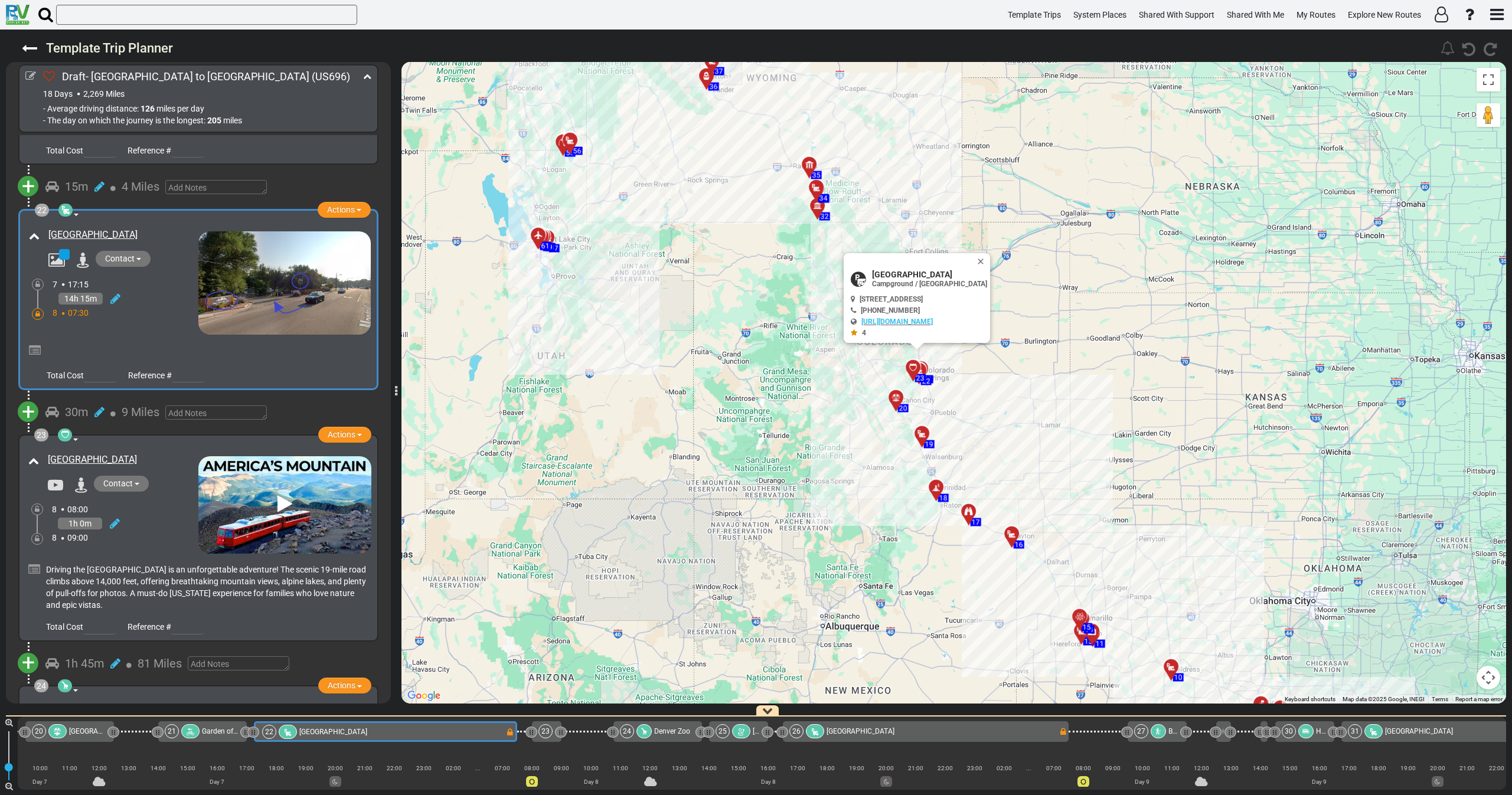
click at [122, 290] on div "14h 15m" at bounding box center [125, 298] width 146 height 17
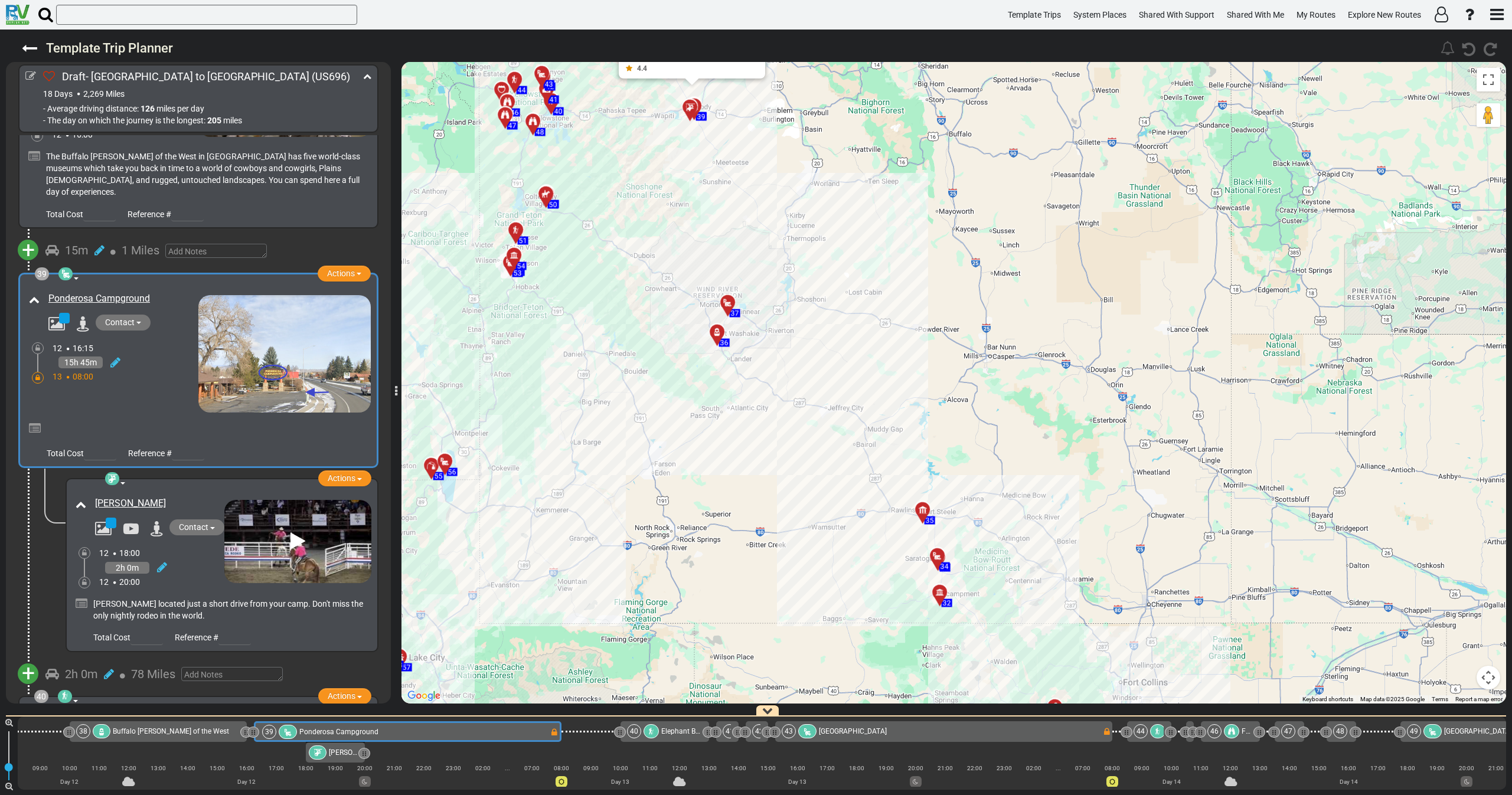
click at [129, 354] on div "15h 45m" at bounding box center [125, 362] width 146 height 17
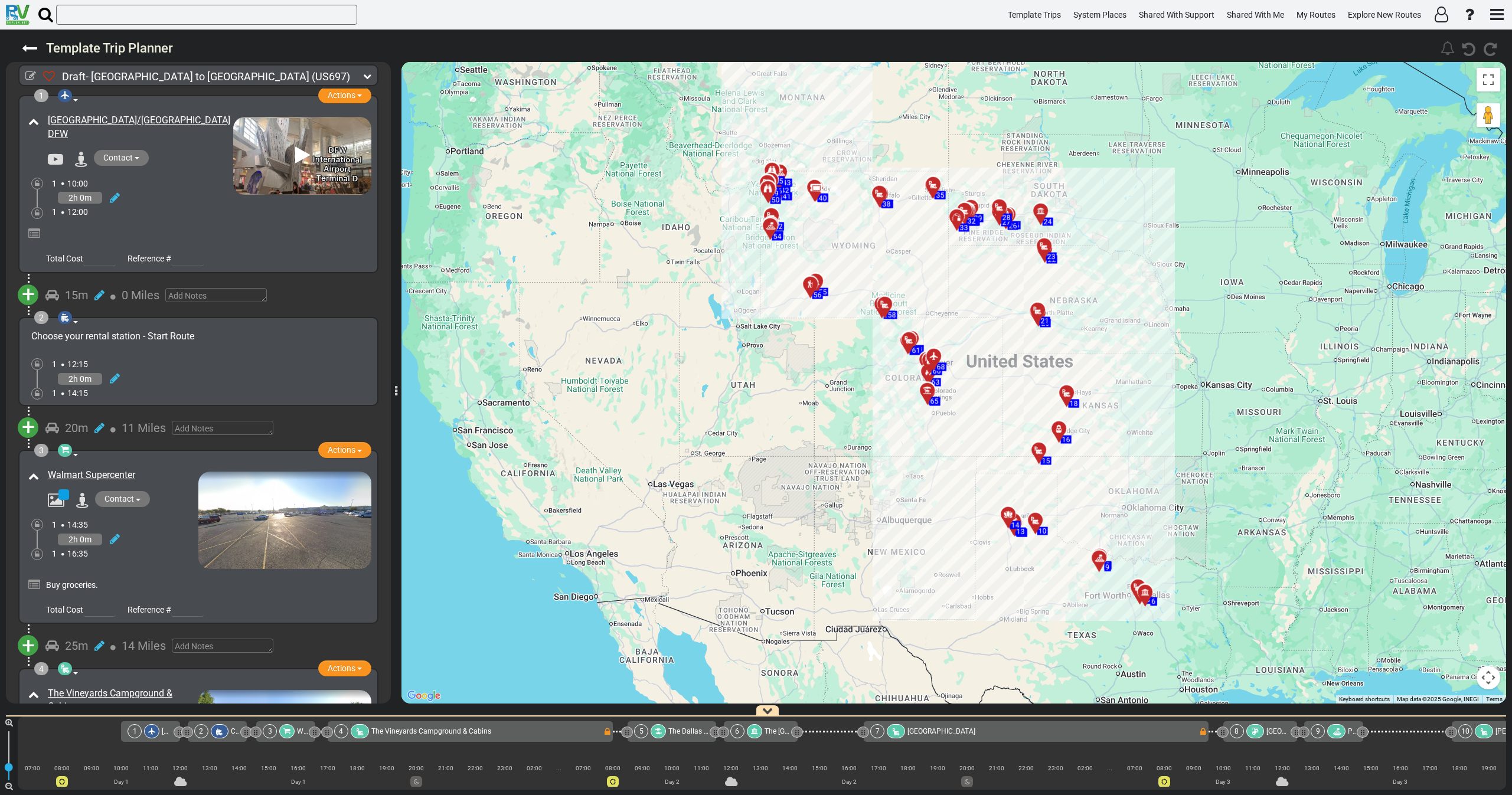
click at [364, 75] on icon at bounding box center [367, 76] width 8 height 8
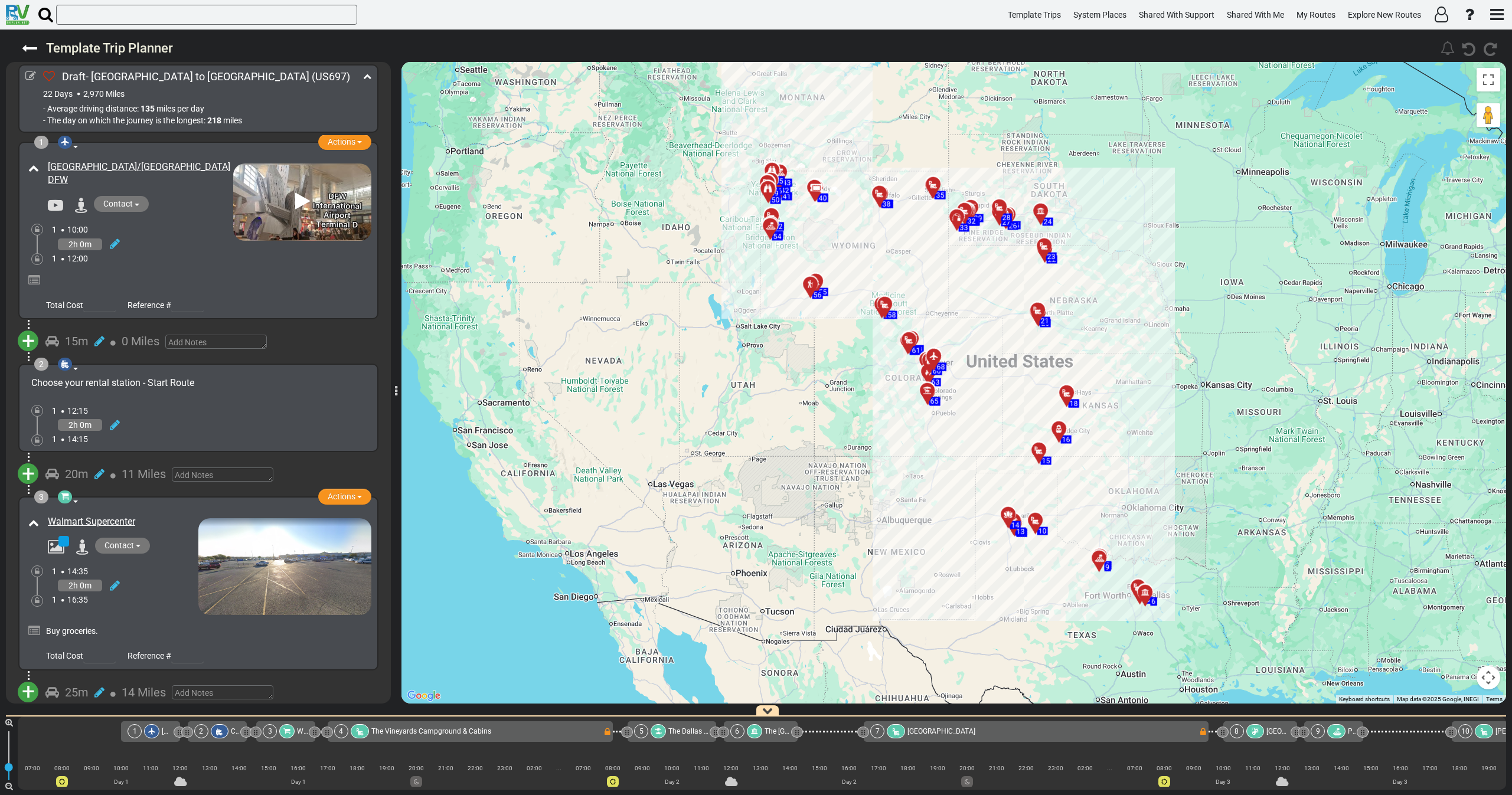
click at [169, 112] on span "miles" at bounding box center [166, 109] width 19 height 9
click at [163, 250] on div "2h 0m" at bounding box center [143, 244] width 182 height 17
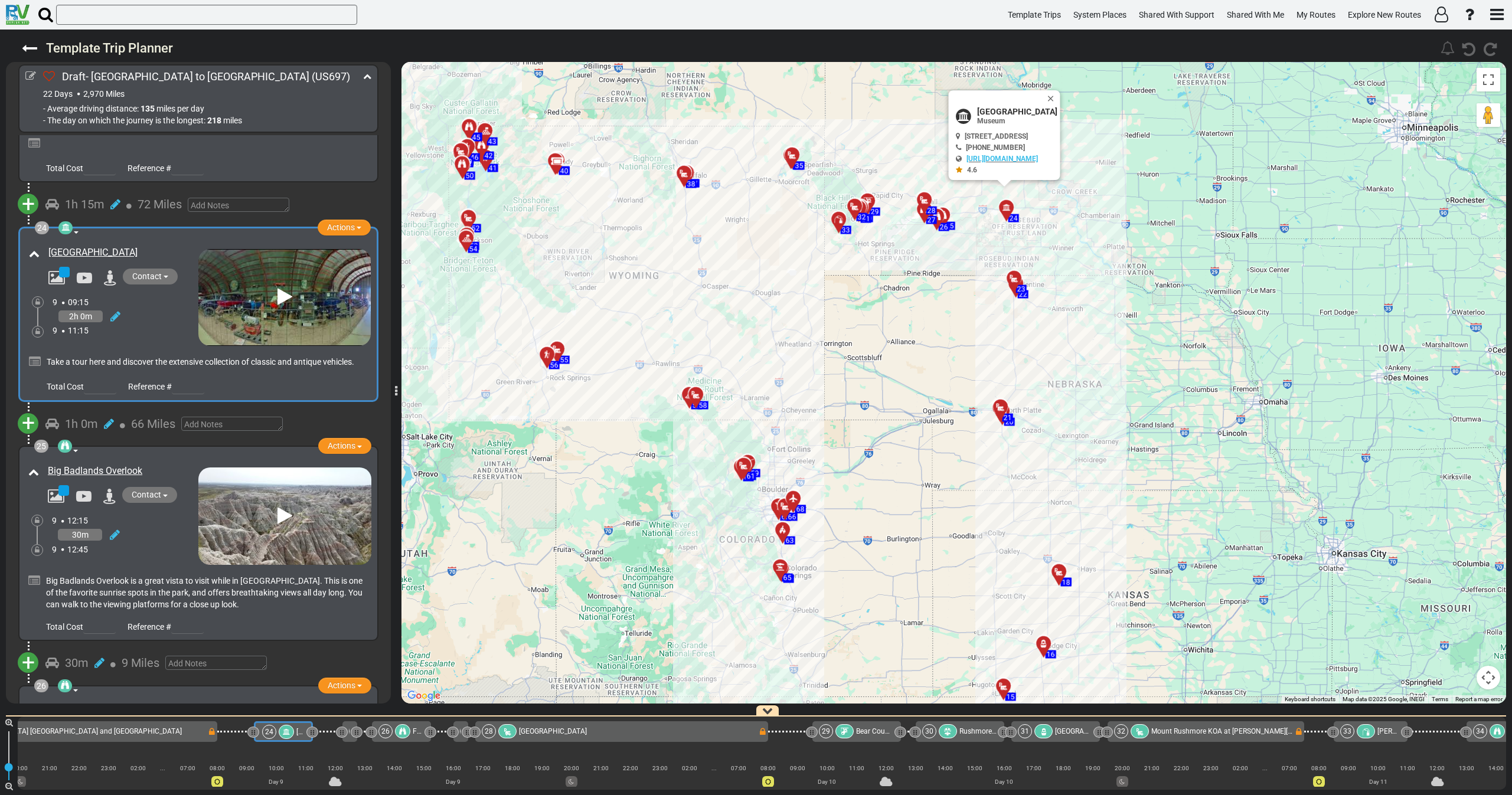
drag, startPoint x: 872, startPoint y: 369, endPoint x: 858, endPoint y: 427, distance: 59.7
click at [858, 426] on div "To activate drag with keyboard, press Alt + Enter. Once in keyboard drag state,…" at bounding box center [954, 382] width 1105 height 641
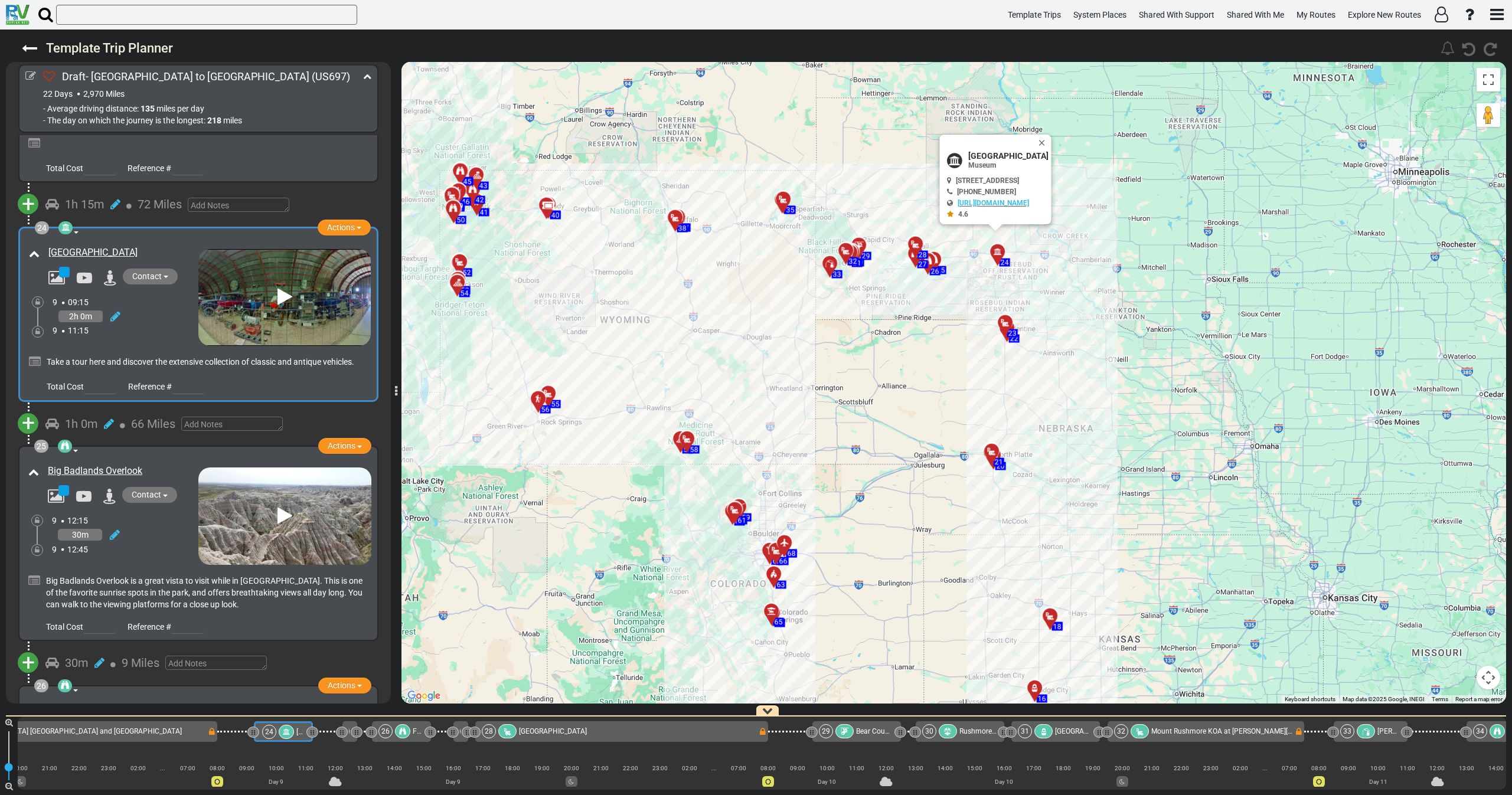
click at [169, 308] on div "2h 0m" at bounding box center [125, 316] width 146 height 17
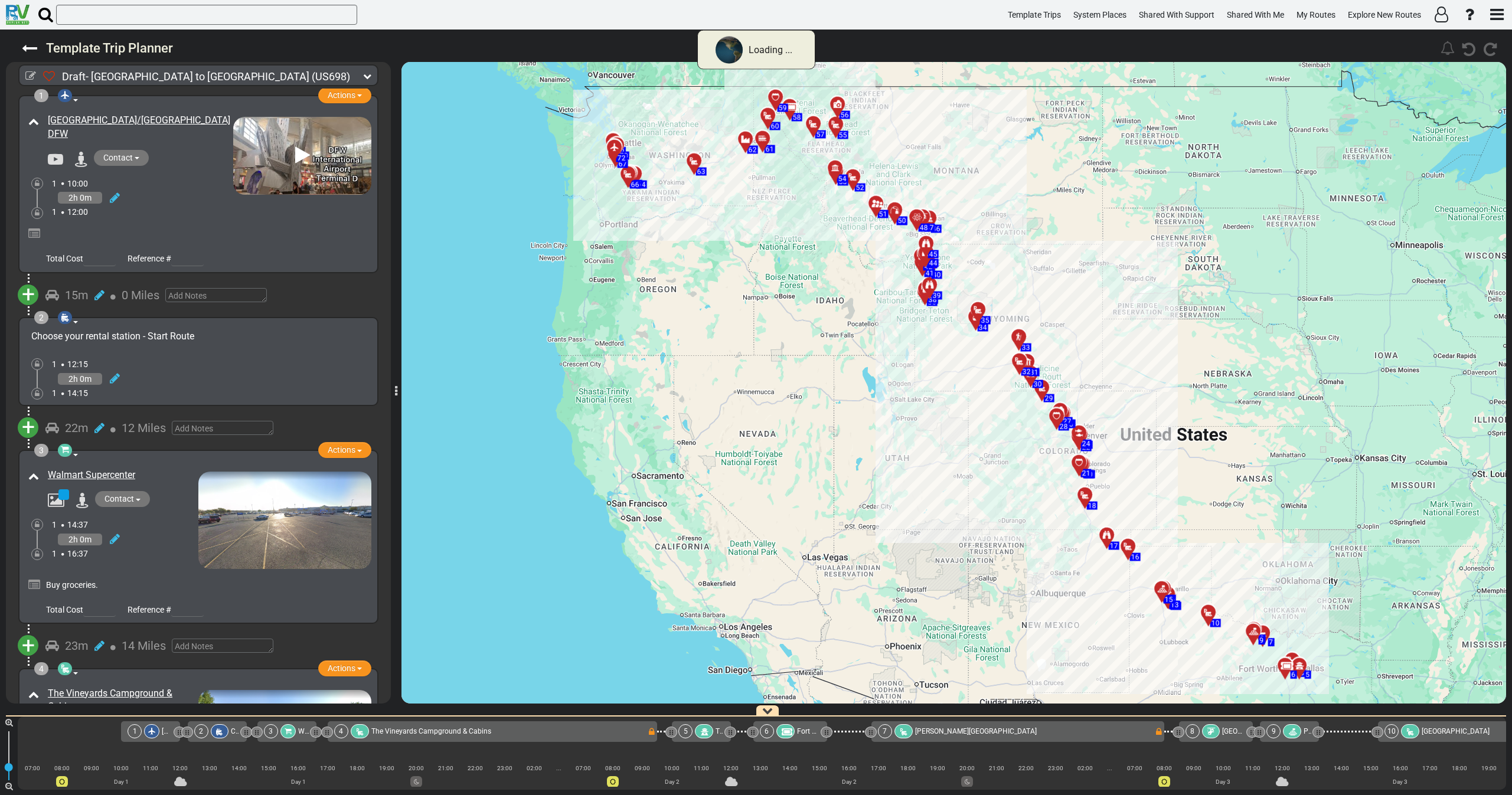
click at [368, 75] on icon at bounding box center [367, 76] width 8 height 8
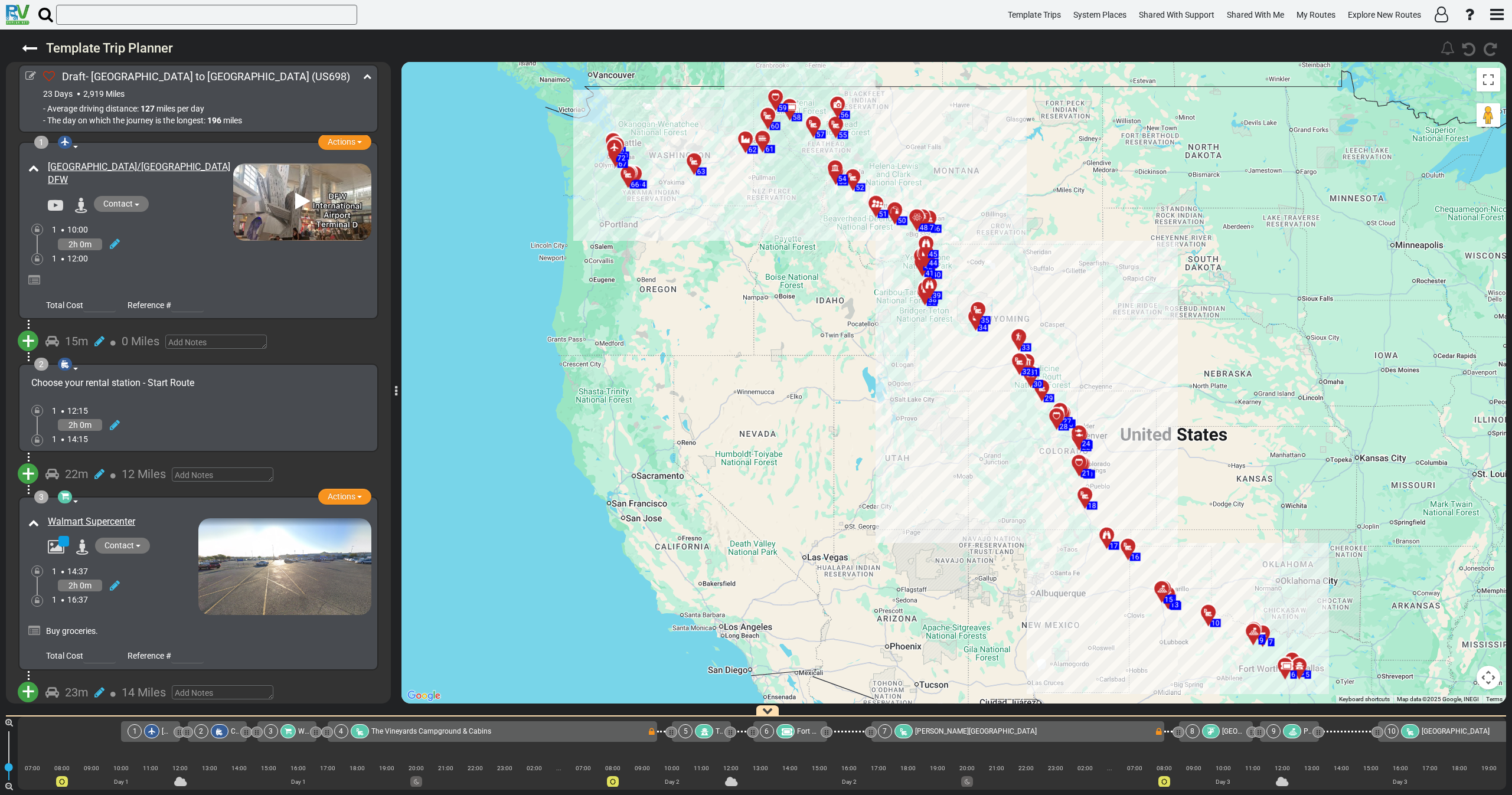
click at [163, 232] on div "1 10:00" at bounding box center [143, 229] width 182 height 12
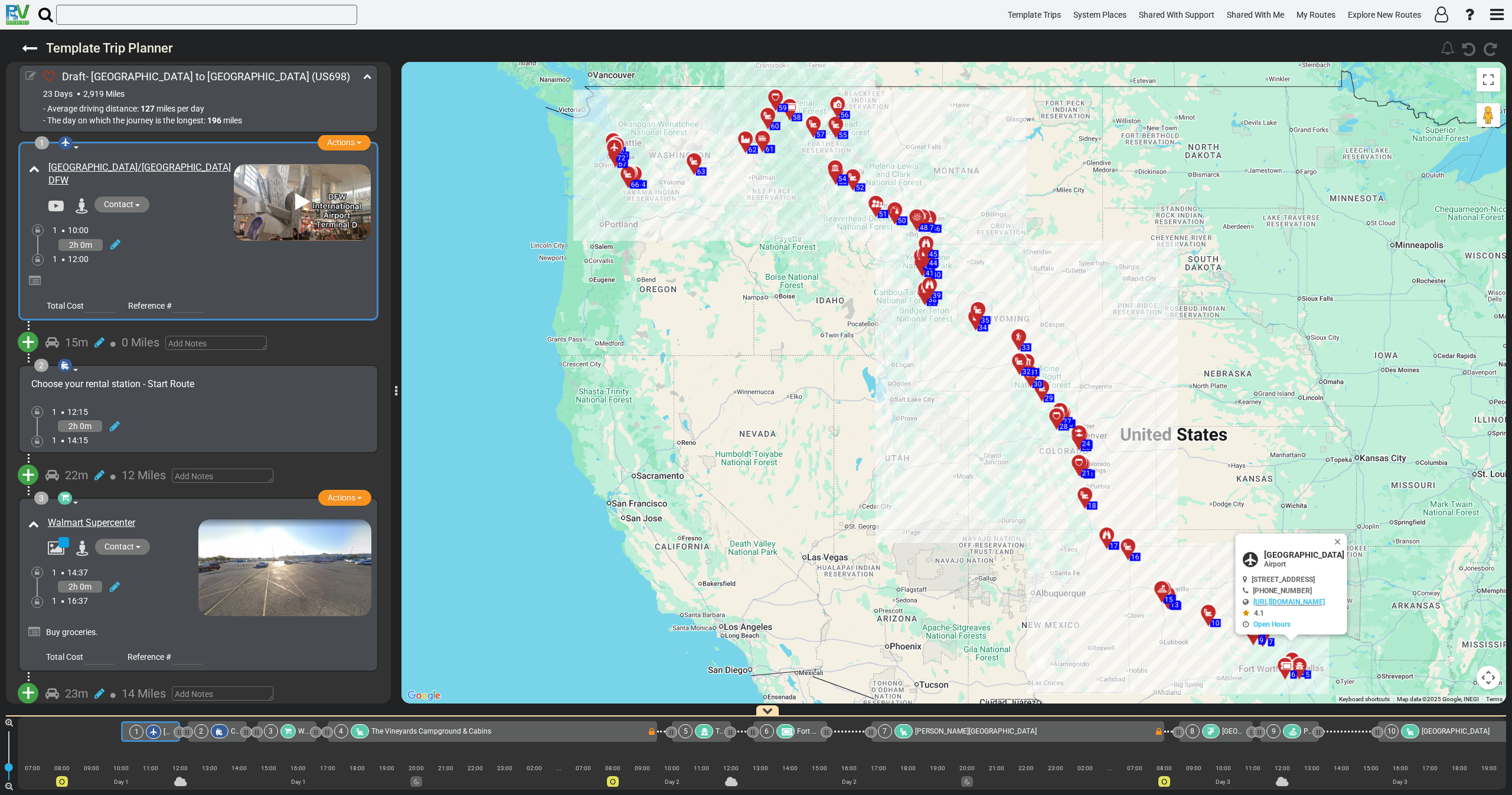
click at [25, 73] on icon at bounding box center [31, 76] width 11 height 11
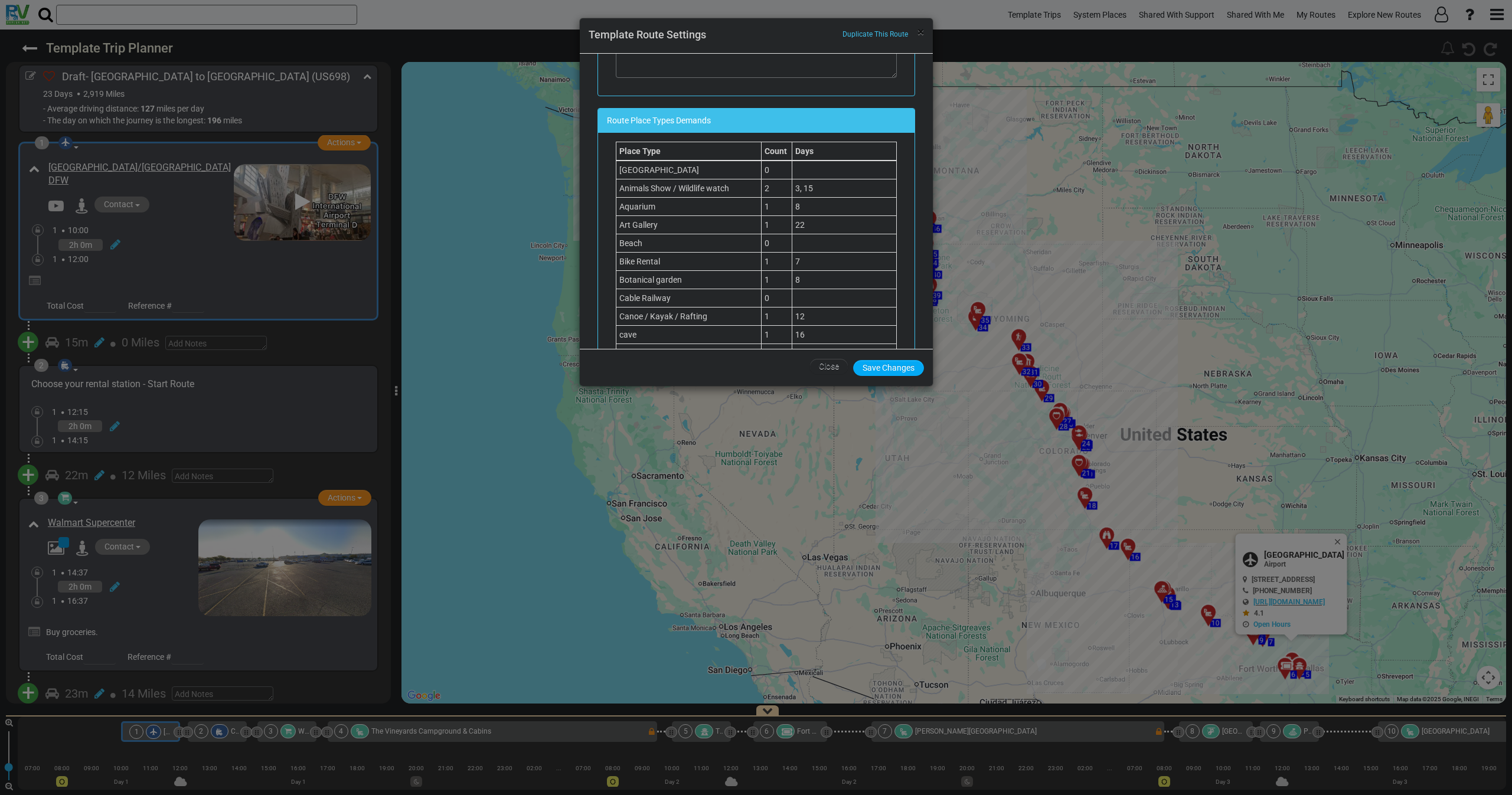
click at [922, 33] on span "×" at bounding box center [921, 32] width 7 height 14
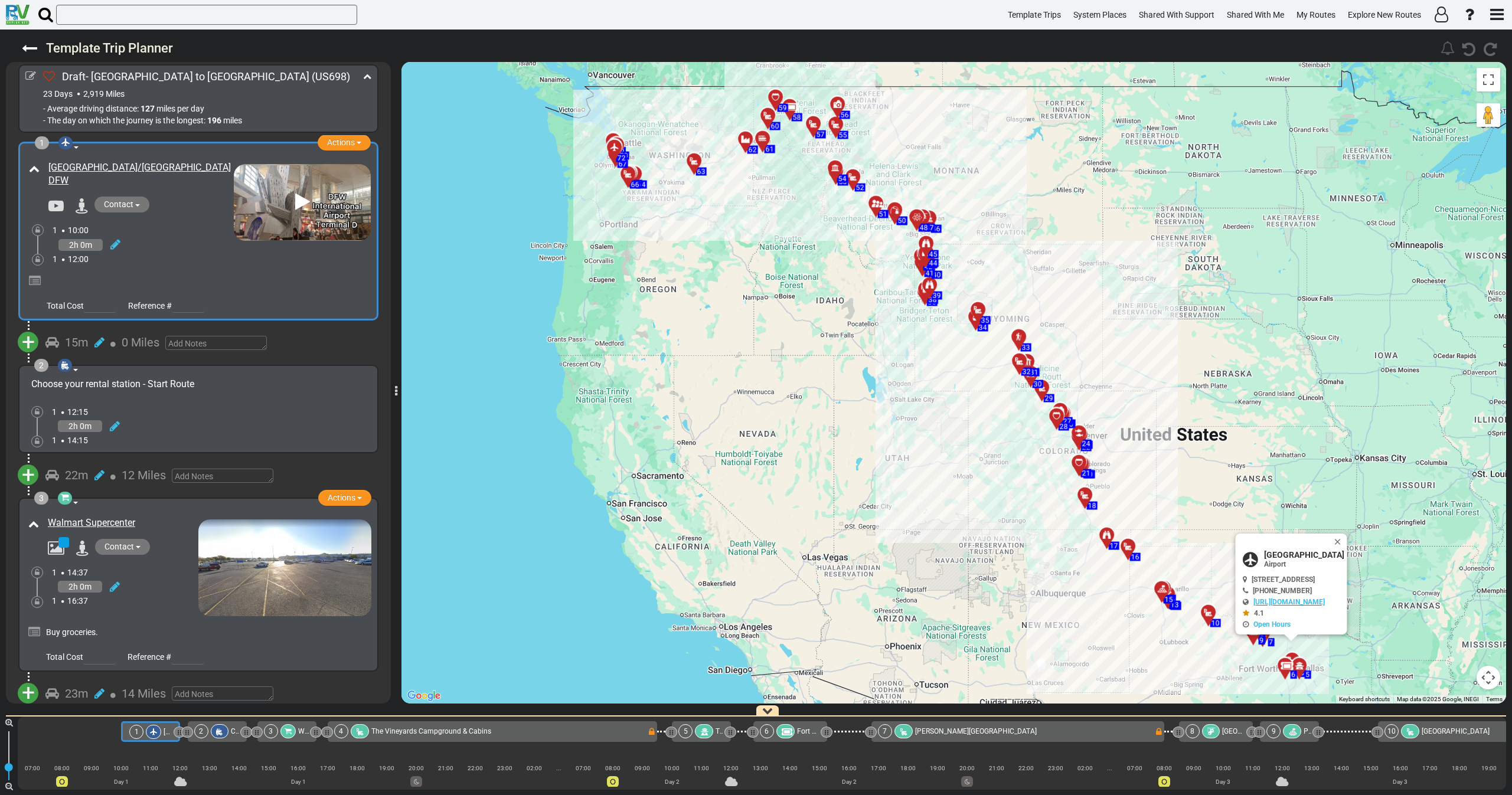
click at [171, 264] on div "1 12:00" at bounding box center [143, 259] width 182 height 12
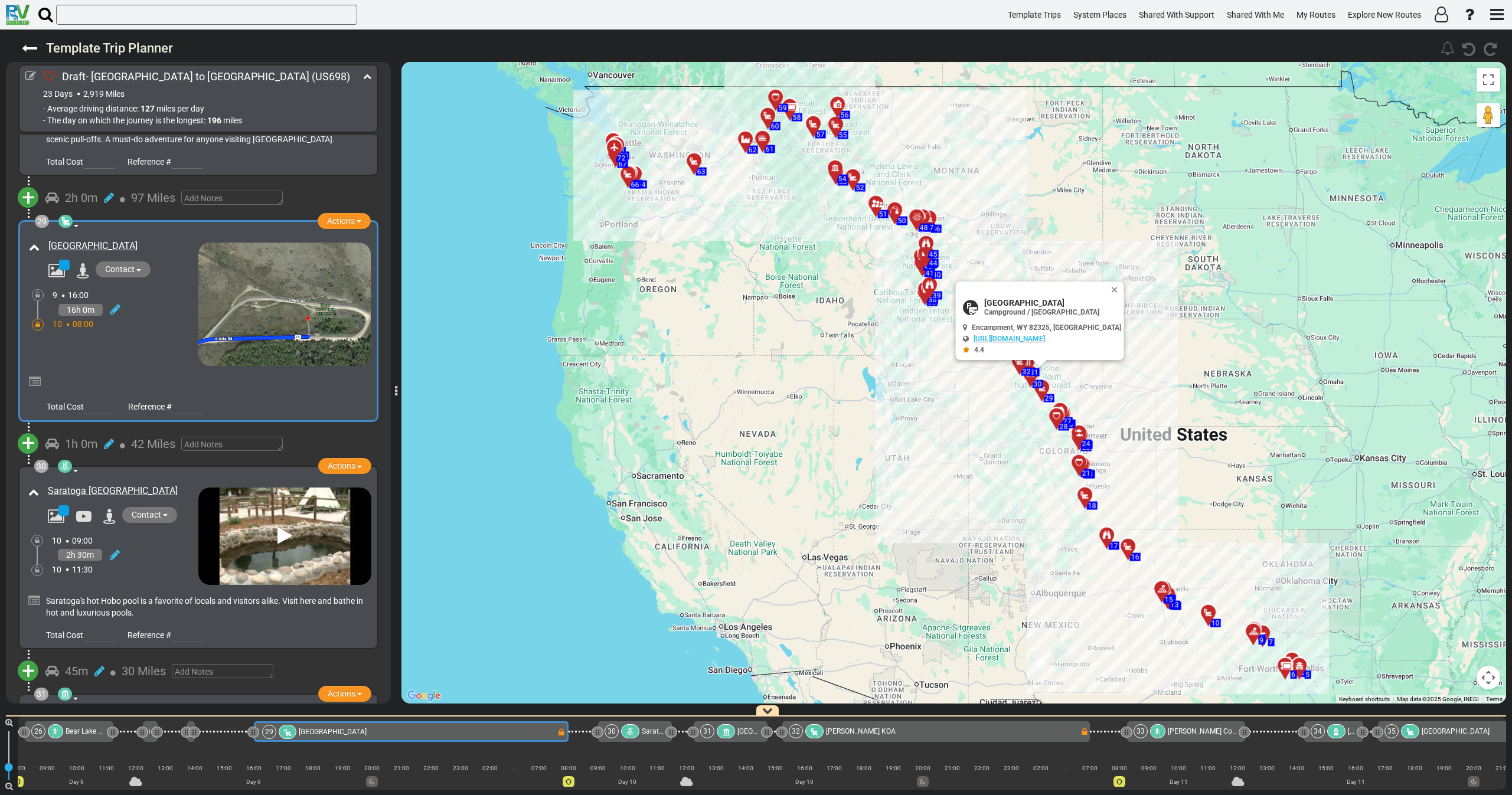
click at [135, 314] on div "Six Mile Campground" at bounding box center [112, 301] width 173 height 130
